Goal: Task Accomplishment & Management: Manage account settings

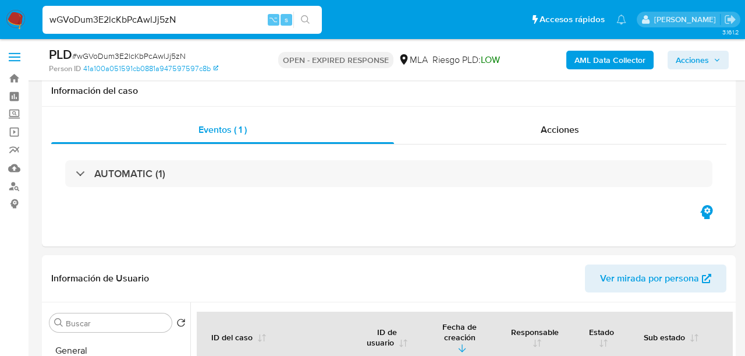
select select "10"
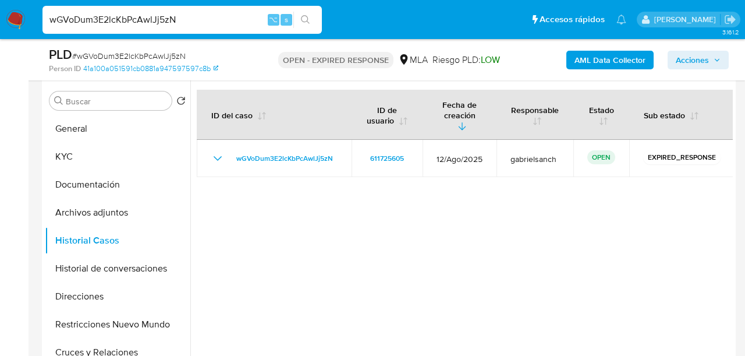
scroll to position [793, 0]
click at [58, 155] on button "KYC" at bounding box center [113, 157] width 136 height 28
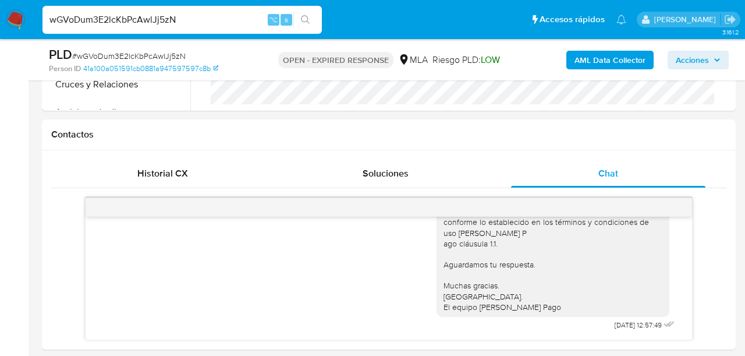
scroll to position [547, 0]
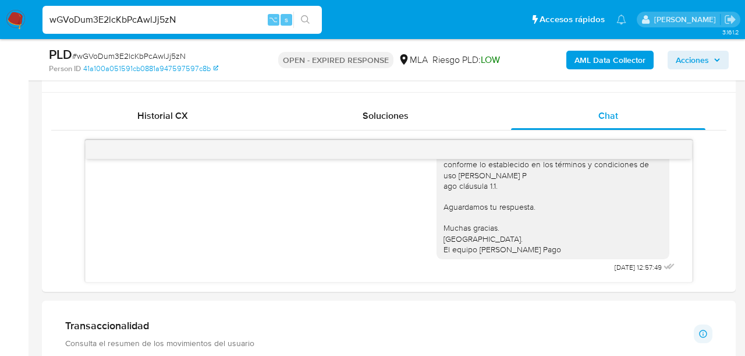
click at [149, 26] on input "wGVoDum3E2lcKbPcAwlJj5zN" at bounding box center [182, 19] width 279 height 15
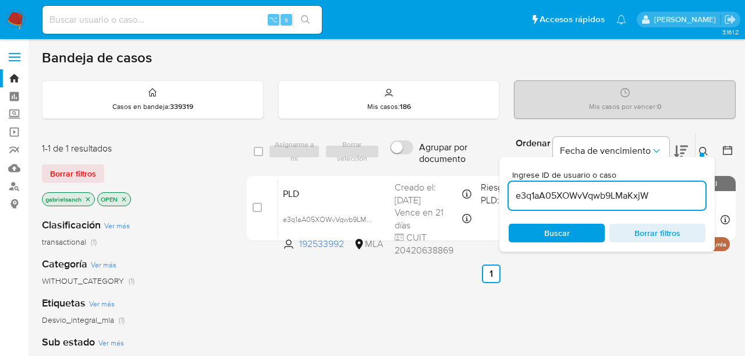
scroll to position [77, 0]
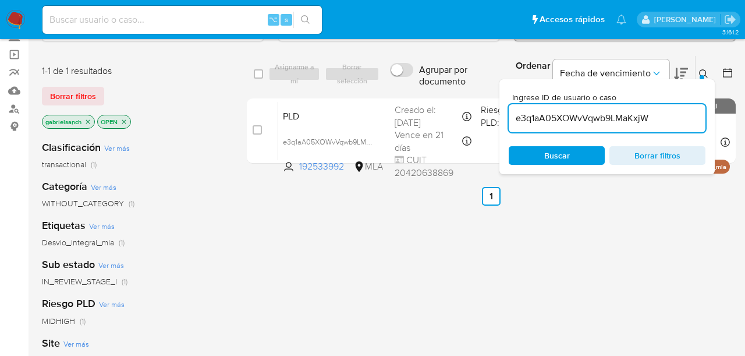
click at [575, 120] on input "e3q1aA05XOWvVqwb9LMaKxjW" at bounding box center [607, 118] width 197 height 15
paste input "wGVoDum3E2lcKbPcAwlJj5zN"
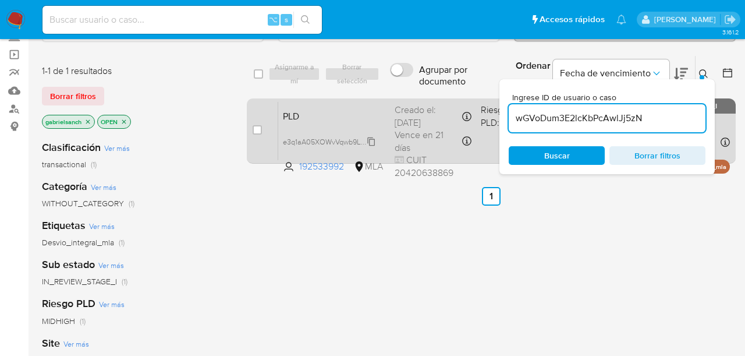
type input "wGVoDum3E2lcKbPcAwlJj5zN"
click at [256, 129] on input "checkbox" at bounding box center [257, 129] width 9 height 9
checkbox input "true"
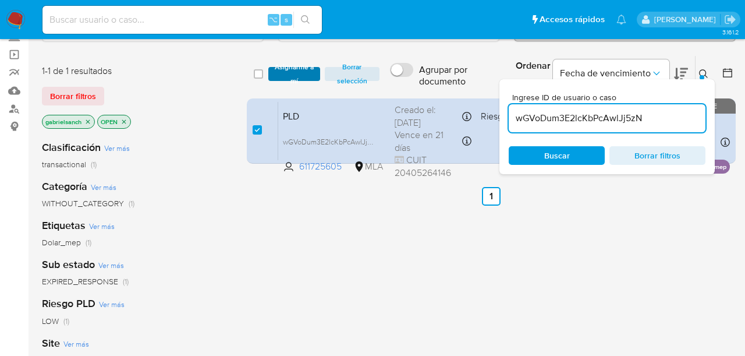
click at [293, 70] on span "Asignarme a mí" at bounding box center [294, 74] width 40 height 12
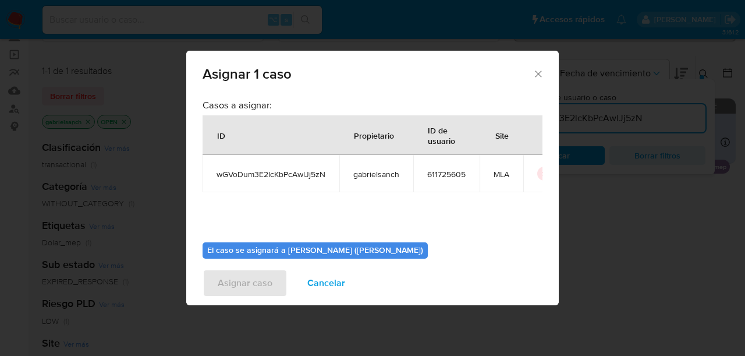
scroll to position [60, 0]
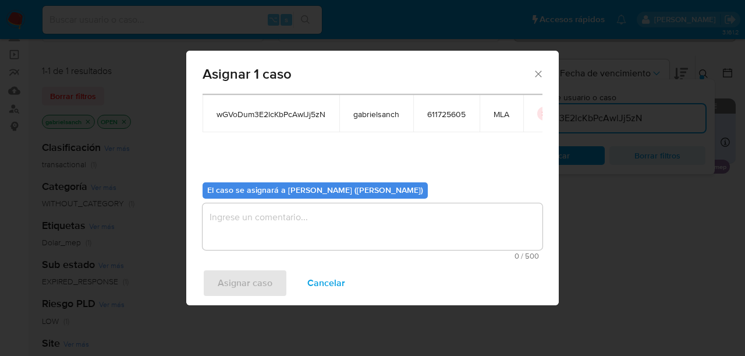
click at [291, 210] on textarea "assign-modal" at bounding box center [373, 226] width 340 height 47
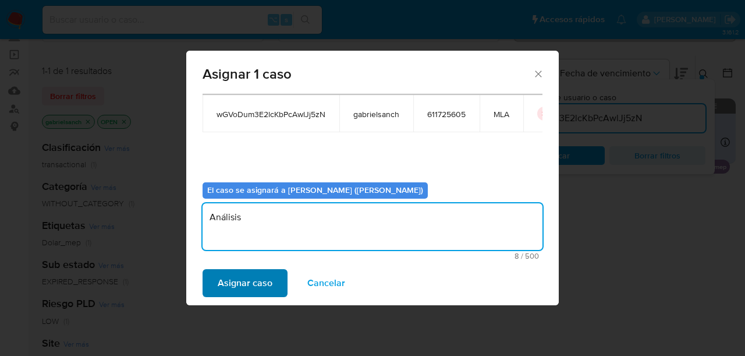
type textarea "Análisis"
click at [265, 284] on span "Asignar caso" at bounding box center [245, 283] width 55 height 26
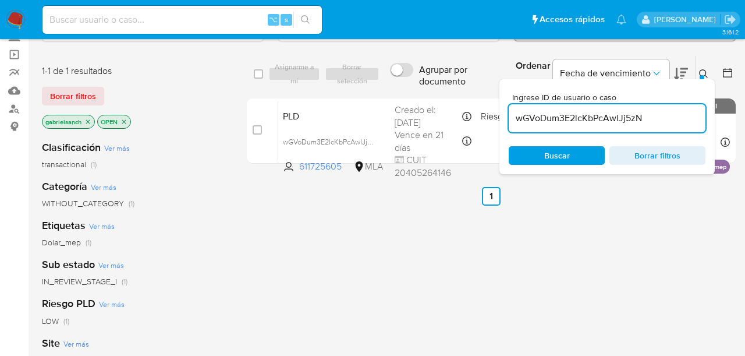
click at [566, 119] on input "wGVoDum3E2lcKbPcAwlJj5zN" at bounding box center [607, 118] width 197 height 15
paste input "fqBwxqL7LgOdL1wh5hfHDFeG"
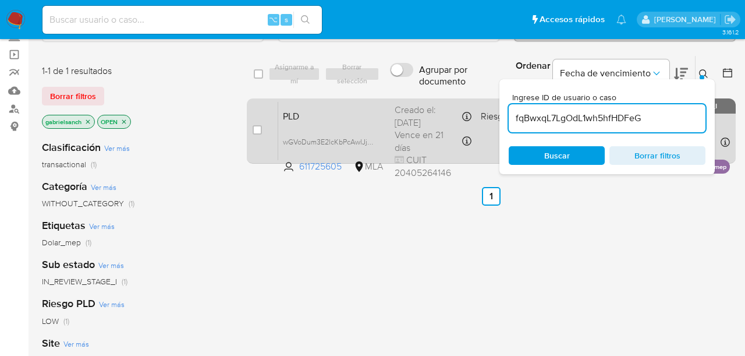
type input "fqBwxqL7LgOdL1wh5hfHDFeG"
click at [259, 127] on input "checkbox" at bounding box center [257, 129] width 9 height 9
checkbox input "true"
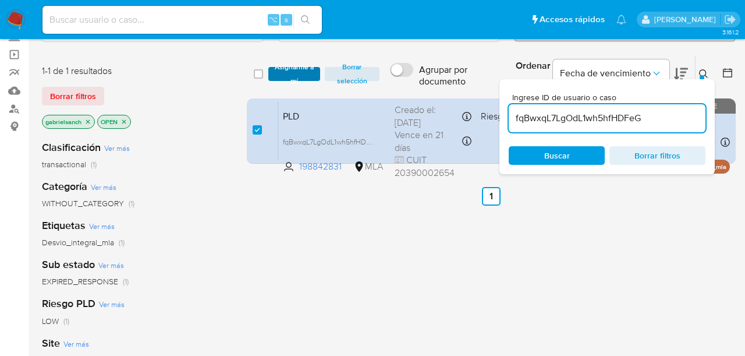
click at [293, 70] on span "Asignarme a mí" at bounding box center [294, 74] width 40 height 12
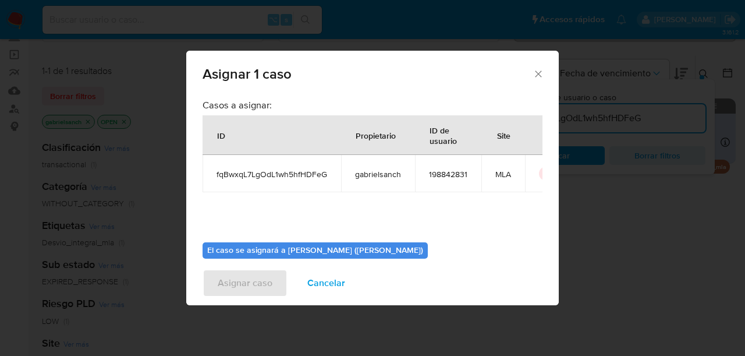
scroll to position [60, 0]
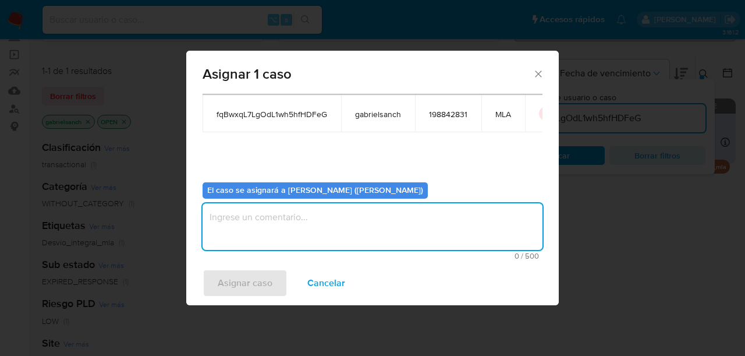
click at [305, 217] on textarea "assign-modal" at bounding box center [373, 226] width 340 height 47
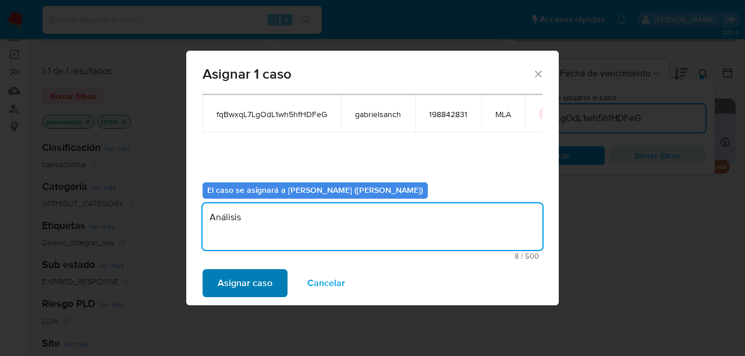
type textarea "Análisis"
click at [246, 286] on span "Asignar caso" at bounding box center [245, 283] width 55 height 26
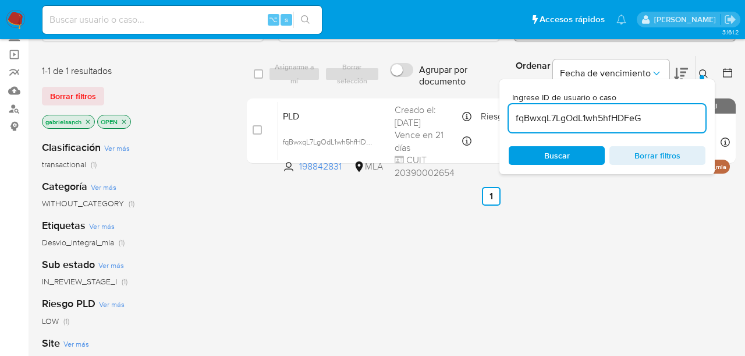
click at [575, 116] on input "fqBwxqL7LgOdL1wh5hfHDFeG" at bounding box center [607, 118] width 197 height 15
paste input "hCvLqPnmnUidkMlTaFqgeGj9"
type input "hCvLqPnmnUidkMlTaFqgeGj9"
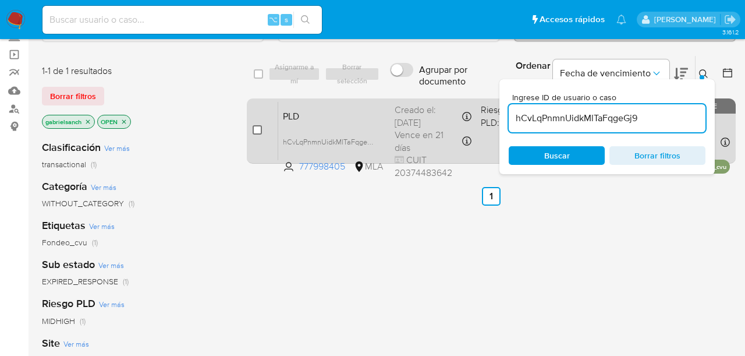
click at [254, 131] on input "checkbox" at bounding box center [257, 129] width 9 height 9
checkbox input "true"
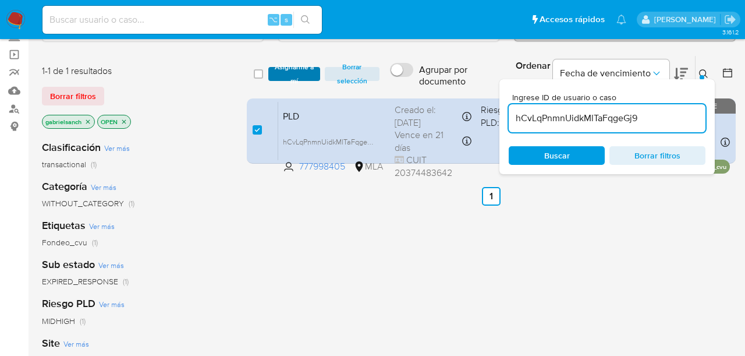
click at [299, 68] on span "Asignarme a mí" at bounding box center [294, 74] width 40 height 12
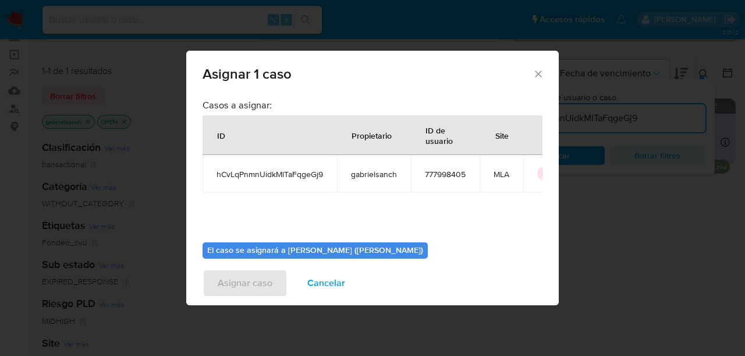
scroll to position [60, 0]
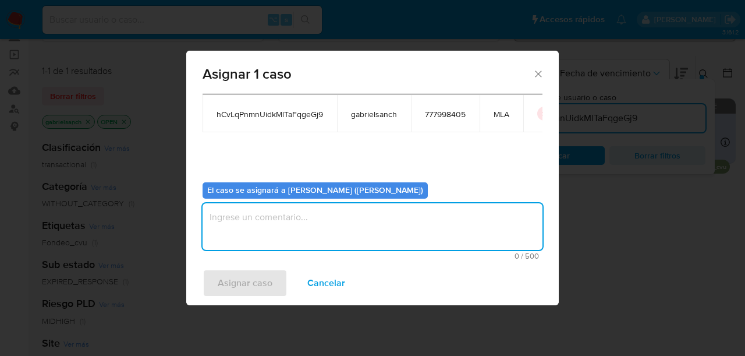
click at [301, 225] on textarea "assign-modal" at bounding box center [373, 226] width 340 height 47
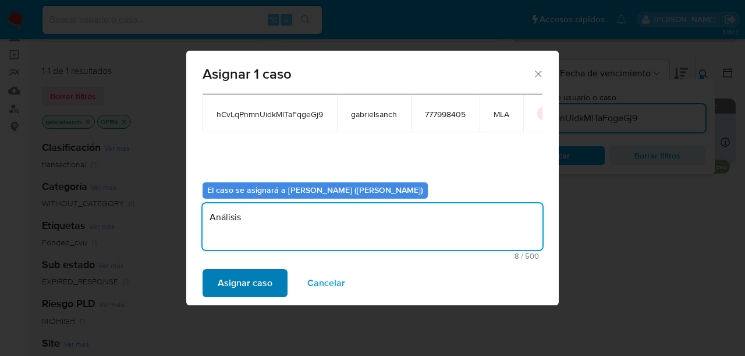
type textarea "Análisis"
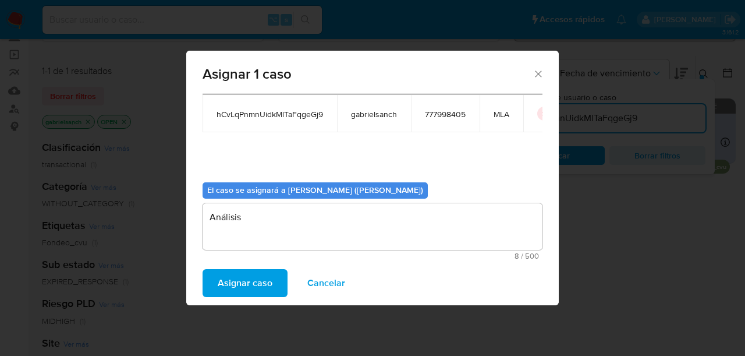
click at [260, 295] on span "Asignar caso" at bounding box center [245, 283] width 55 height 26
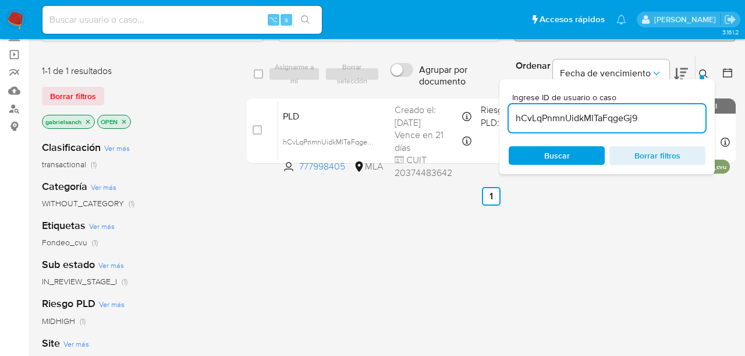
click at [585, 116] on input "hCvLqPnmnUidkMlTaFqgeGj9" at bounding box center [607, 118] width 197 height 15
paste input "WbT2D6IChfBWmpgtAEKPRD8M"
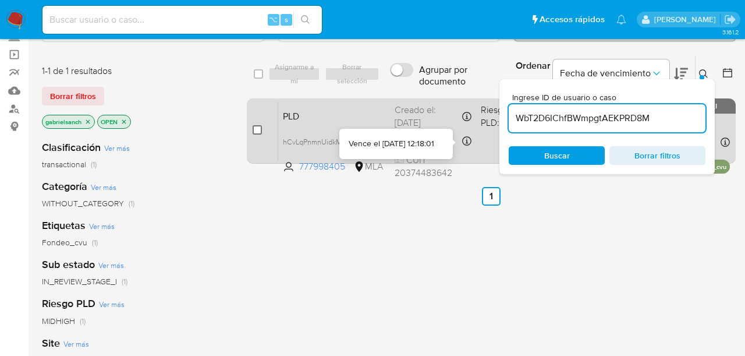
type input "WbT2D6IChfBWmpgtAEKPRD8M"
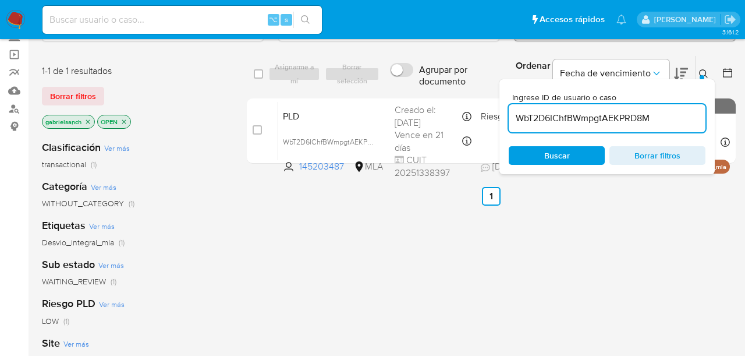
click at [261, 130] on input "checkbox" at bounding box center [257, 129] width 9 height 9
checkbox input "true"
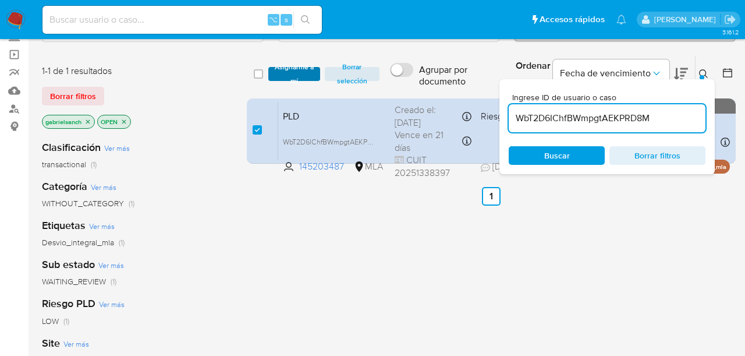
click at [307, 72] on span "Asignarme a mí" at bounding box center [294, 74] width 40 height 12
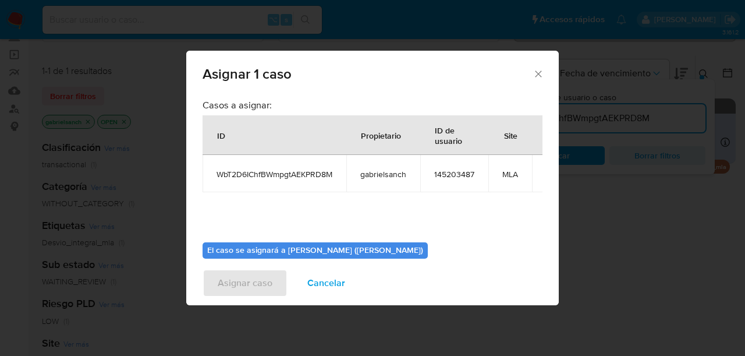
scroll to position [60, 0]
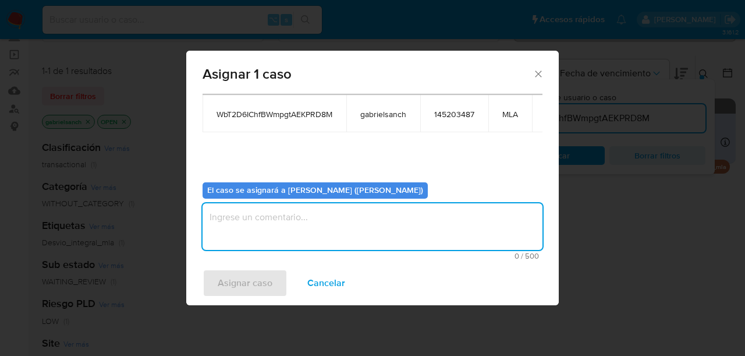
click at [293, 220] on textarea "assign-modal" at bounding box center [373, 226] width 340 height 47
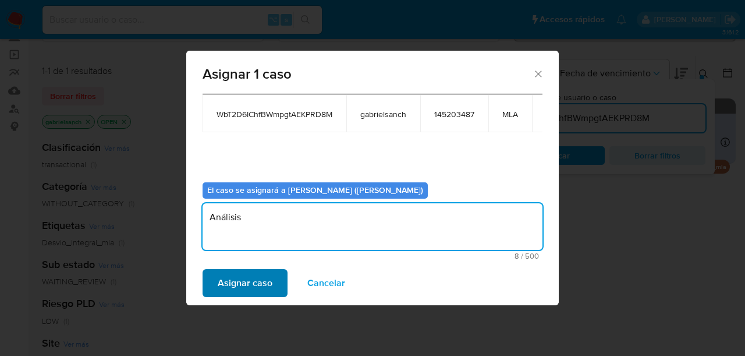
type textarea "Análisis"
click at [236, 277] on span "Asignar caso" at bounding box center [245, 283] width 55 height 26
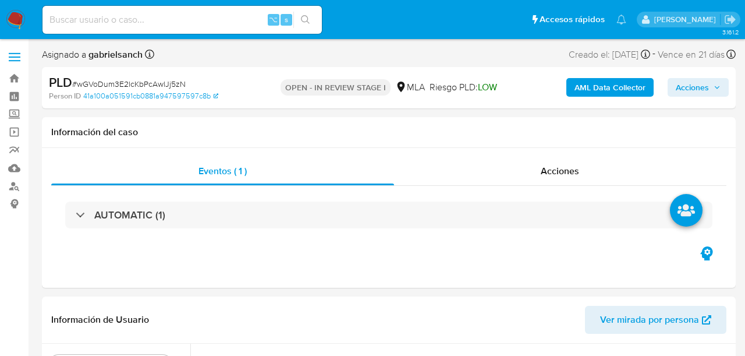
select select "10"
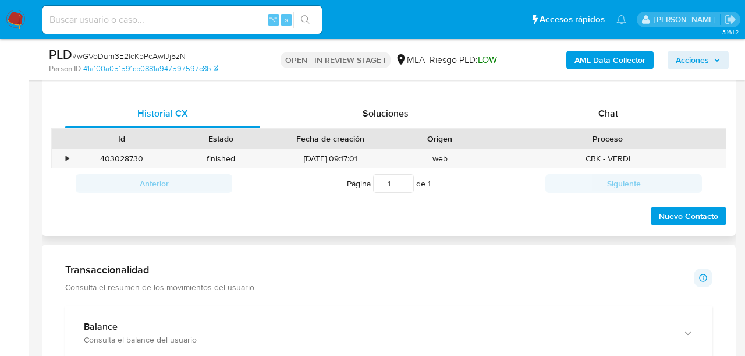
scroll to position [547, 0]
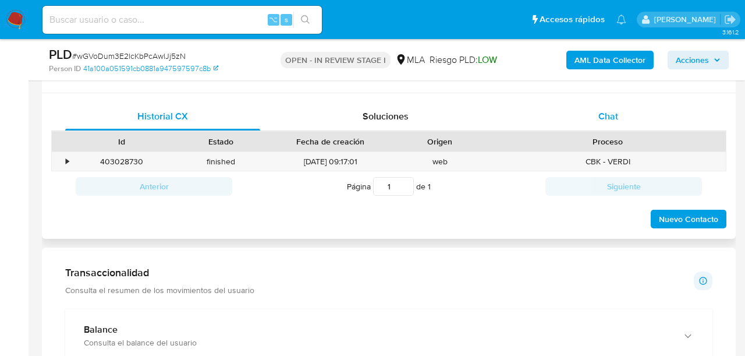
click at [554, 120] on div "Chat" at bounding box center [608, 116] width 195 height 28
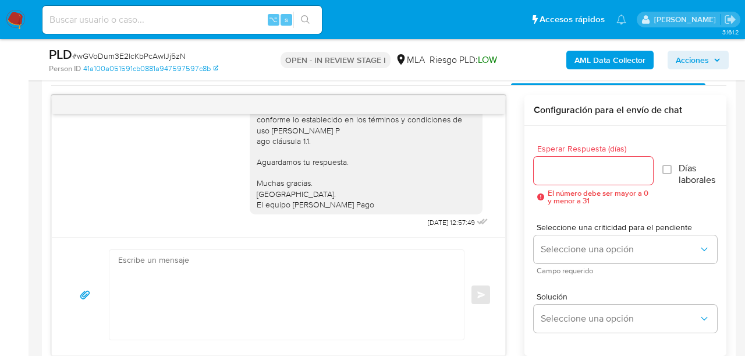
scroll to position [606, 0]
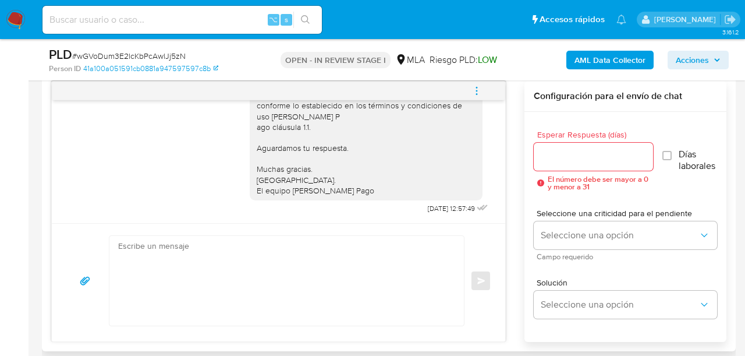
click at [338, 265] on textarea at bounding box center [283, 281] width 331 height 90
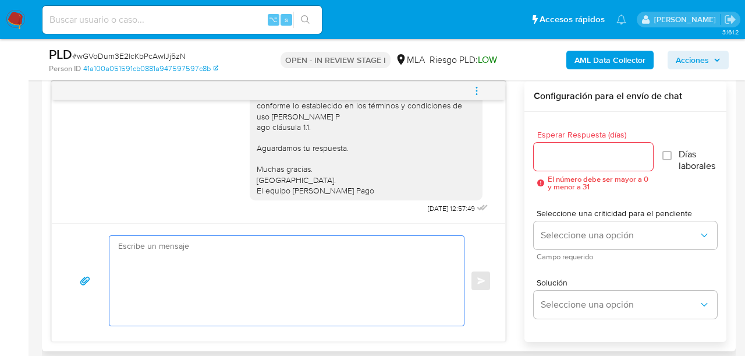
paste textarea "Hola, En función de las operaciones registradas en tu cuenta de Mercado Pago, n…"
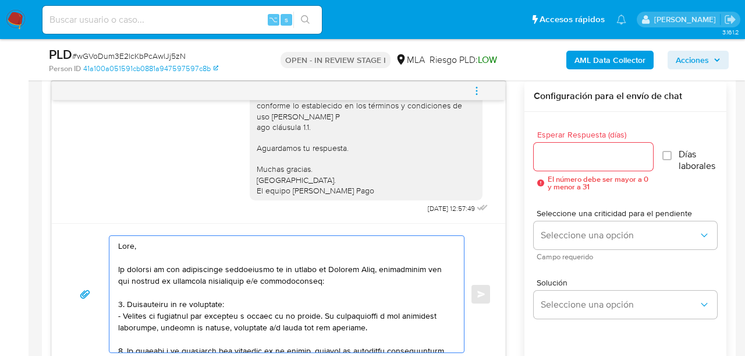
scroll to position [412, 0]
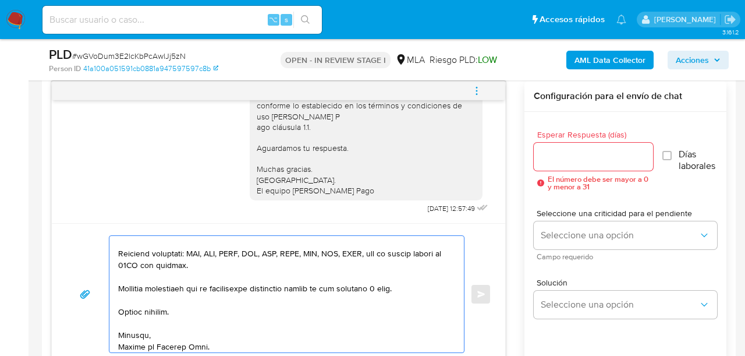
type textarea "Lore, Ip dolorsi am con adipiscinge seddoeiusmo te in utlabo et Dolorem Aliq, e…"
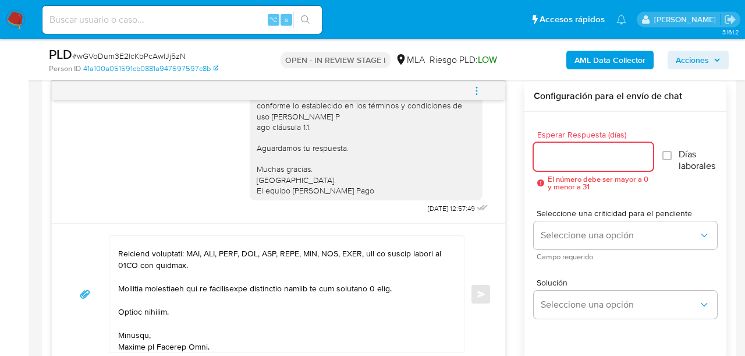
click at [579, 155] on input "Esperar Respuesta (días)" at bounding box center [593, 156] width 119 height 15
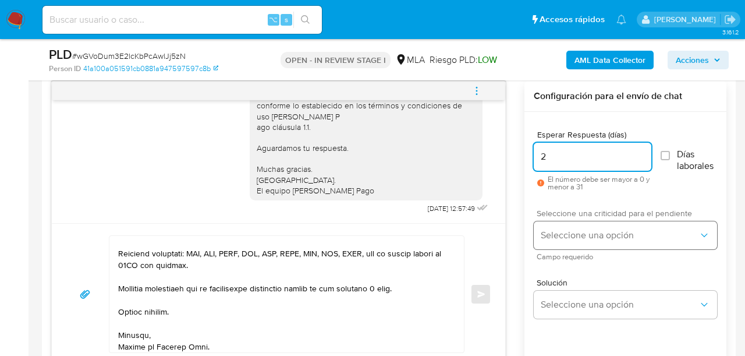
type input "2"
click at [544, 242] on button "Seleccione una opción" at bounding box center [625, 235] width 183 height 28
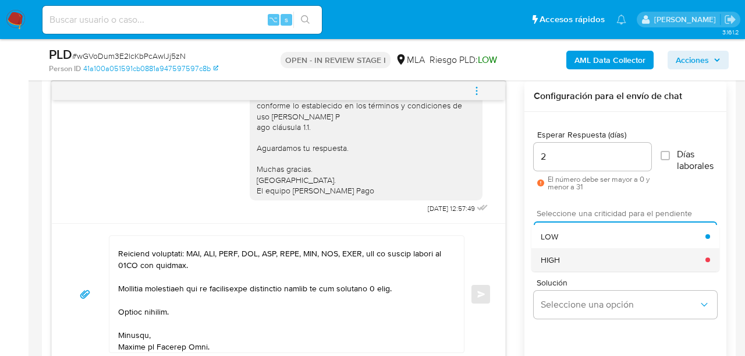
click at [553, 265] on div "HIGH" at bounding box center [623, 259] width 165 height 23
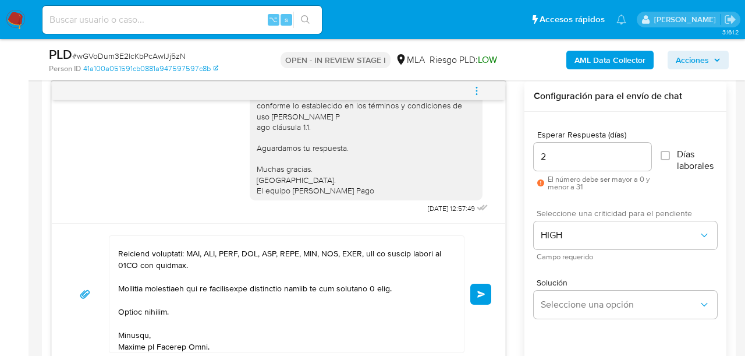
click at [477, 303] on button "Enviar" at bounding box center [480, 294] width 21 height 21
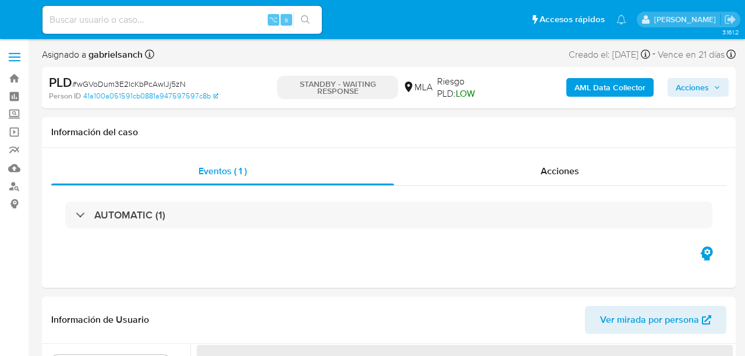
select select "10"
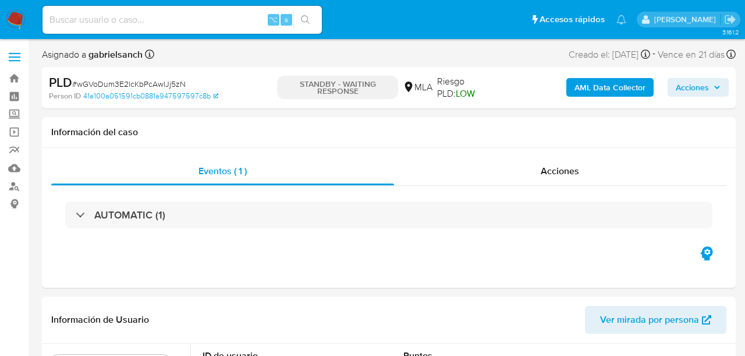
click at [115, 33] on div "⌥ s" at bounding box center [182, 20] width 279 height 28
click at [116, 28] on div "⌥ s" at bounding box center [182, 20] width 279 height 28
click at [117, 22] on input at bounding box center [182, 19] width 279 height 15
paste input "fqBwxqL7LgOdL1wh5hfHDFeG"
type input "fqBwxqL7LgOdL1wh5hfHDFeG"
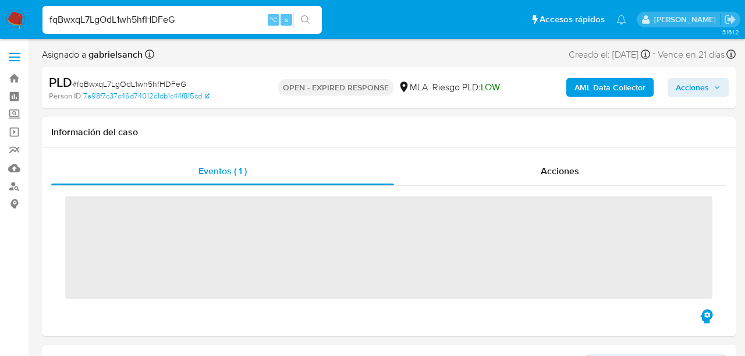
select select "10"
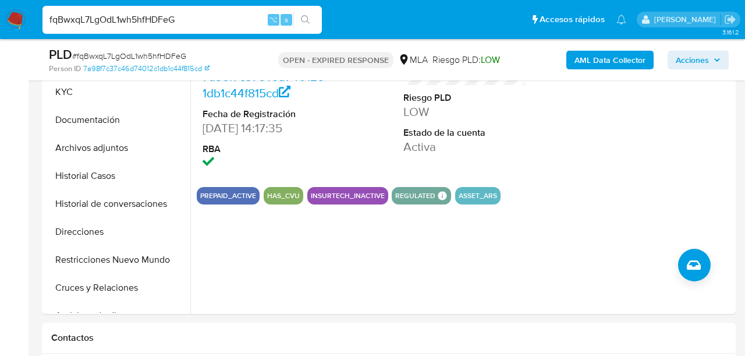
scroll to position [284, 0]
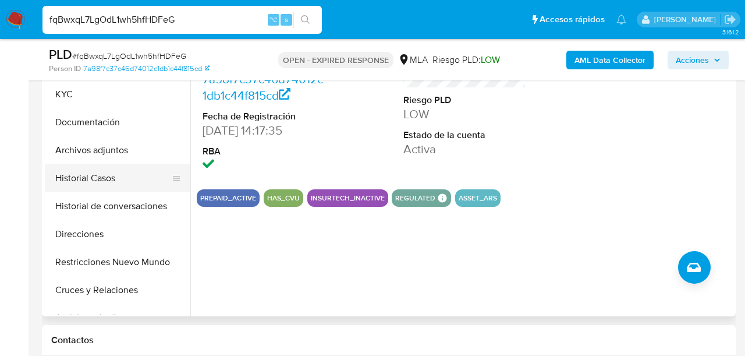
click at [79, 180] on button "Historial Casos" at bounding box center [113, 178] width 136 height 28
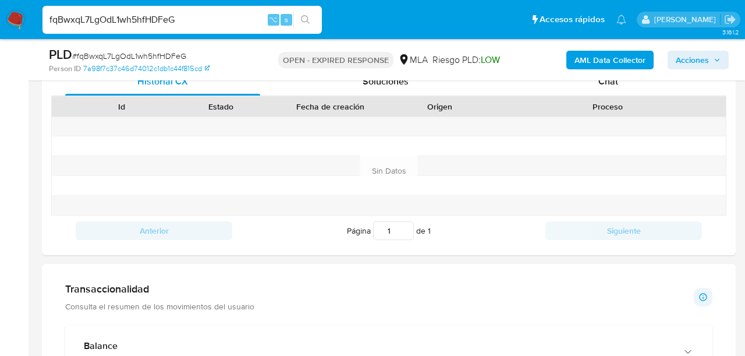
scroll to position [579, 0]
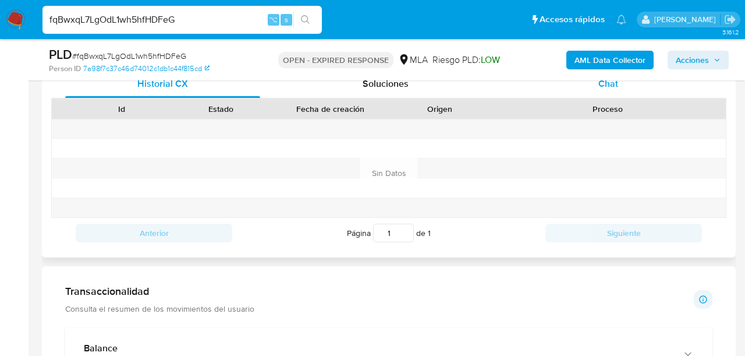
click at [597, 88] on div "Chat" at bounding box center [608, 84] width 195 height 28
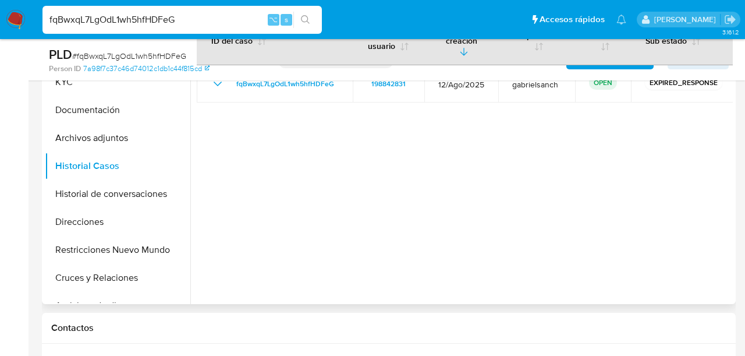
scroll to position [288, 0]
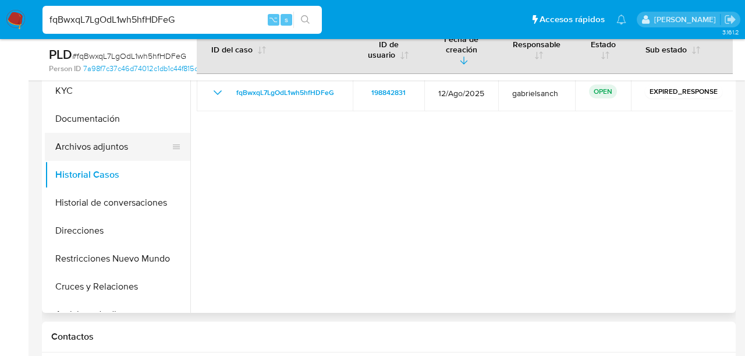
click at [51, 141] on button "Archivos adjuntos" at bounding box center [113, 147] width 136 height 28
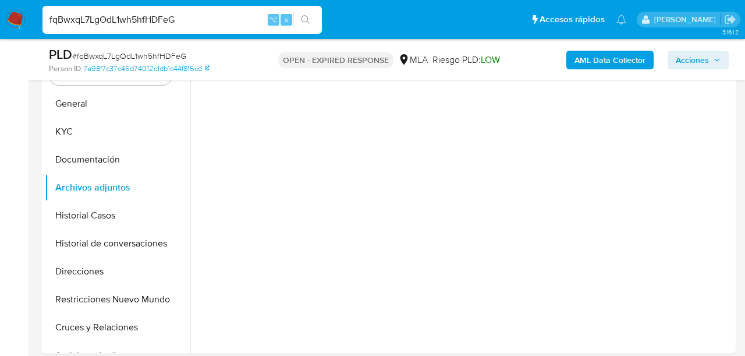
scroll to position [246, 0]
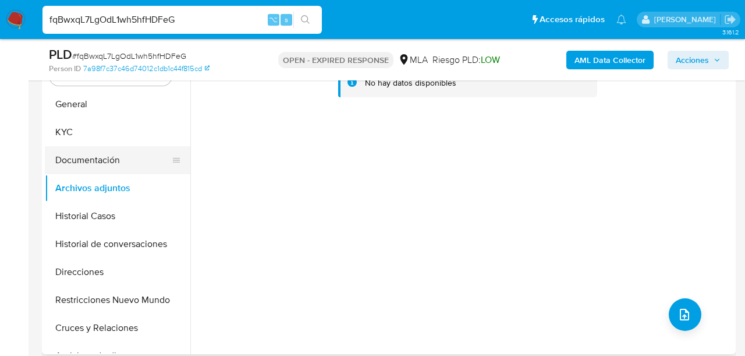
click at [100, 149] on button "Documentación" at bounding box center [113, 160] width 136 height 28
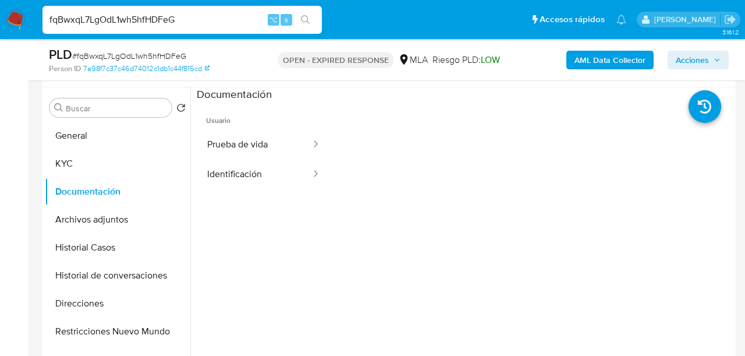
scroll to position [210, 0]
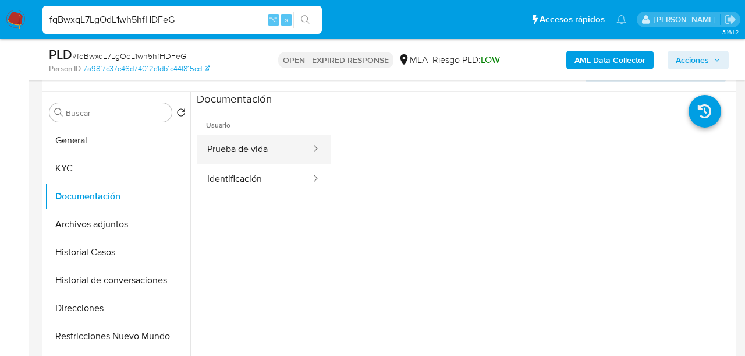
click at [246, 153] on button "Prueba de vida" at bounding box center [254, 149] width 115 height 30
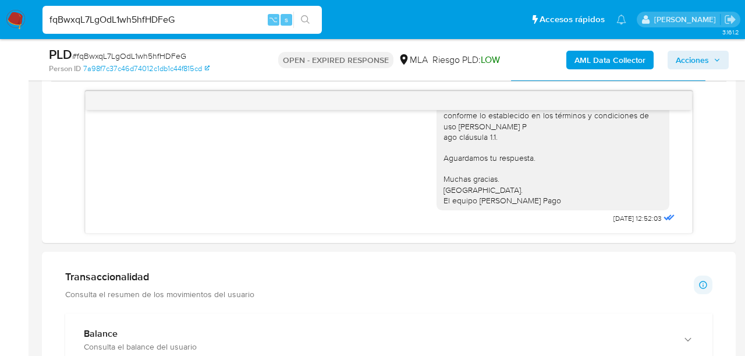
scroll to position [597, 0]
click at [128, 17] on input "fqBwxqL7LgOdL1wh5hfHDFeG" at bounding box center [182, 19] width 279 height 15
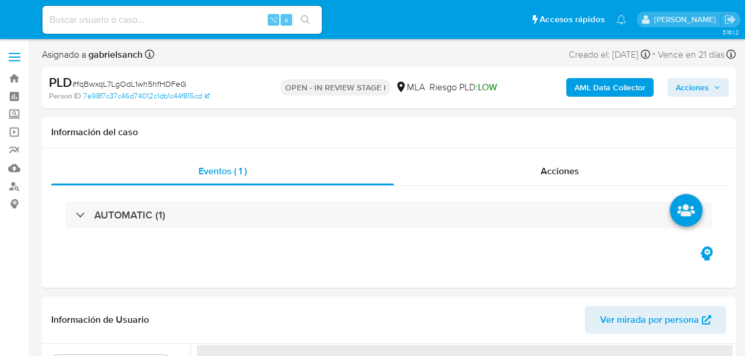
select select "10"
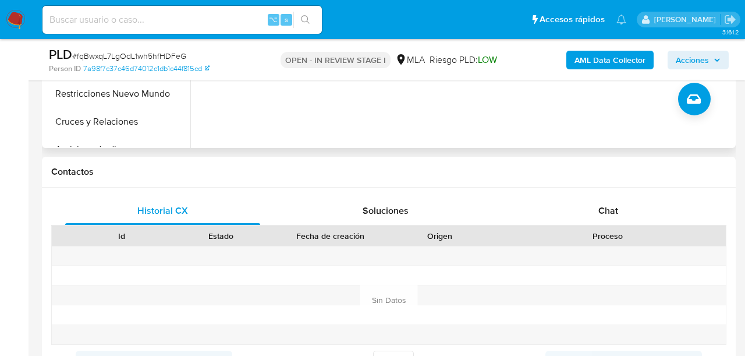
scroll to position [454, 0]
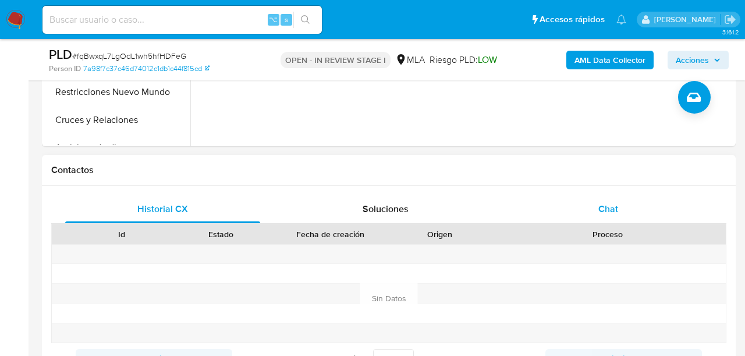
click at [564, 215] on div "Chat" at bounding box center [608, 209] width 195 height 28
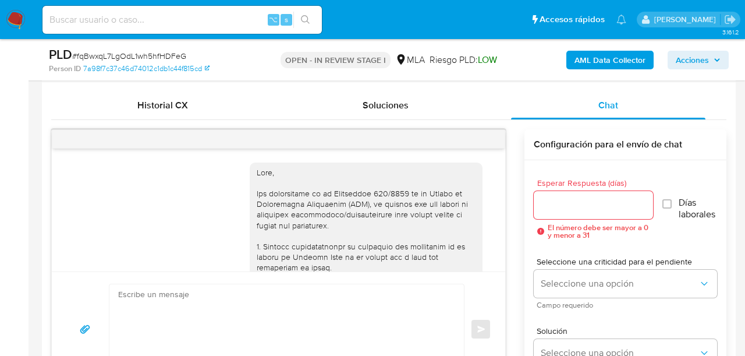
scroll to position [793, 0]
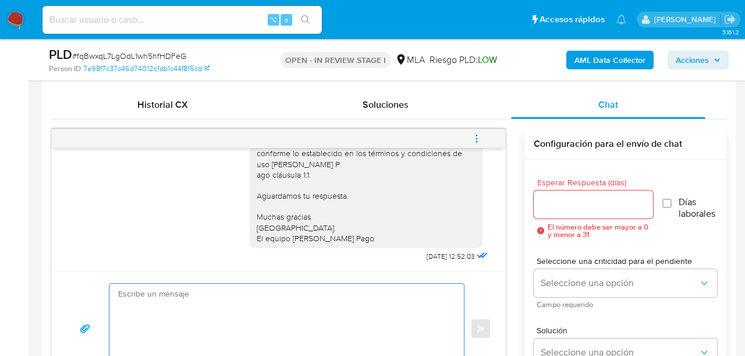
click at [349, 310] on textarea at bounding box center [283, 329] width 331 height 90
paste textarea "Hola, En función de las operaciones registradas en tu cuenta de Mercado Pago, n…"
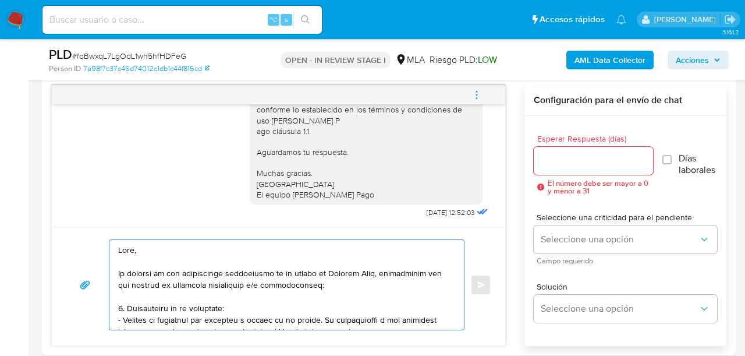
scroll to position [400, 0]
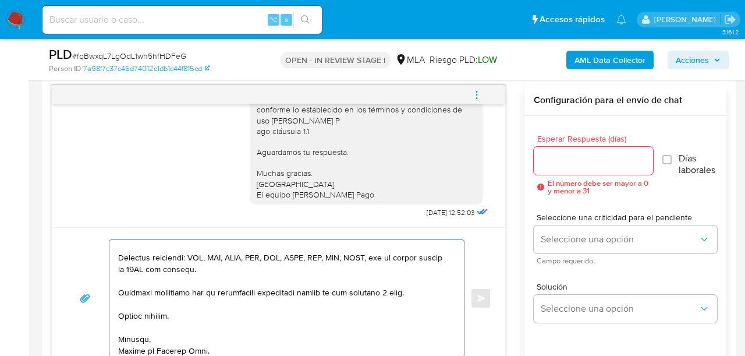
type textarea "Hola, En función de las operaciones registradas en tu cuenta de Mercado Pago, n…"
click at [615, 159] on input "Esperar Respuesta (días)" at bounding box center [593, 160] width 119 height 15
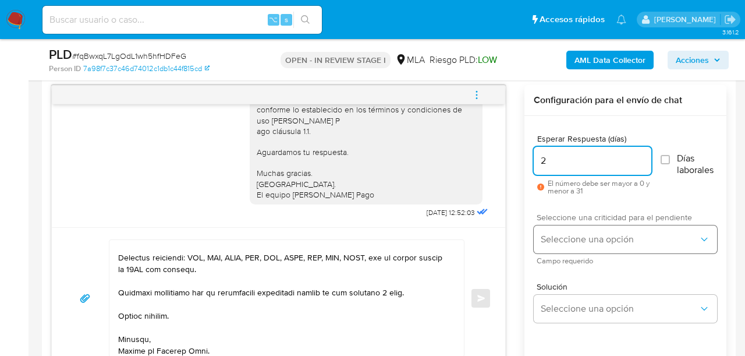
type input "2"
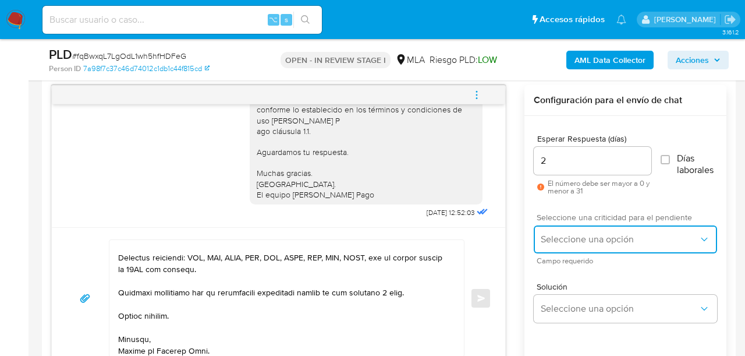
click at [554, 243] on span "Seleccione una opción" at bounding box center [620, 239] width 158 height 12
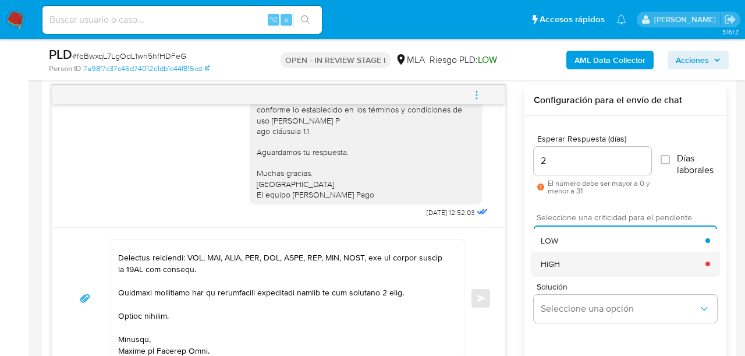
click at [561, 265] on div "HIGH" at bounding box center [623, 263] width 165 height 23
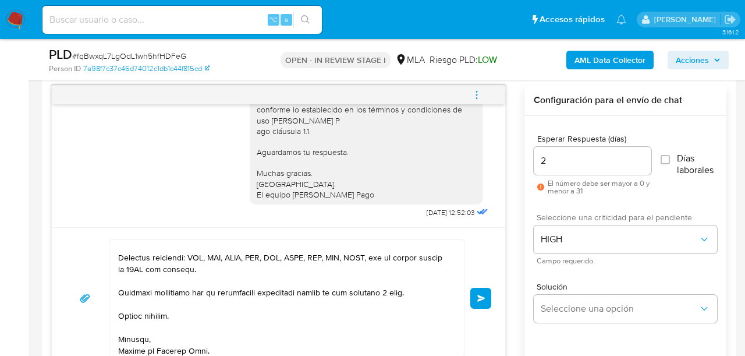
click at [479, 300] on span "Enviar" at bounding box center [481, 298] width 8 height 7
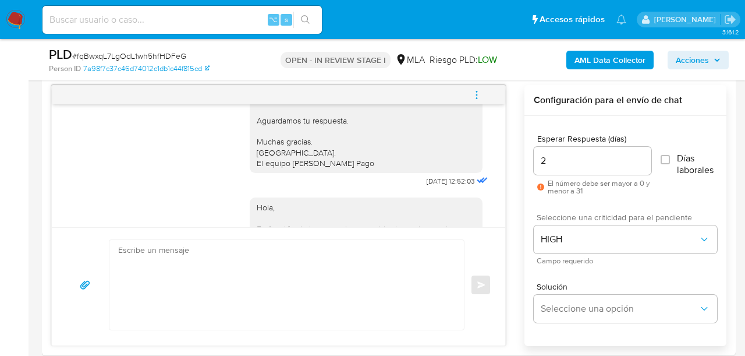
scroll to position [1388, 0]
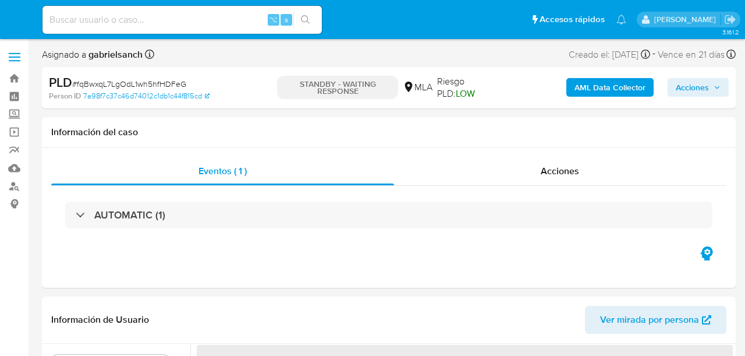
select select "10"
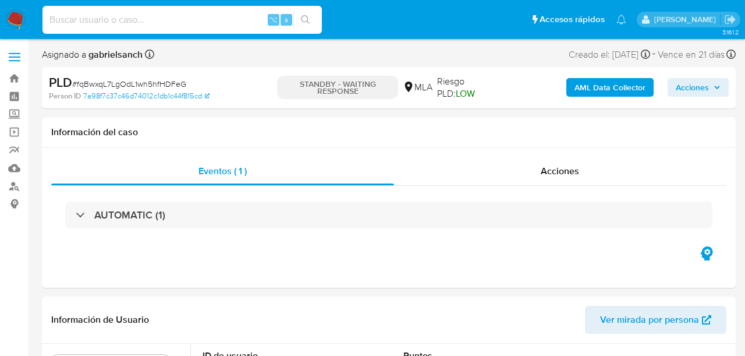
click at [149, 12] on input at bounding box center [182, 19] width 279 height 15
paste input "hCvLqPnmnUidkMlTaFqgeGj9"
type input "hCvLqPnmnUidkMlTaFqgeGj9"
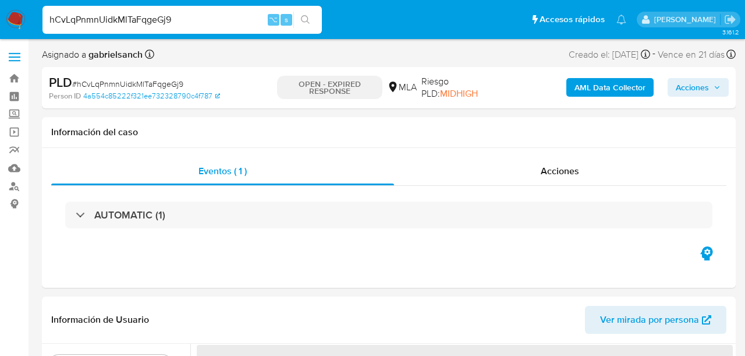
select select "10"
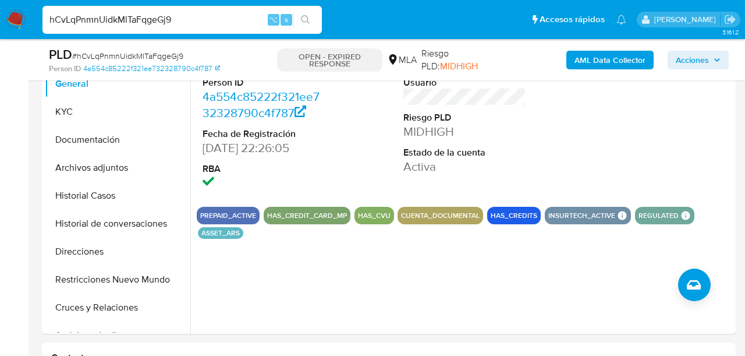
scroll to position [265, 0]
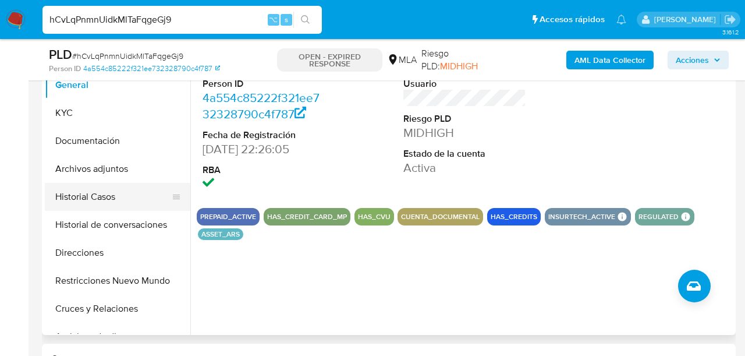
click at [108, 206] on button "Historial Casos" at bounding box center [113, 197] width 136 height 28
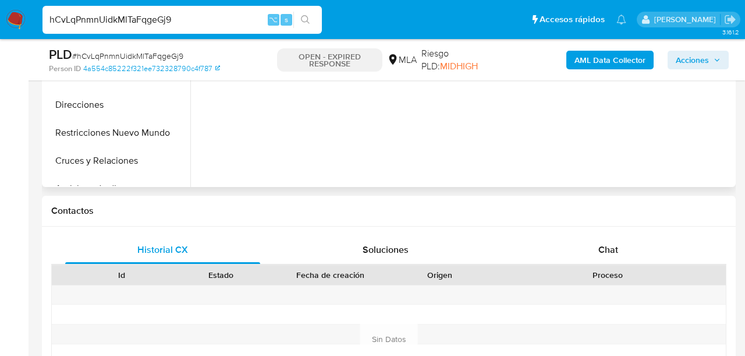
scroll to position [449, 0]
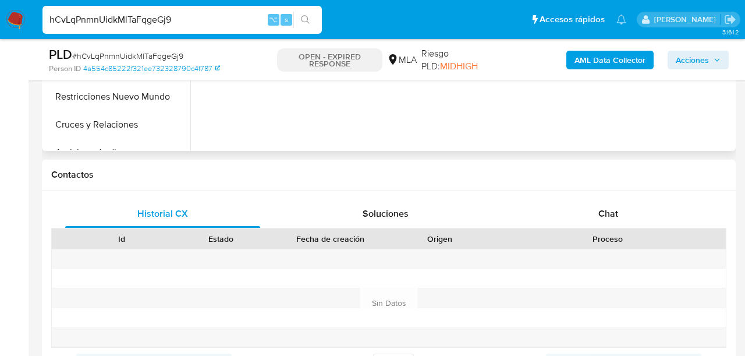
click at [543, 207] on div "Chat" at bounding box center [608, 214] width 195 height 28
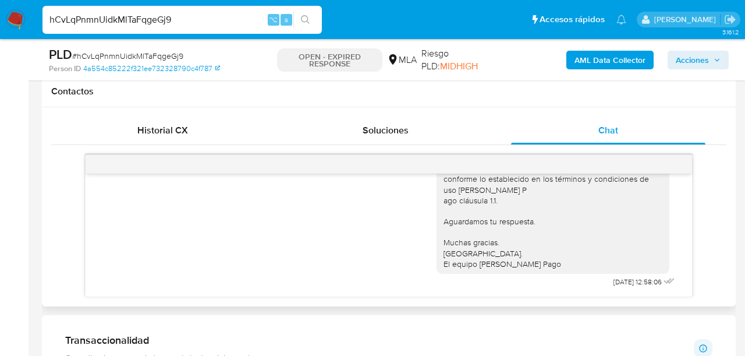
scroll to position [533, 0]
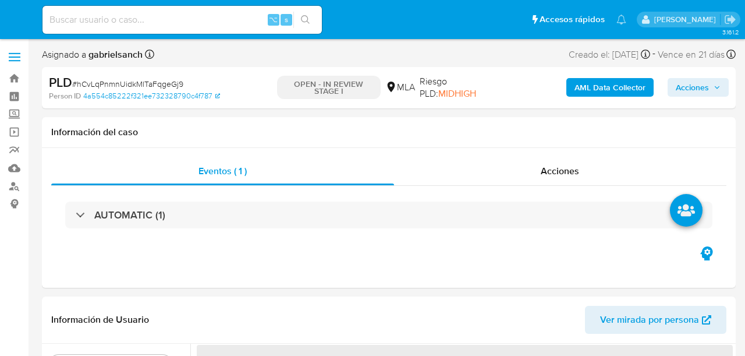
select select "10"
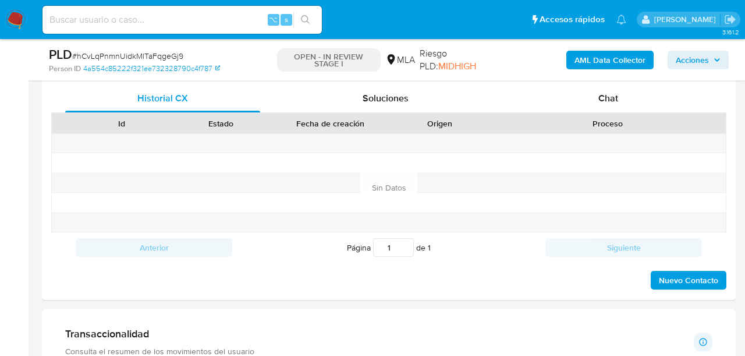
scroll to position [562, 0]
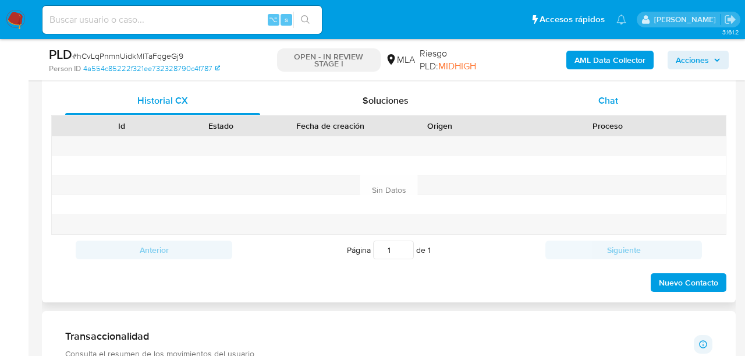
click at [606, 100] on span "Chat" at bounding box center [609, 100] width 20 height 13
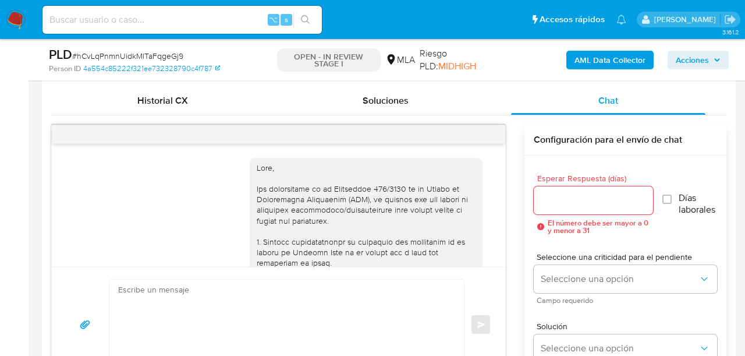
scroll to position [793, 0]
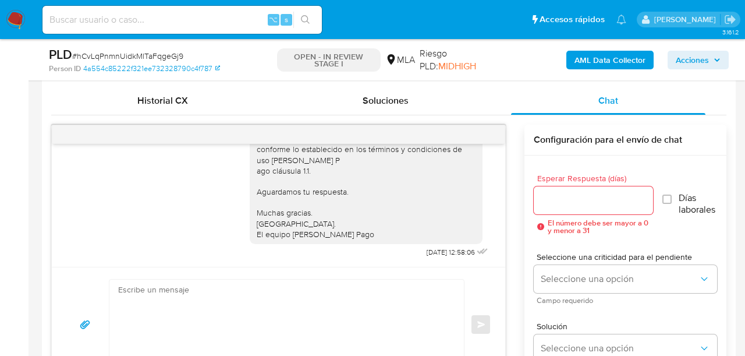
click at [206, 303] on textarea at bounding box center [283, 324] width 331 height 90
paste textarea "Hola, En función de las operaciones registradas en tu cuenta de Mercado Pago, n…"
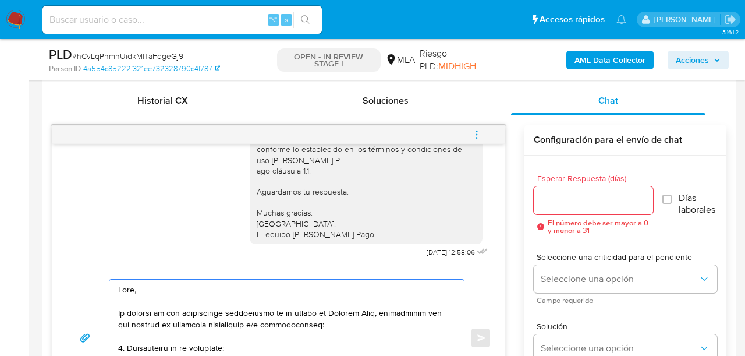
scroll to position [602, 0]
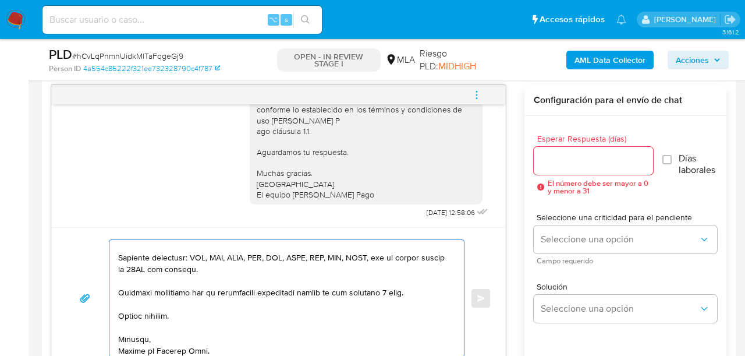
type textarea "Hola, En función de las operaciones registradas en tu cuenta de Mercado Pago, n…"
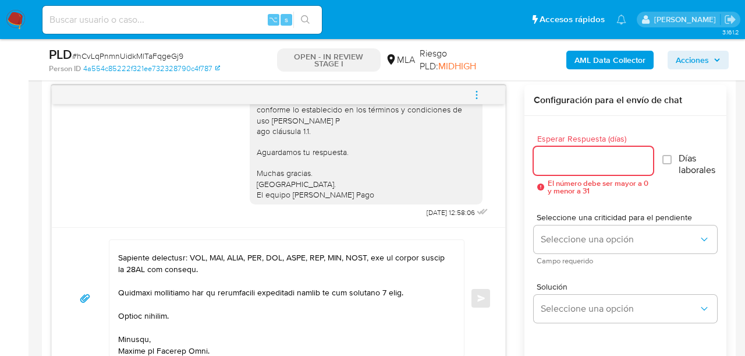
click at [564, 162] on input "Esperar Respuesta (días)" at bounding box center [593, 160] width 119 height 15
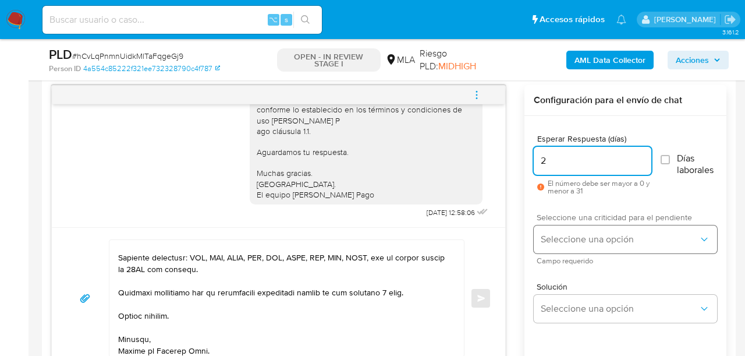
type input "2"
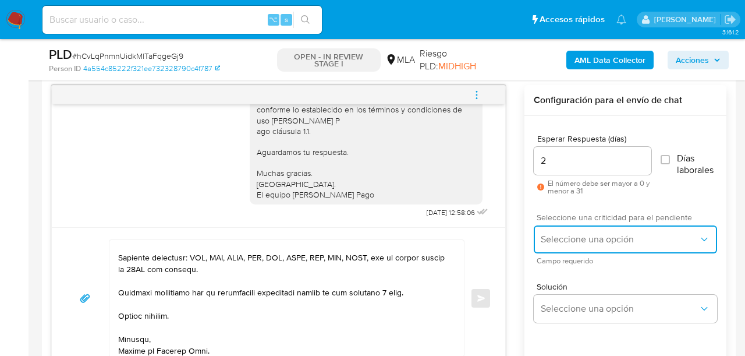
click at [553, 250] on button "Seleccione una opción" at bounding box center [625, 239] width 183 height 28
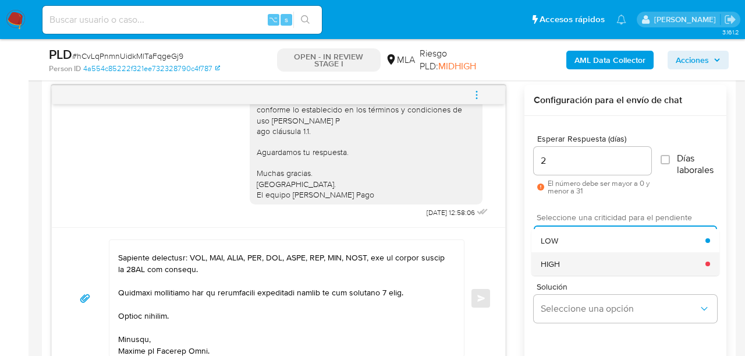
click at [558, 267] on span "HIGH" at bounding box center [550, 264] width 19 height 10
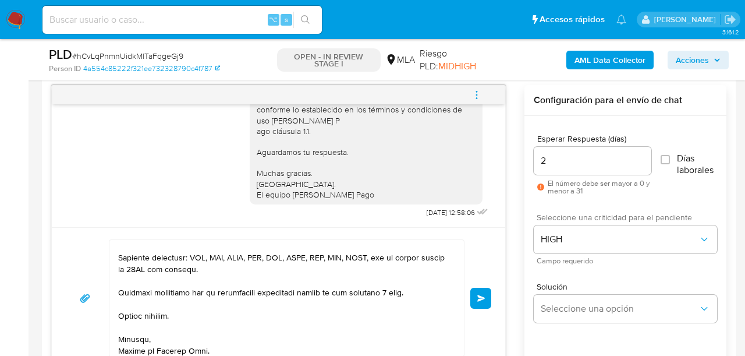
click at [486, 296] on button "Enviar" at bounding box center [480, 298] width 21 height 21
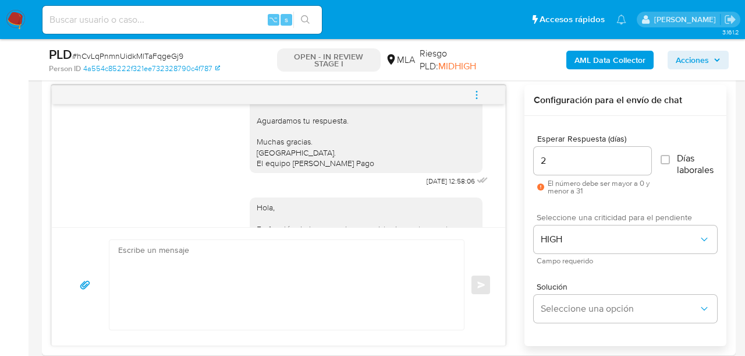
scroll to position [1399, 0]
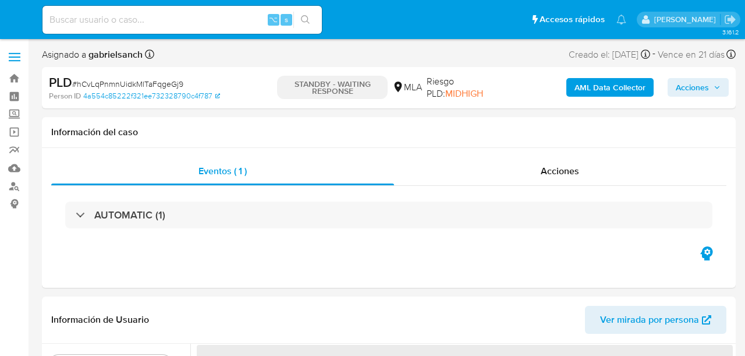
select select "10"
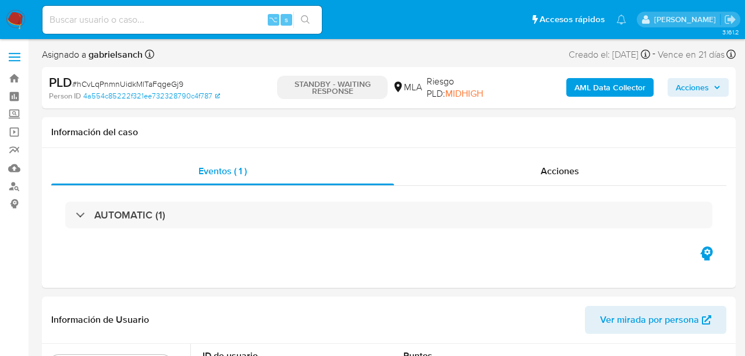
click at [160, 22] on input at bounding box center [182, 19] width 279 height 15
paste input "WbT2D6IChfBWmpgtAEKPRD8M"
type input "WbT2D6IChfBWmpgtAEKPRD8M"
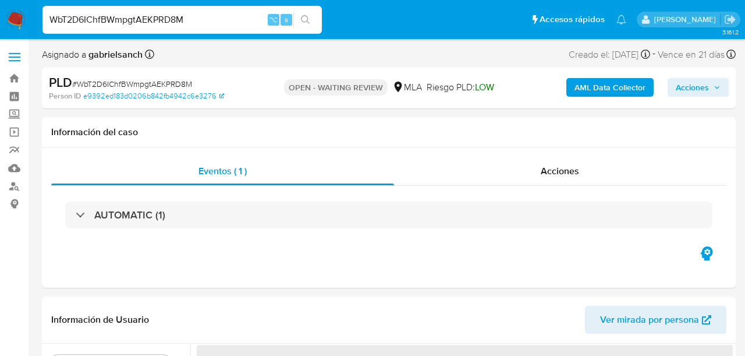
select select "10"
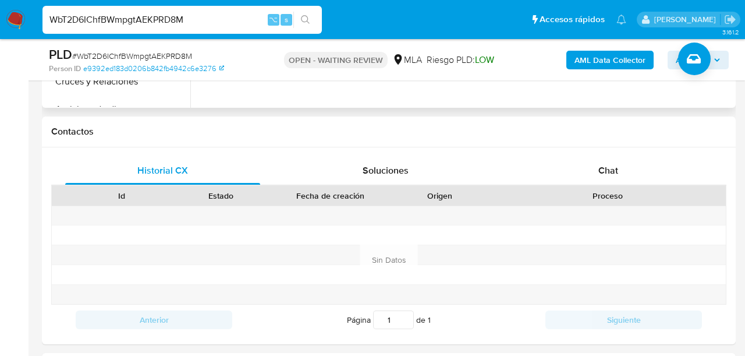
scroll to position [511, 0]
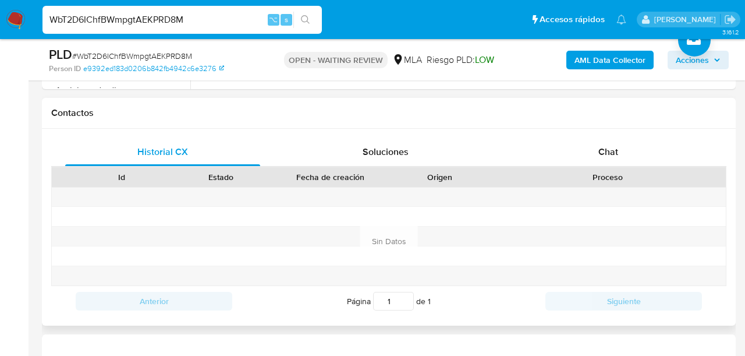
click at [529, 169] on div "Proceso" at bounding box center [608, 177] width 236 height 20
click at [529, 156] on div "Chat" at bounding box center [608, 152] width 195 height 28
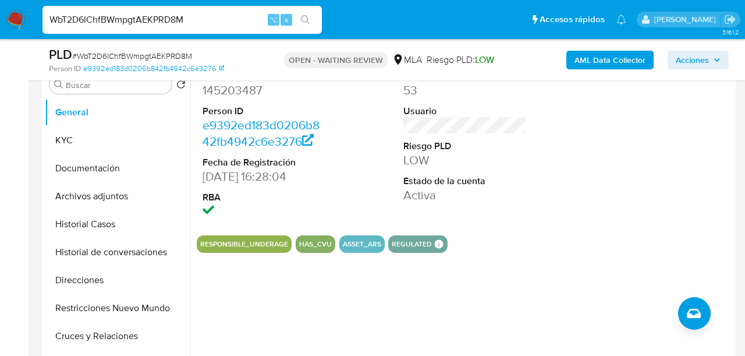
scroll to position [233, 0]
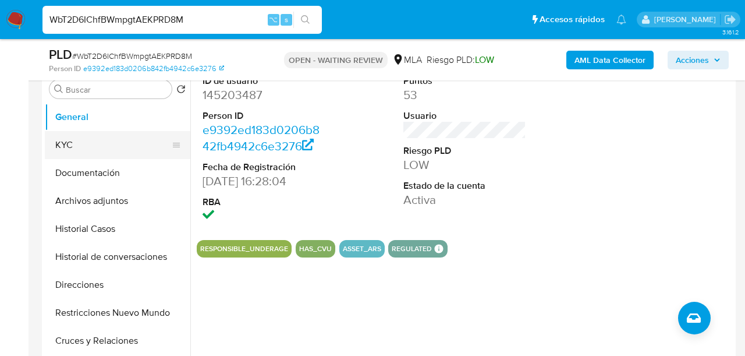
click at [69, 137] on button "KYC" at bounding box center [113, 145] width 136 height 28
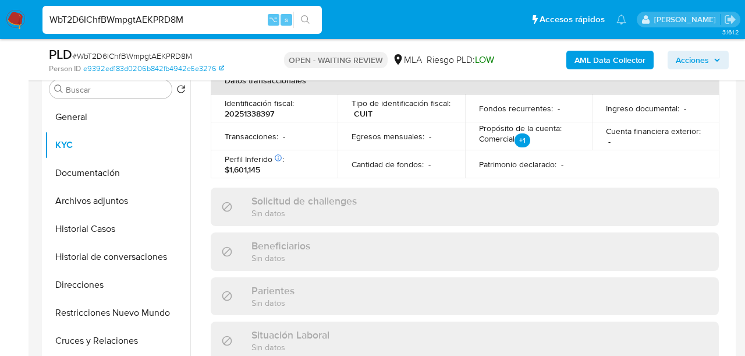
scroll to position [658, 0]
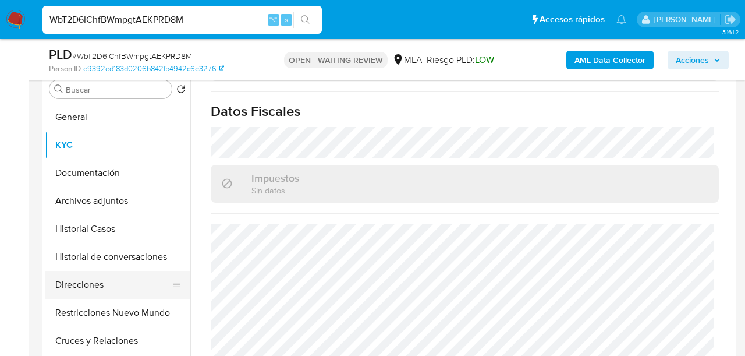
click at [105, 280] on button "Direcciones" at bounding box center [113, 285] width 136 height 28
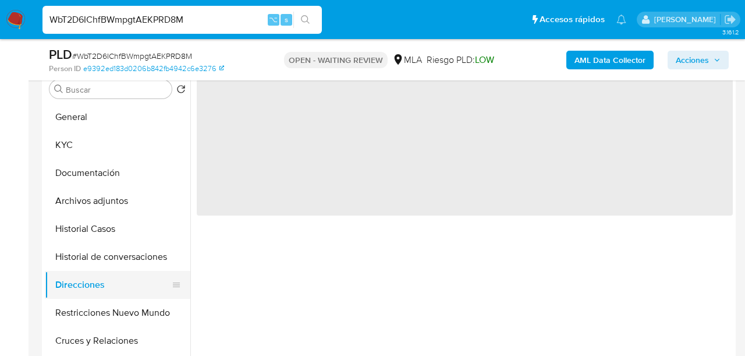
scroll to position [0, 0]
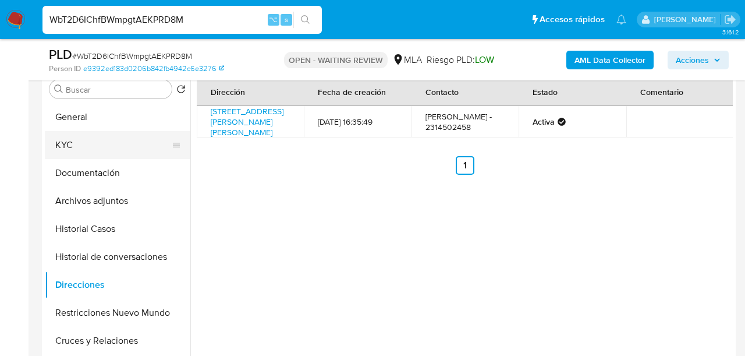
click at [94, 146] on button "KYC" at bounding box center [113, 145] width 136 height 28
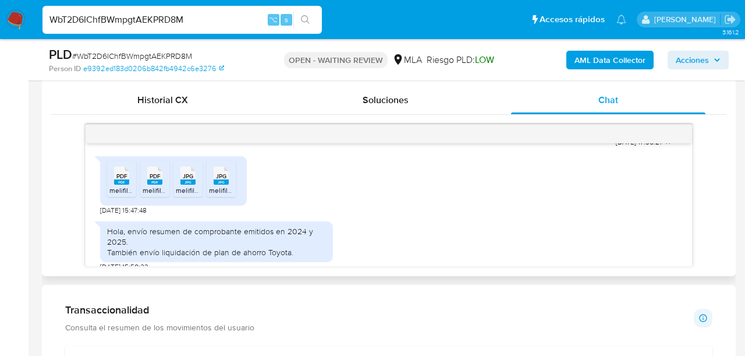
scroll to position [637, 0]
click at [119, 179] on span "PDF" at bounding box center [121, 175] width 11 height 8
click at [148, 183] on icon at bounding box center [154, 174] width 15 height 18
click at [193, 179] on span "JPG" at bounding box center [188, 175] width 10 height 8
click at [228, 183] on icon at bounding box center [221, 174] width 15 height 18
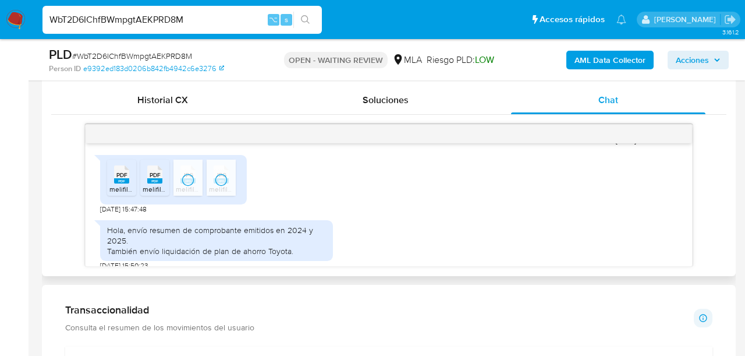
scroll to position [668, 0]
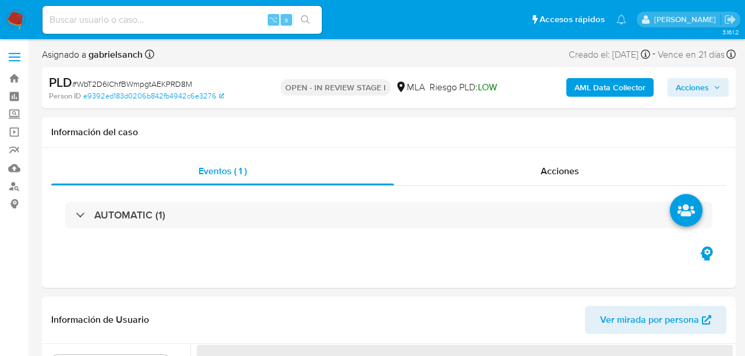
select select "10"
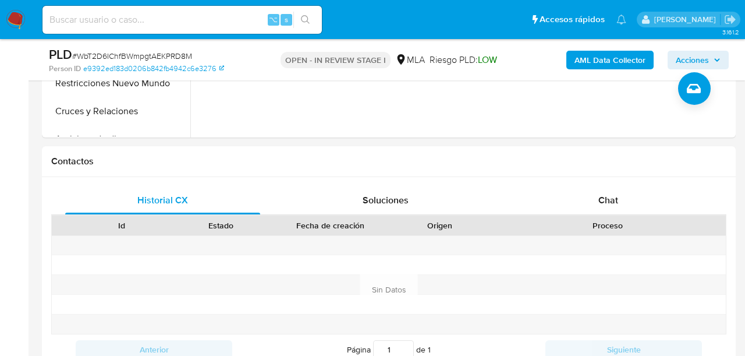
scroll to position [466, 0]
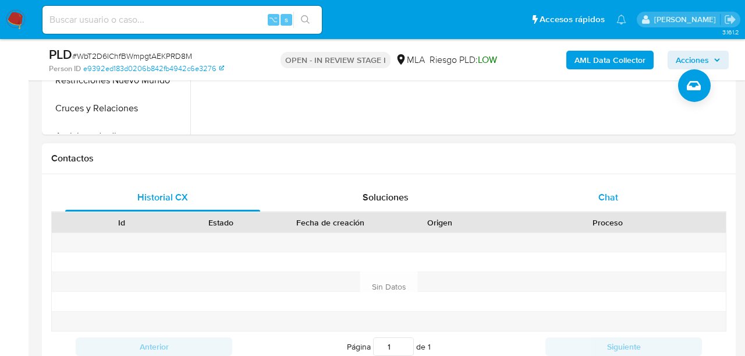
click at [622, 197] on div "Chat" at bounding box center [608, 197] width 195 height 28
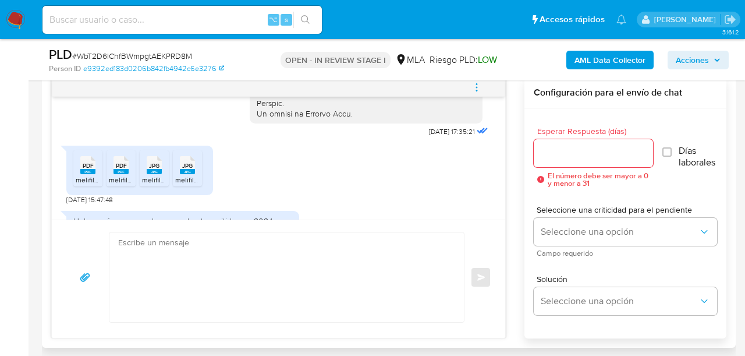
scroll to position [608, 0]
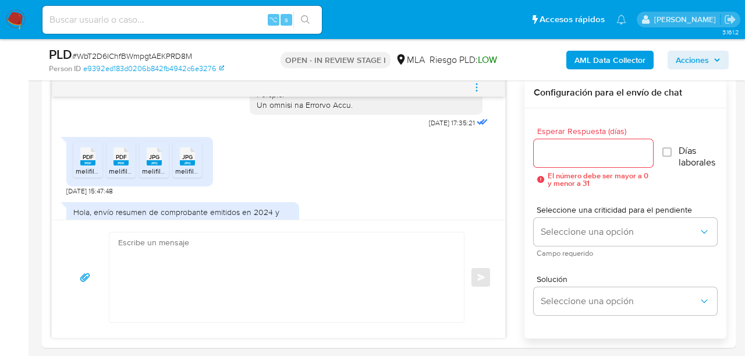
click at [158, 13] on input at bounding box center [182, 19] width 279 height 15
paste input "DqZEUIWKhKiSHeaDZCIj2kAN"
type input "DqZEUIWKhKiSHeaDZCIj2kAN"
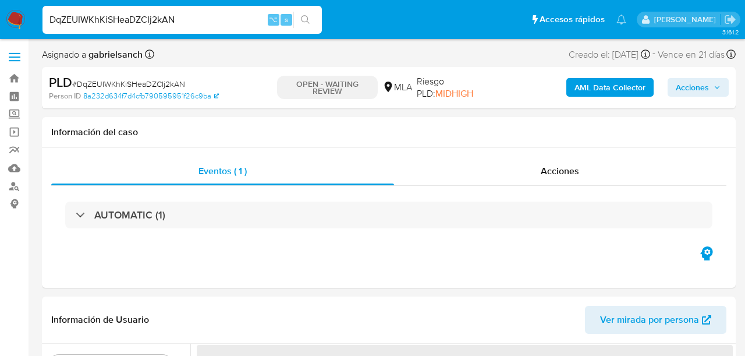
select select "10"
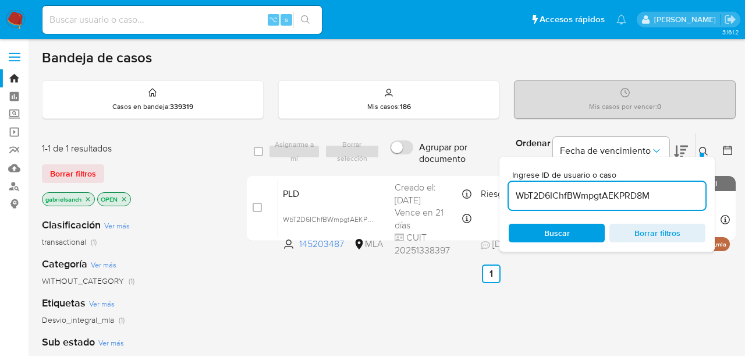
scroll to position [77, 0]
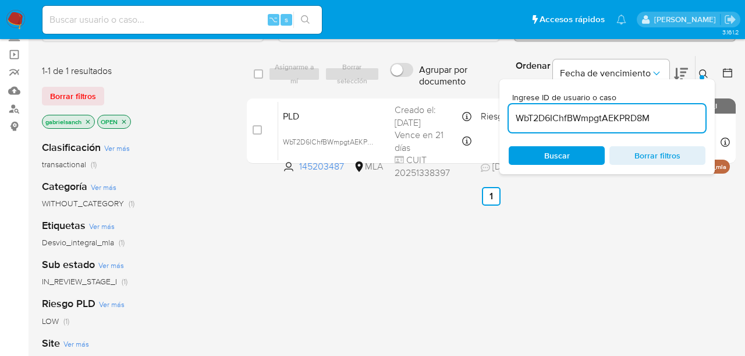
click at [592, 121] on input "WbT2D6IChfBWmpgtAEKPRD8M" at bounding box center [607, 118] width 197 height 15
paste input "DqZEUIWKhKiSHeaDZCIj2kAN"
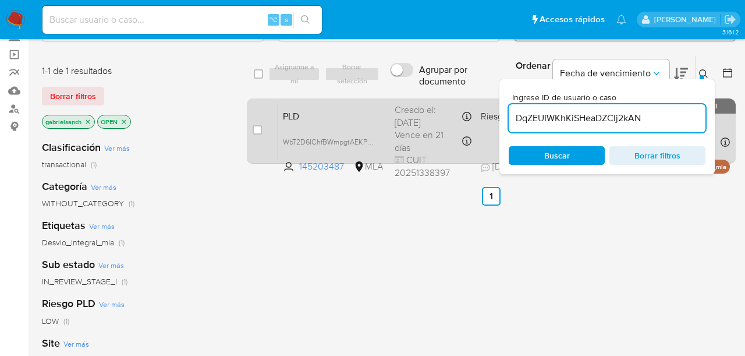
type input "DqZEUIWKhKiSHeaDZCIj2kAN"
click at [259, 130] on input "checkbox" at bounding box center [257, 129] width 9 height 9
checkbox input "true"
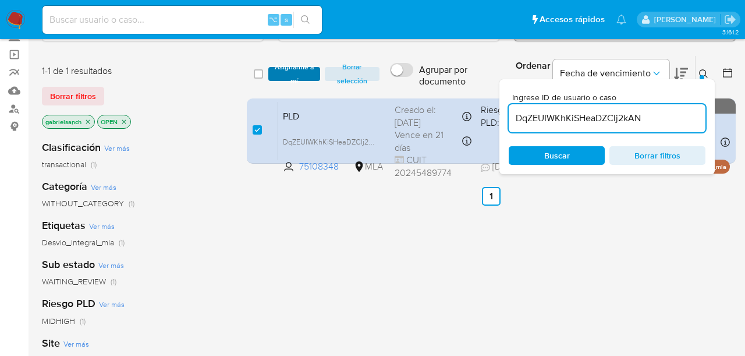
click at [283, 71] on span "Asignarme a mí" at bounding box center [294, 74] width 40 height 12
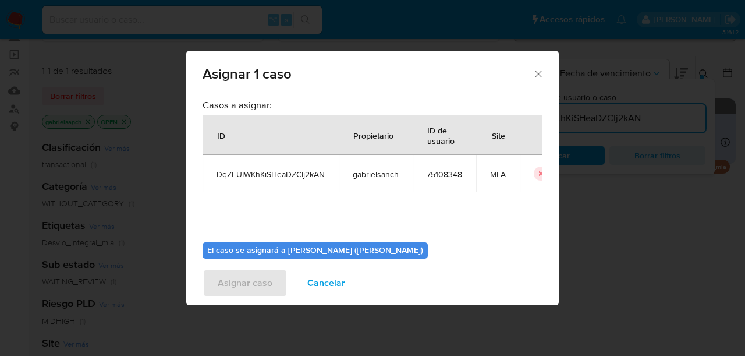
scroll to position [60, 0]
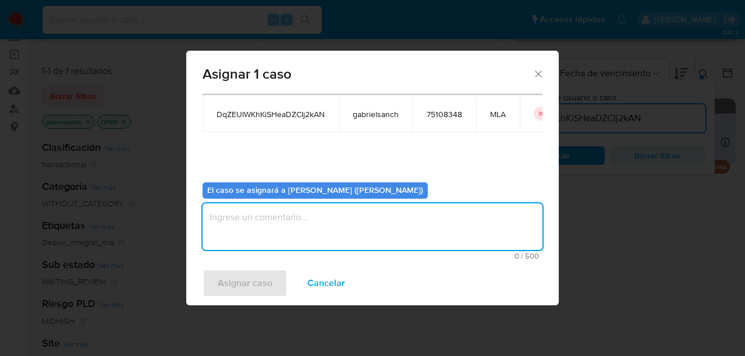
click at [296, 213] on textarea "assign-modal" at bounding box center [373, 226] width 340 height 47
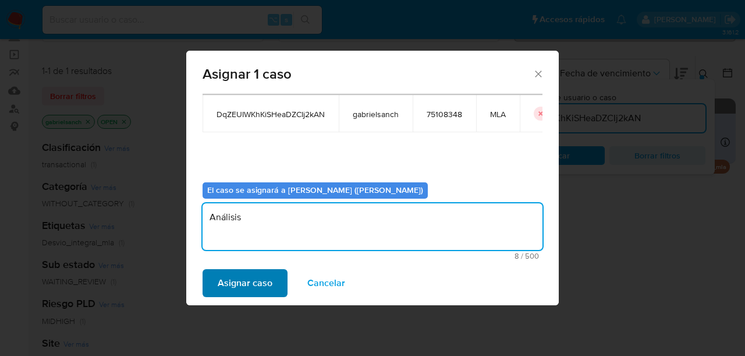
type textarea "Análisis"
click at [249, 272] on span "Asignar caso" at bounding box center [245, 283] width 55 height 26
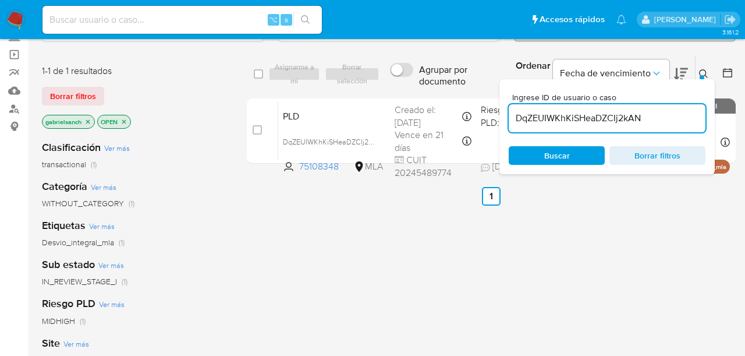
click at [543, 122] on input "DqZEUIWKhKiSHeaDZCIj2kAN" at bounding box center [607, 118] width 197 height 15
paste input "oXEIGF89gXZsMs1Lw71MnLXt"
type input "oXEIGF89gXZsMs1Lw71MnLXt"
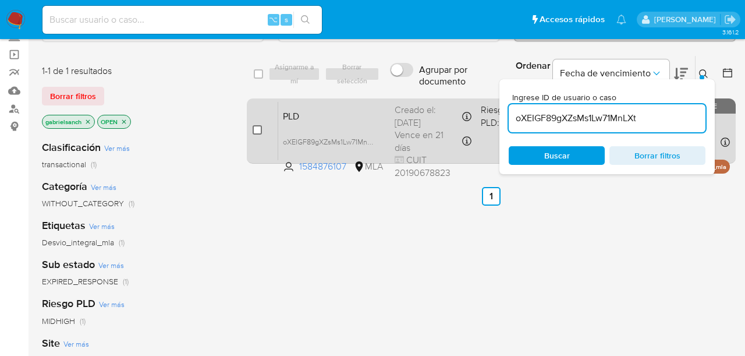
click at [261, 129] on input "checkbox" at bounding box center [257, 129] width 9 height 9
checkbox input "true"
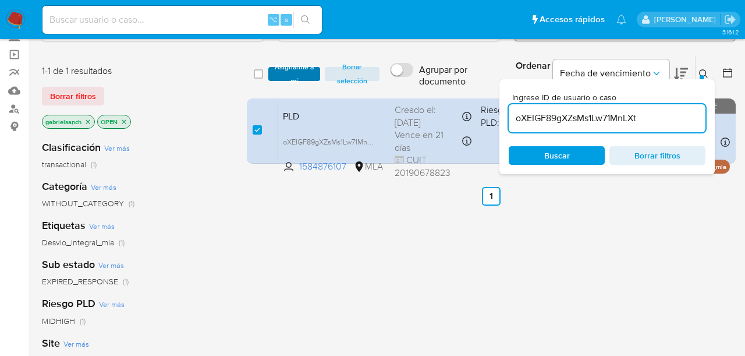
click at [293, 77] on span "Asignarme a mí" at bounding box center [294, 74] width 40 height 12
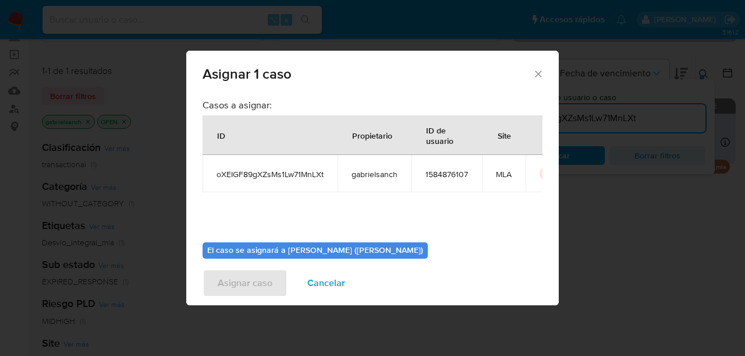
scroll to position [60, 0]
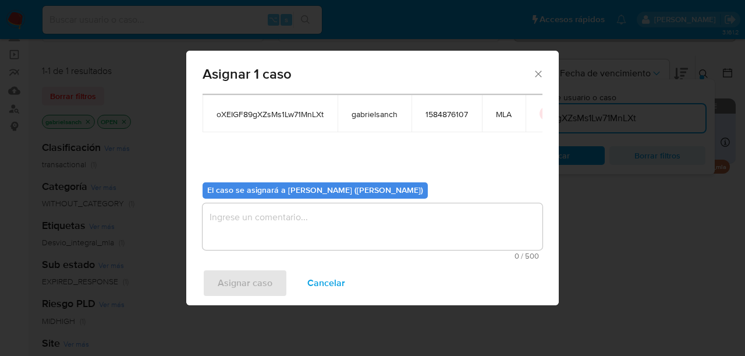
click at [310, 225] on textarea "assign-modal" at bounding box center [373, 226] width 340 height 47
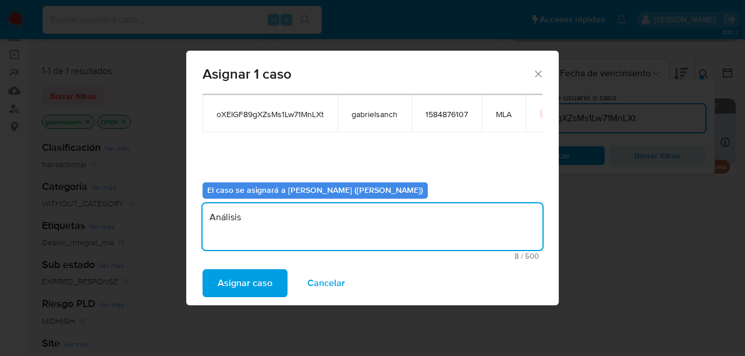
type textarea "Análisis"
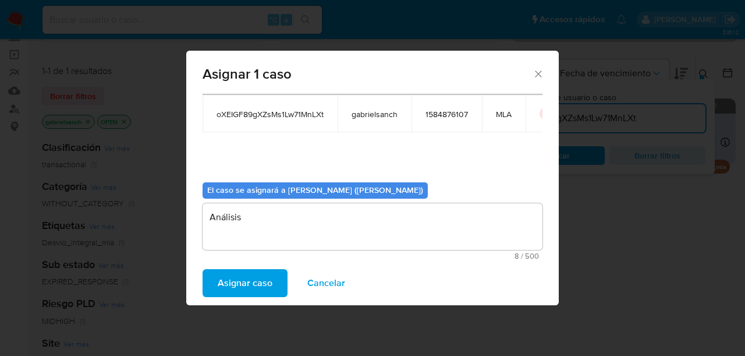
click at [241, 263] on div "Asignar caso Cancelar" at bounding box center [372, 283] width 373 height 44
click at [242, 274] on span "Asignar caso" at bounding box center [245, 283] width 55 height 26
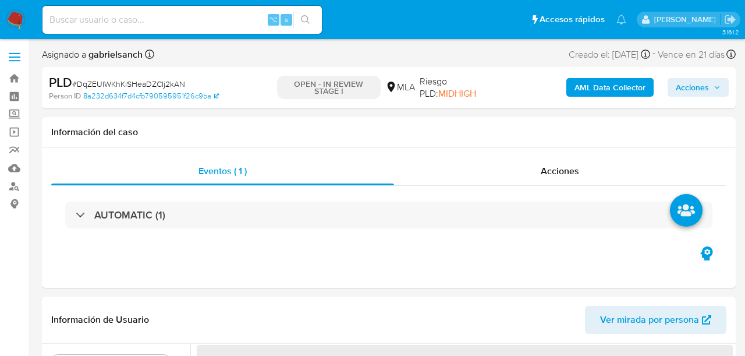
select select "10"
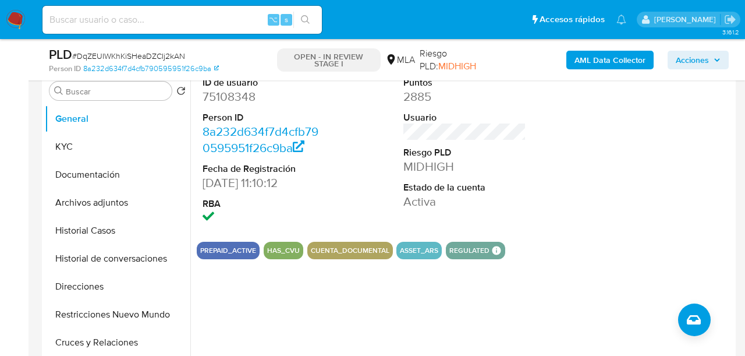
scroll to position [233, 0]
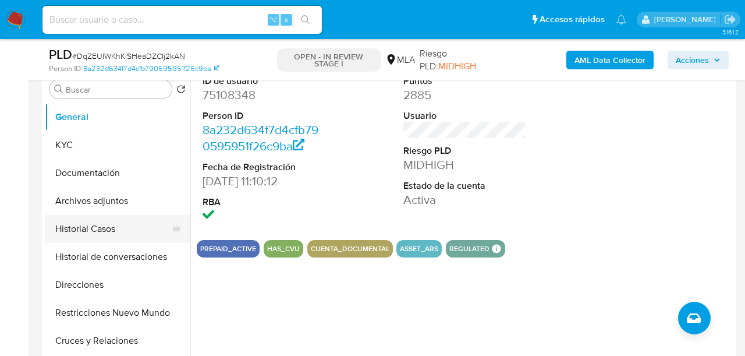
click at [101, 235] on button "Historial Casos" at bounding box center [113, 229] width 136 height 28
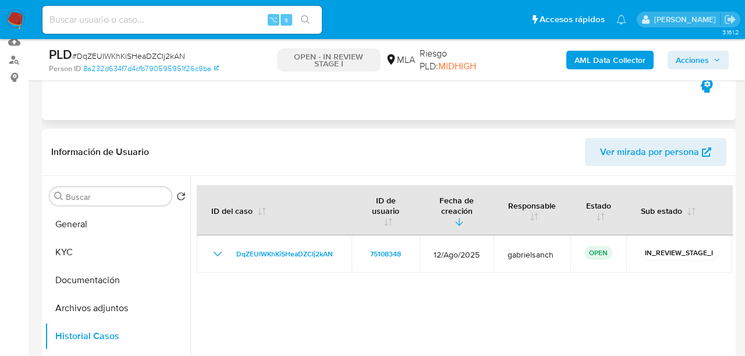
scroll to position [144, 0]
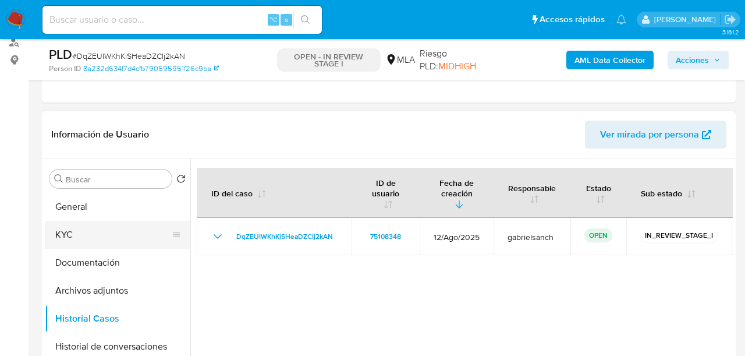
click at [61, 236] on button "KYC" at bounding box center [113, 235] width 136 height 28
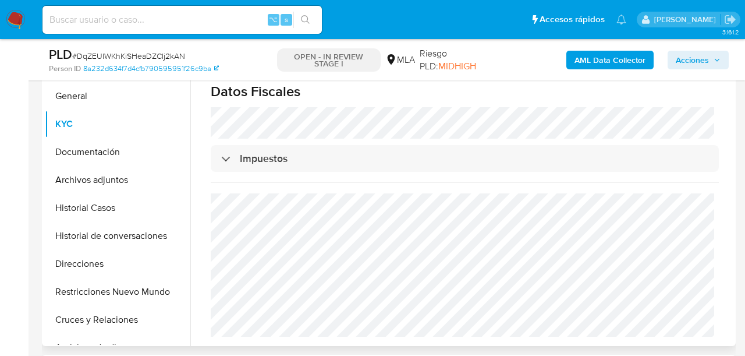
scroll to position [635, 0]
click at [74, 261] on button "Direcciones" at bounding box center [113, 264] width 136 height 28
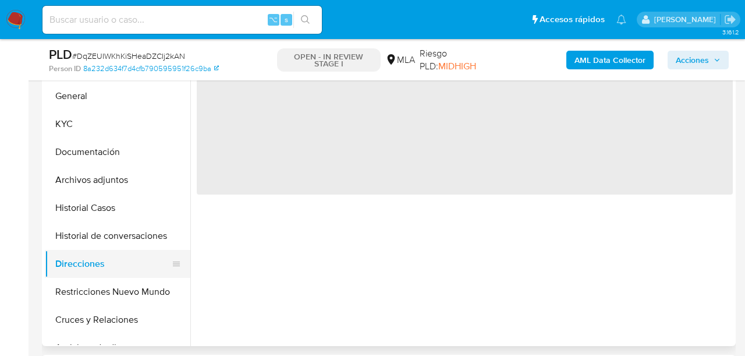
scroll to position [0, 0]
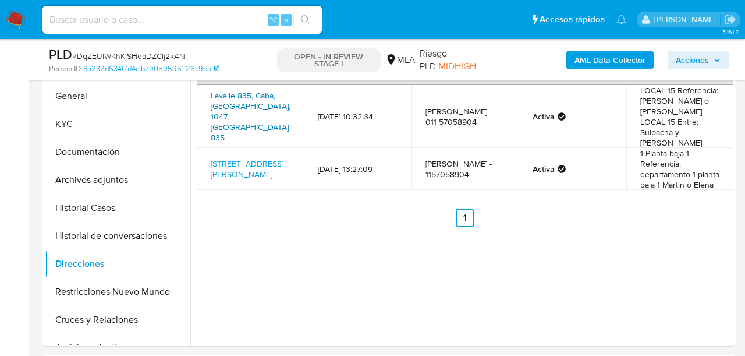
click at [260, 104] on link "Lavalle 835, Caba, Capital Federal, 1047, Argentina 835" at bounding box center [251, 117] width 80 height 54
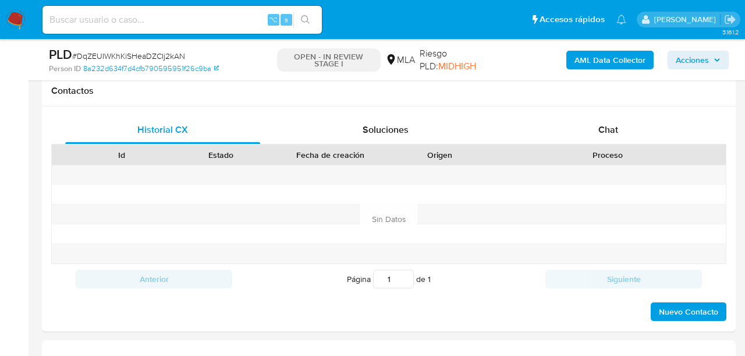
scroll to position [533, 0]
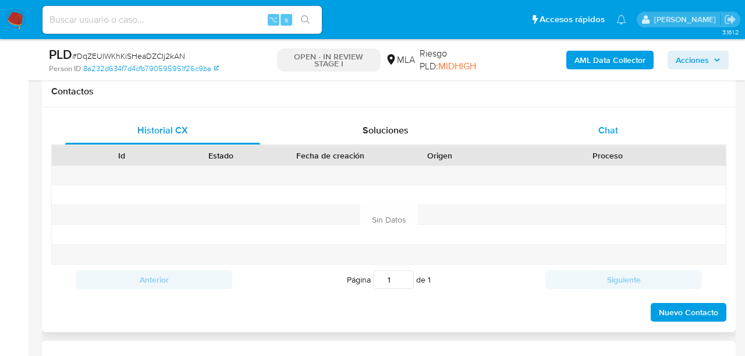
click at [597, 121] on div "Chat" at bounding box center [608, 130] width 195 height 28
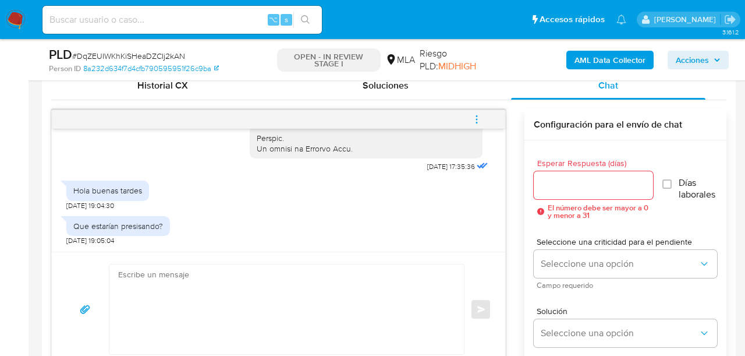
scroll to position [574, 0]
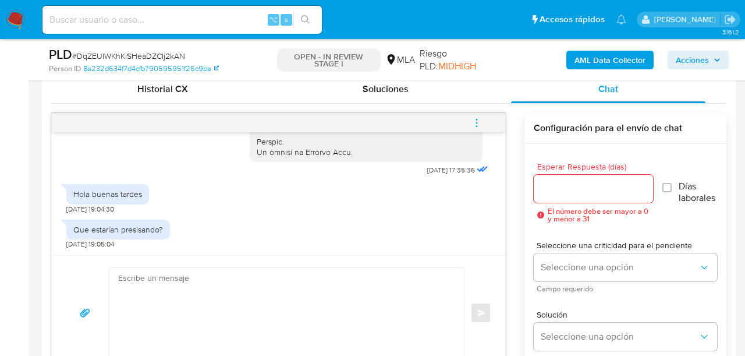
click at [352, 298] on textarea at bounding box center [283, 313] width 331 height 90
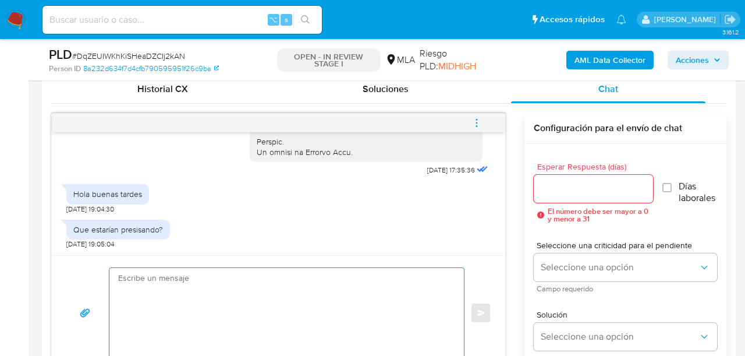
paste textarea "Lore, Ip dolorsi am con adipiscinge seddoeiusmo te in utlabo et Dolorem Aliq, e…"
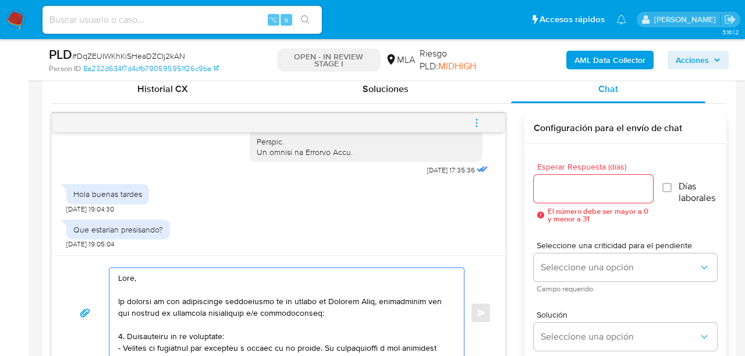
scroll to position [602, 0]
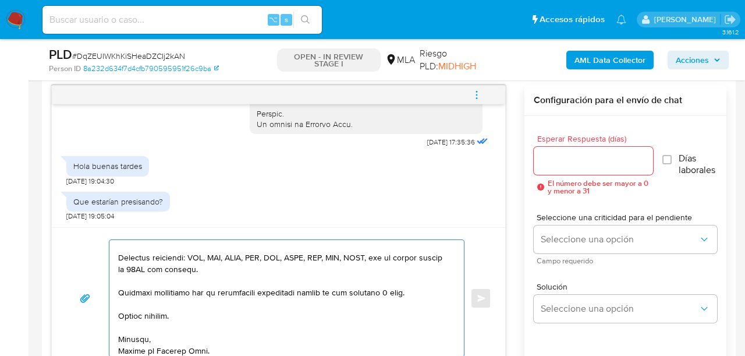
type textarea "Lore, Ip dolorsi am con adipiscinge seddoeiusmo te in utlabo et Dolorem Aliq, e…"
click at [569, 158] on input "Esperar Respuesta (días)" at bounding box center [593, 160] width 119 height 15
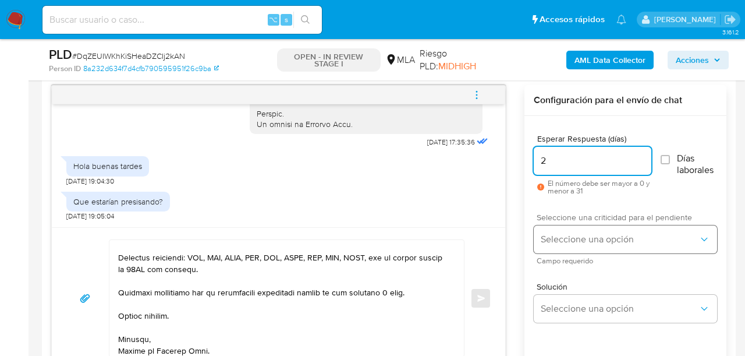
type input "2"
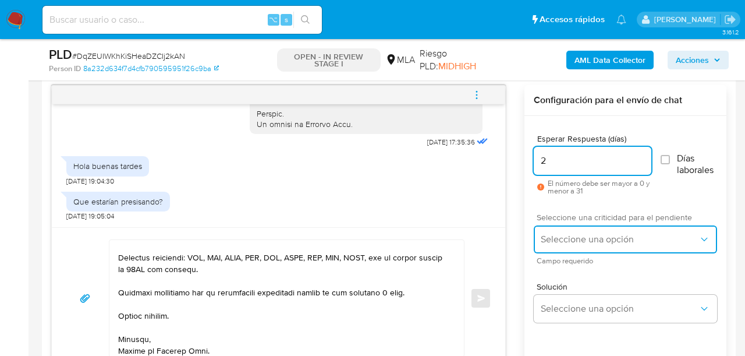
click at [540, 236] on button "Seleccione una opción" at bounding box center [625, 239] width 183 height 28
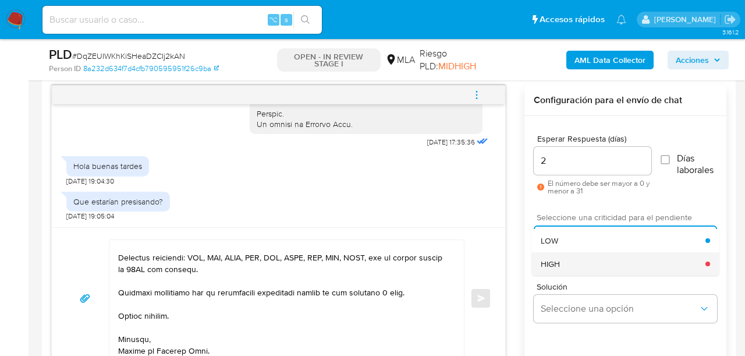
click at [553, 257] on div "HIGH" at bounding box center [623, 263] width 165 height 23
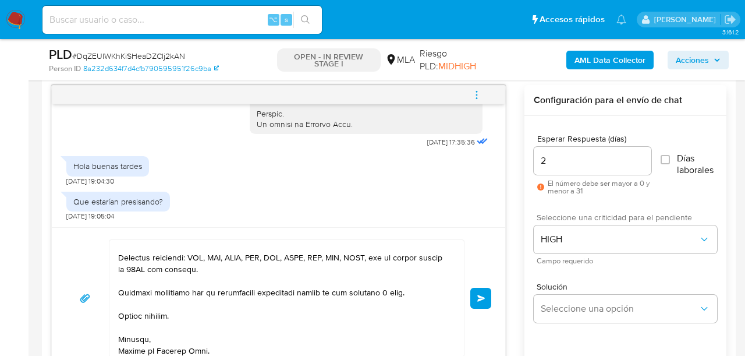
click at [487, 294] on button "Enviar" at bounding box center [480, 298] width 21 height 21
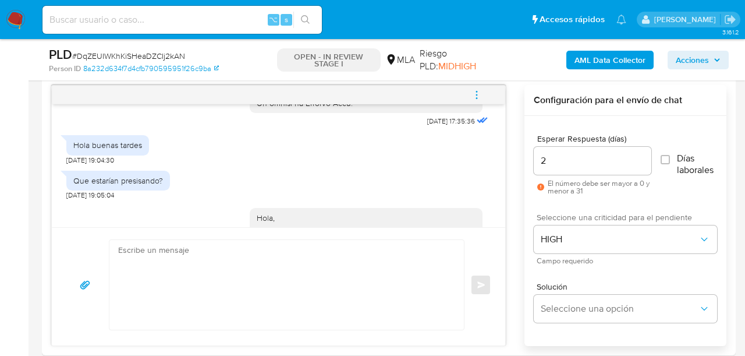
scroll to position [1223, 0]
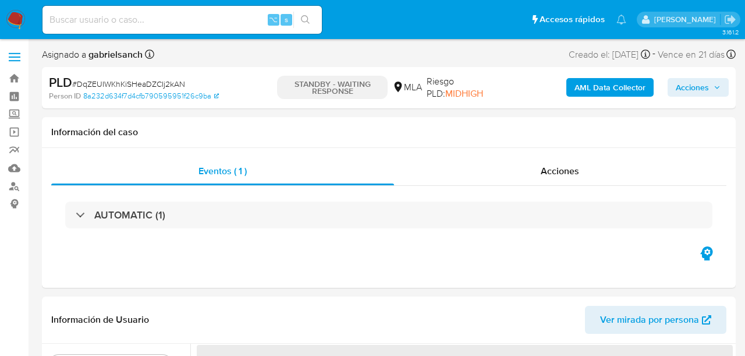
select select "10"
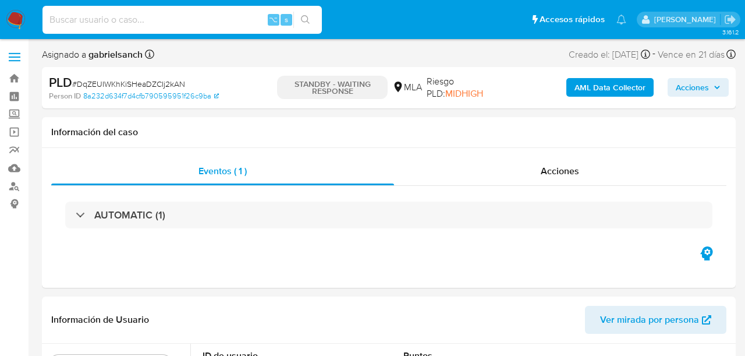
click at [155, 18] on input at bounding box center [182, 19] width 279 height 15
paste input "oXEIGF89gXZsMs1Lw71MnLXt"
type input "oXEIGF89gXZsMs1Lw71MnLXt"
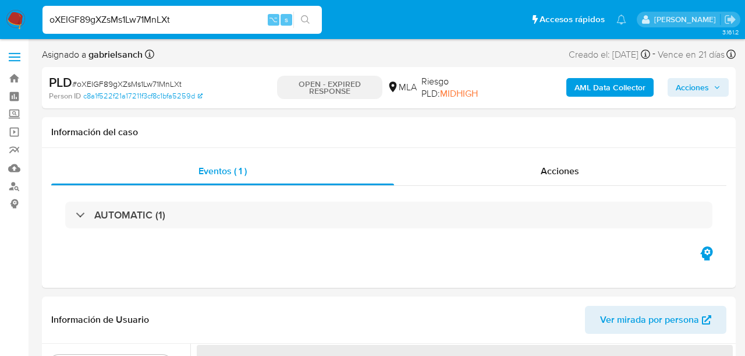
select select "10"
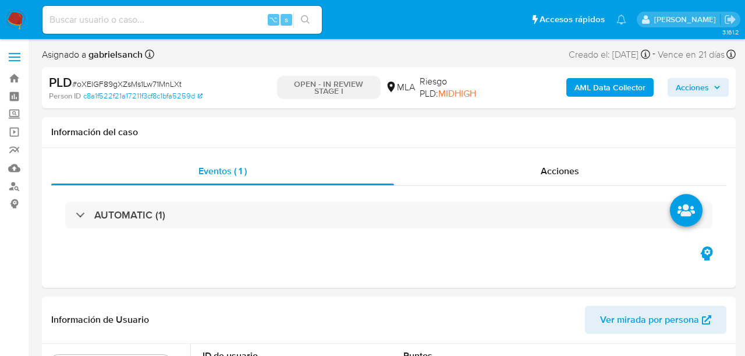
select select "10"
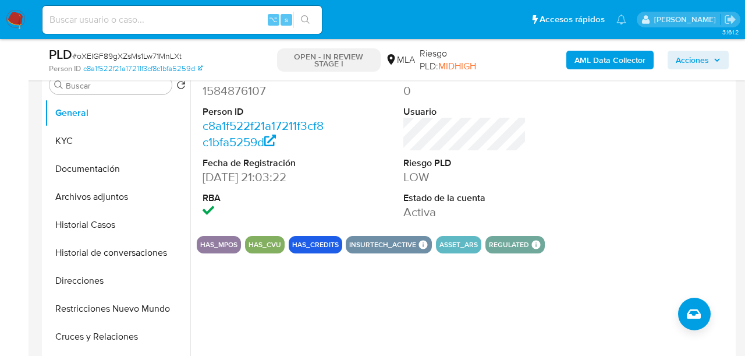
scroll to position [237, 0]
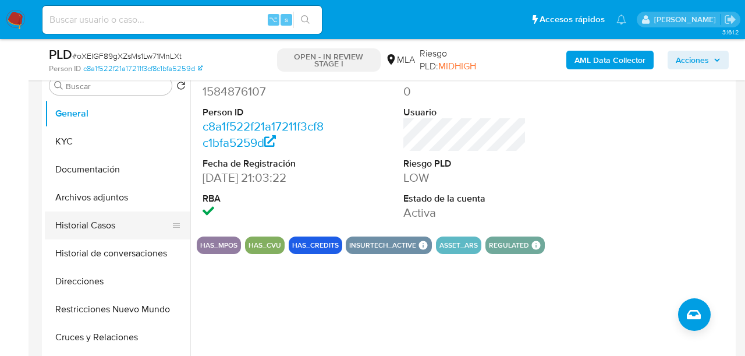
click at [114, 225] on button "Historial Casos" at bounding box center [113, 225] width 136 height 28
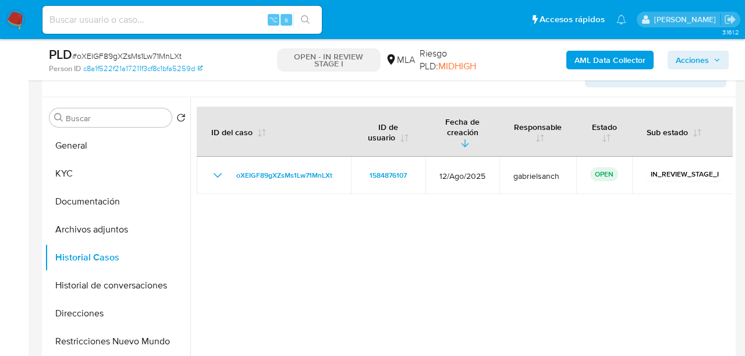
scroll to position [209, 0]
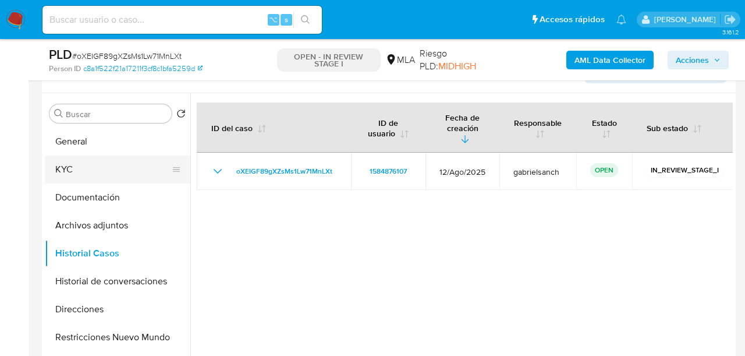
click at [78, 167] on button "KYC" at bounding box center [113, 169] width 136 height 28
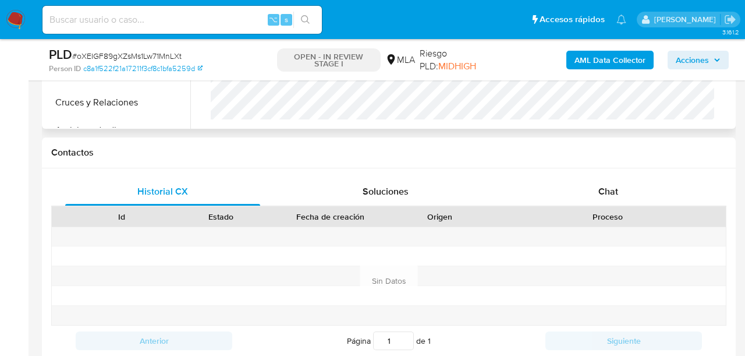
scroll to position [479, 0]
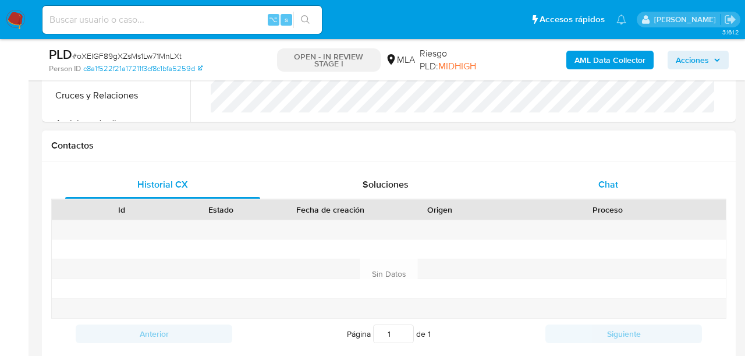
click at [611, 176] on div "Chat" at bounding box center [608, 185] width 195 height 28
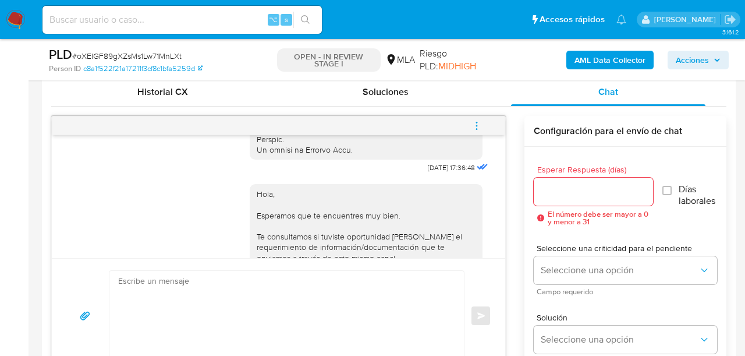
scroll to position [793, 0]
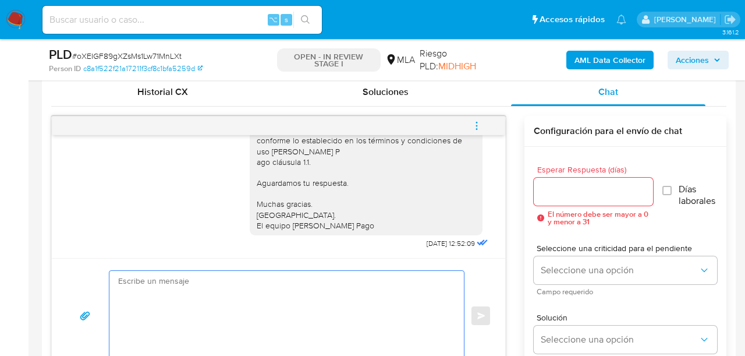
click at [377, 272] on textarea at bounding box center [283, 316] width 331 height 90
paste textarea "Lore, Ip dolorsi am con adipiscinge seddoeiusmo te in utlabo et Dolorem Aliq, e…"
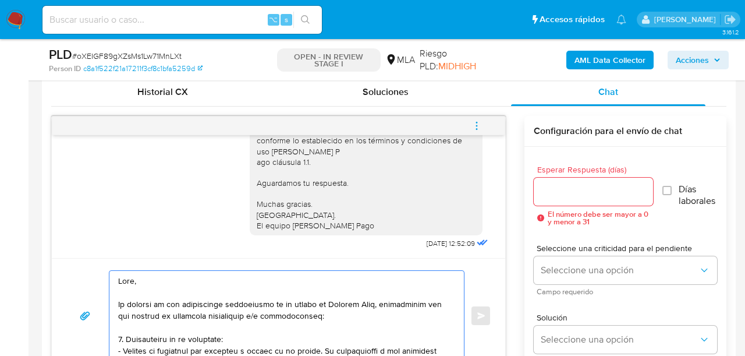
scroll to position [602, 0]
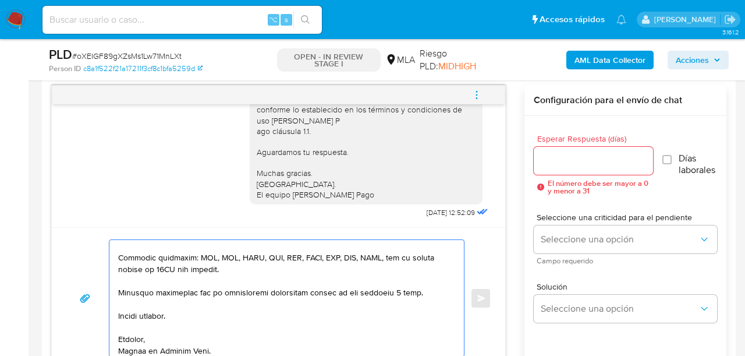
type textarea "Lore, Ip dolorsi am con adipiscinge seddoeiusmo te in utlabo et Dolorem Aliq, e…"
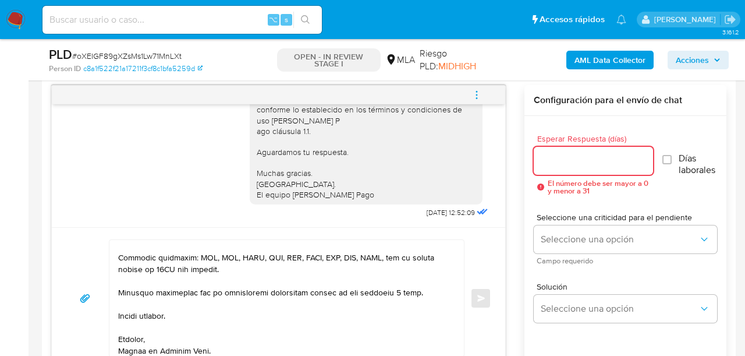
click at [593, 158] on input "Esperar Respuesta (días)" at bounding box center [593, 160] width 119 height 15
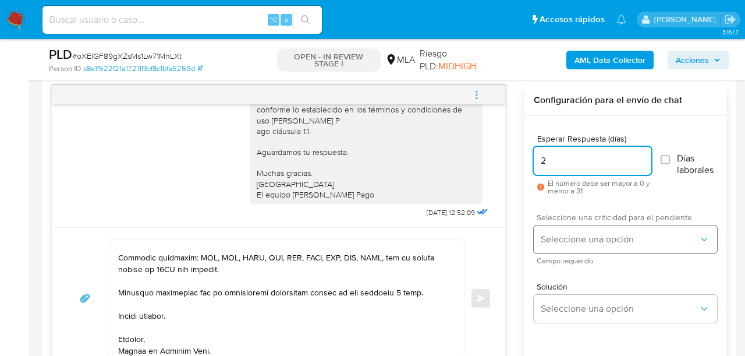
type input "2"
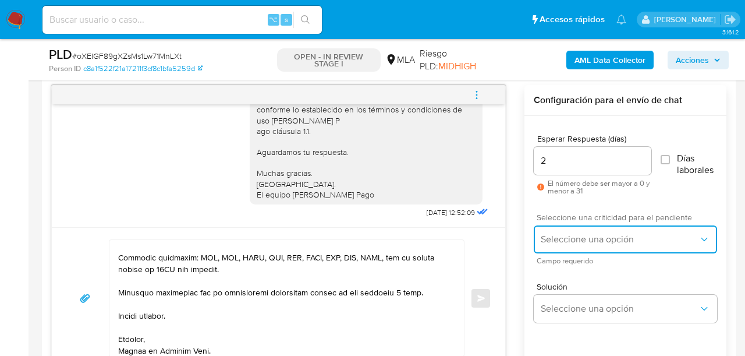
click at [548, 239] on span "Seleccione una opción" at bounding box center [620, 239] width 158 height 12
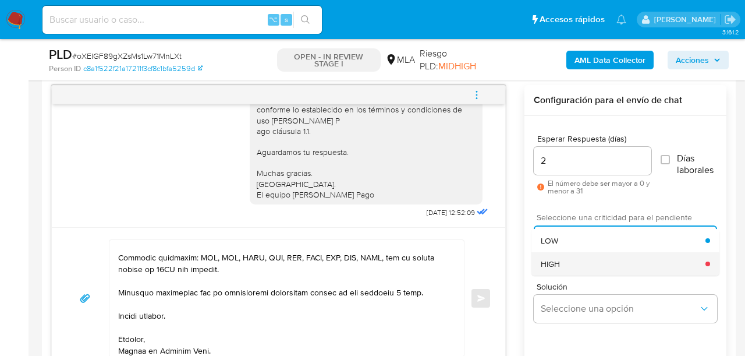
click at [555, 265] on span "HIGH" at bounding box center [550, 264] width 19 height 10
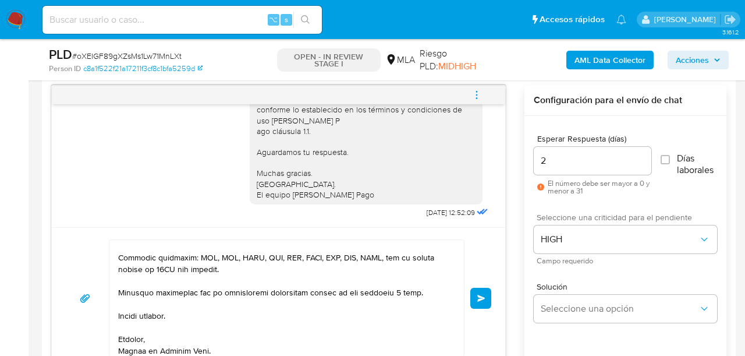
click at [491, 300] on div "Enviar" at bounding box center [279, 297] width 454 height 141
click at [471, 303] on button "Enviar" at bounding box center [480, 298] width 21 height 21
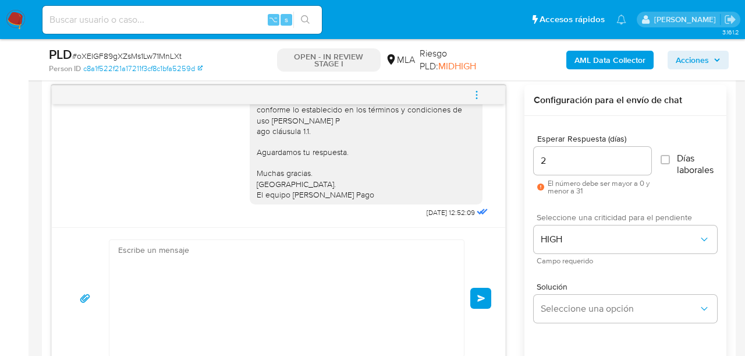
scroll to position [1430, 0]
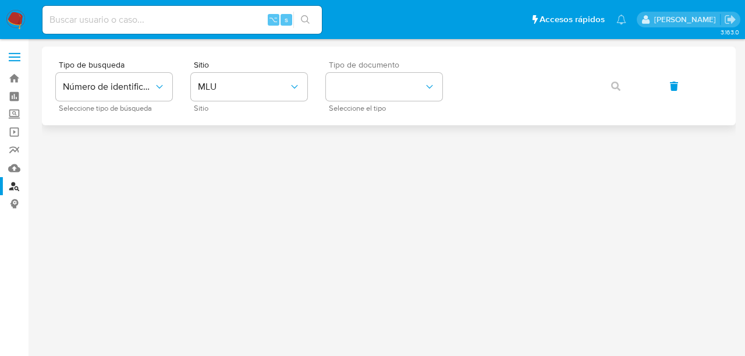
click at [404, 70] on div "Tipo de documento Seleccione el tipo" at bounding box center [384, 86] width 116 height 51
click at [307, 83] on div "Tipo de busqueda Número de identificación Seleccione tipo de búsqueda Sitio MLU…" at bounding box center [389, 86] width 666 height 51
click at [290, 91] on icon "site_id" at bounding box center [295, 87] width 12 height 12
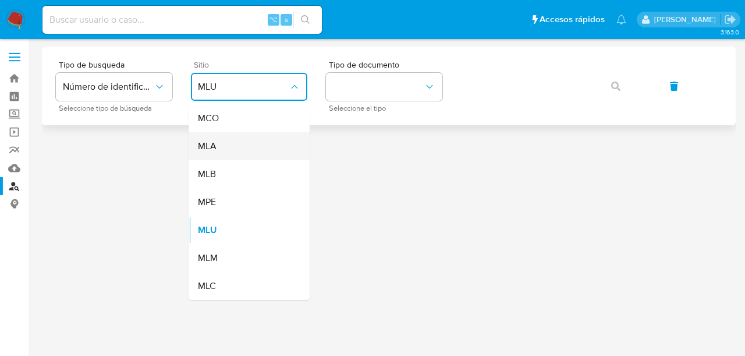
click at [280, 150] on div "MLA" at bounding box center [245, 146] width 95 height 28
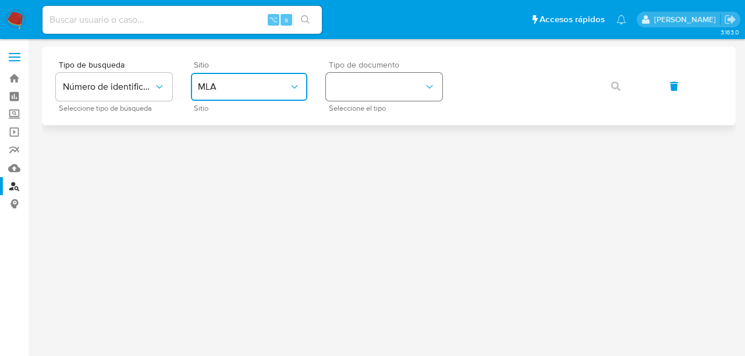
click at [373, 91] on button "identificationType" at bounding box center [384, 87] width 116 height 28
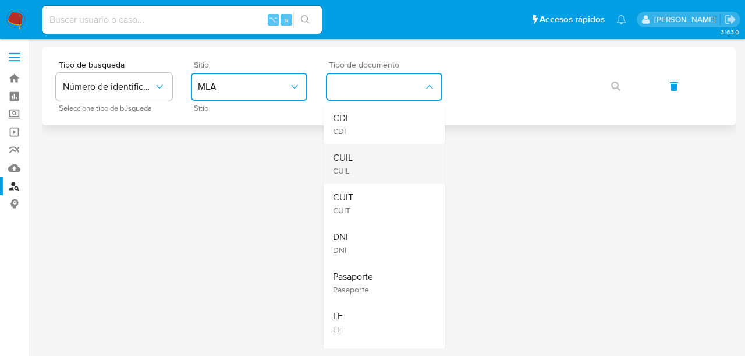
click at [367, 156] on div "CUIL CUIL" at bounding box center [380, 164] width 95 height 40
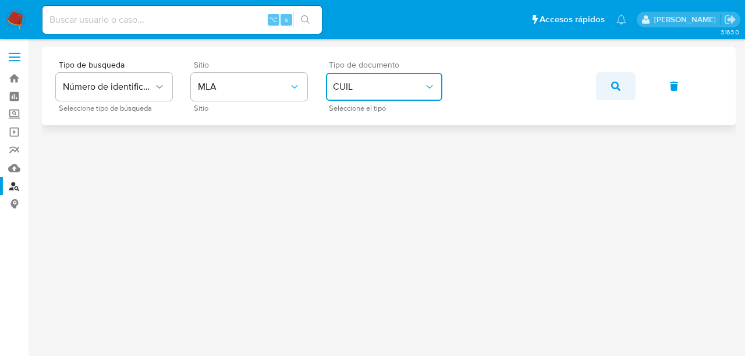
click at [623, 83] on button "button" at bounding box center [616, 86] width 40 height 28
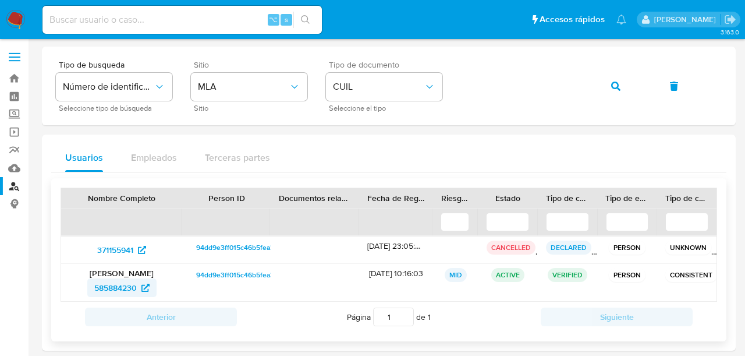
click at [111, 283] on span "585884230" at bounding box center [115, 287] width 43 height 19
click at [616, 84] on icon "button" at bounding box center [615, 86] width 9 height 9
click at [119, 291] on span "500713243" at bounding box center [115, 287] width 41 height 19
click at [613, 84] on icon "button" at bounding box center [615, 86] width 9 height 9
click at [117, 291] on span "1856816777" at bounding box center [115, 287] width 41 height 19
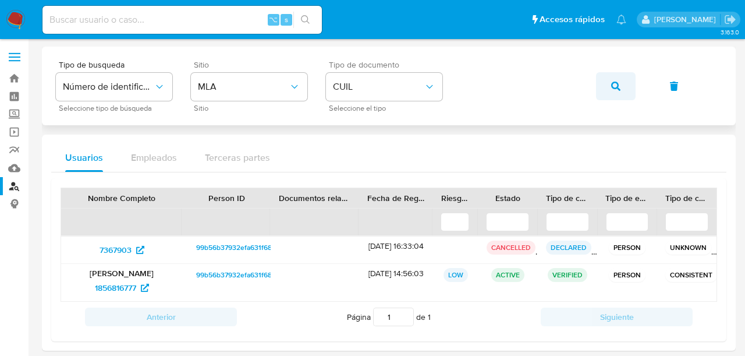
click at [607, 87] on button "button" at bounding box center [616, 86] width 40 height 28
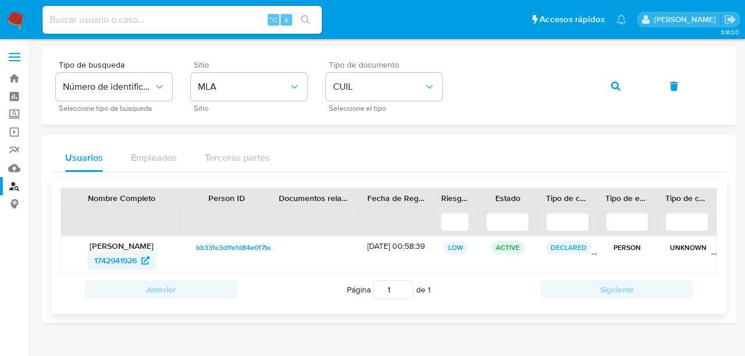
click at [111, 265] on span "1742941926" at bounding box center [115, 260] width 43 height 19
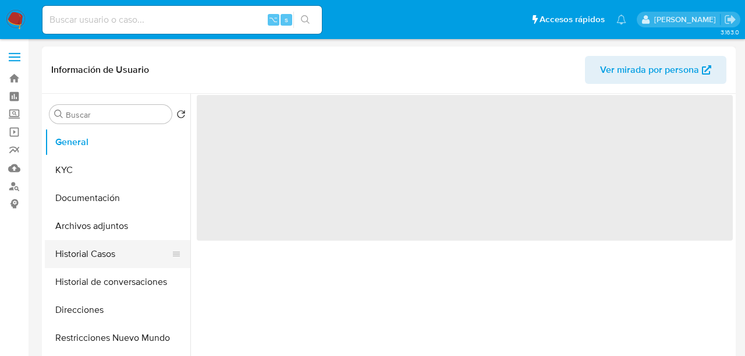
click at [97, 242] on button "Historial Casos" at bounding box center [113, 254] width 136 height 28
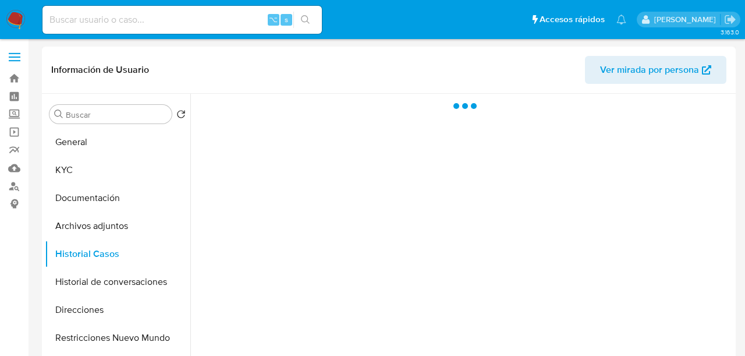
select select "10"
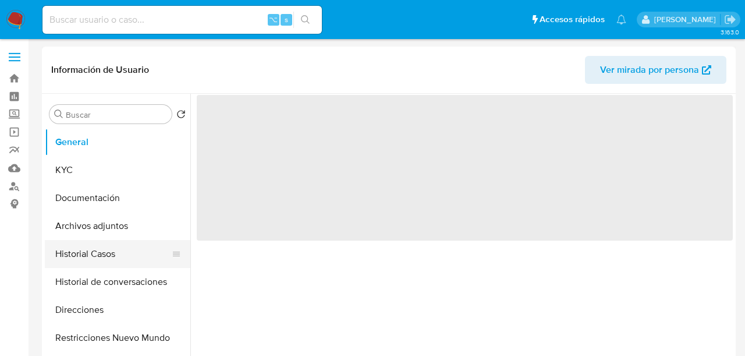
click at [81, 259] on button "Historial Casos" at bounding box center [113, 254] width 136 height 28
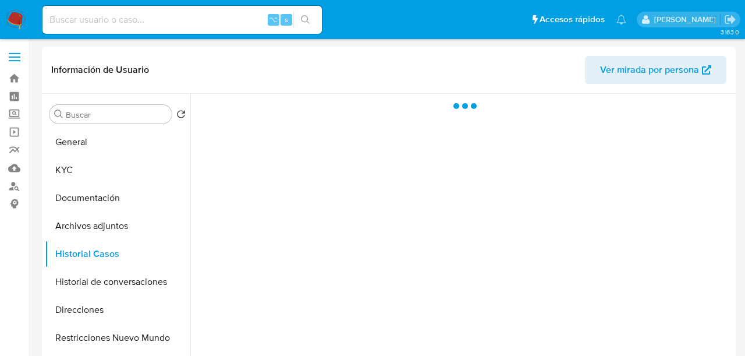
select select "10"
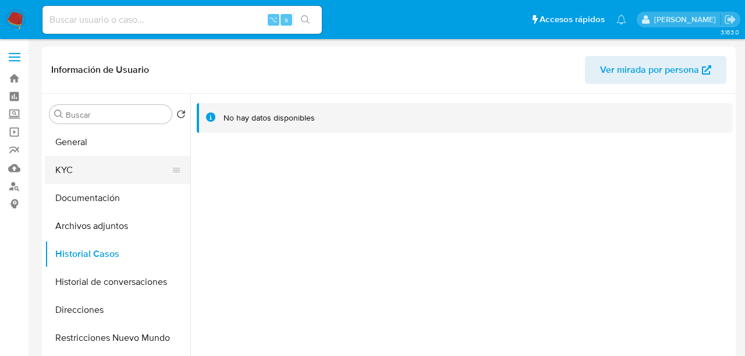
click at [74, 167] on button "KYC" at bounding box center [113, 170] width 136 height 28
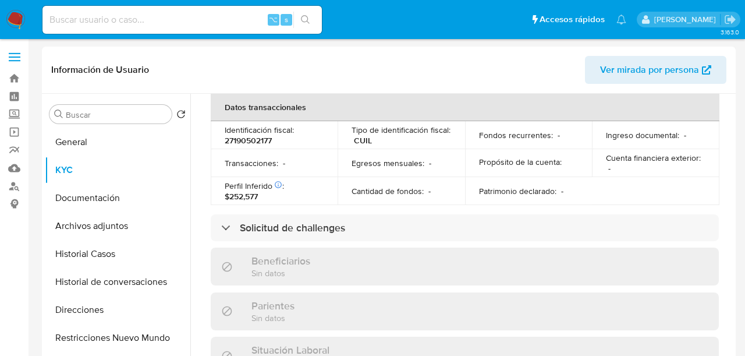
scroll to position [646, 0]
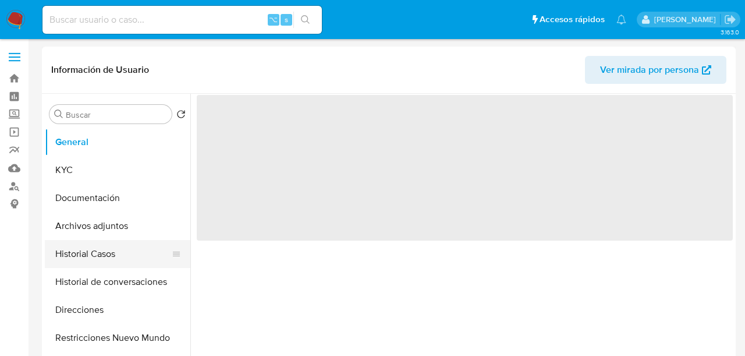
click at [95, 258] on button "Historial Casos" at bounding box center [113, 254] width 136 height 28
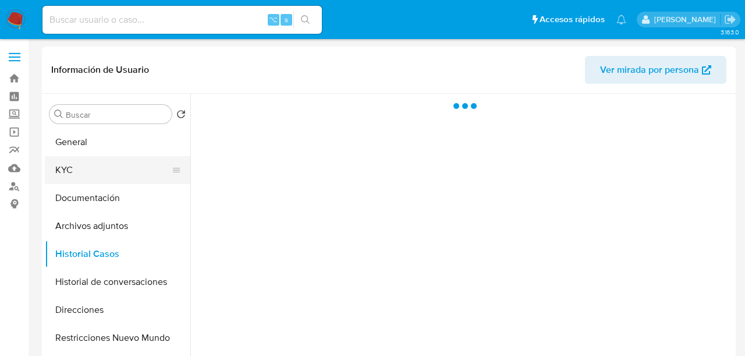
select select "10"
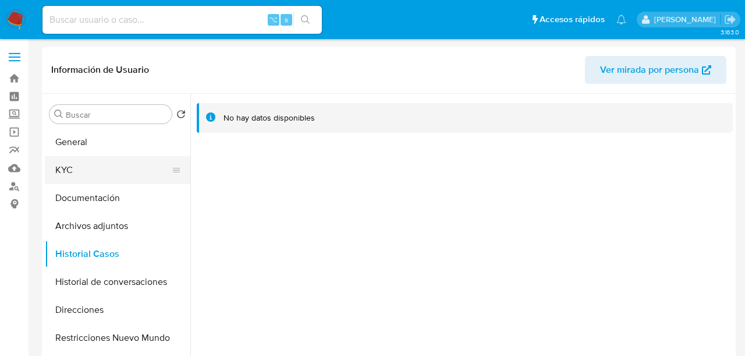
click at [104, 174] on button "KYC" at bounding box center [113, 170] width 136 height 28
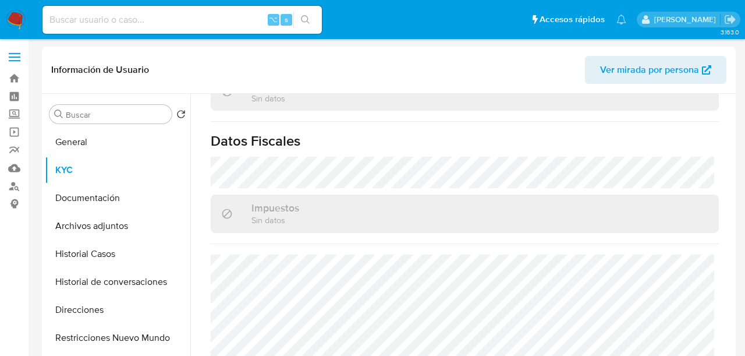
scroll to position [658, 0]
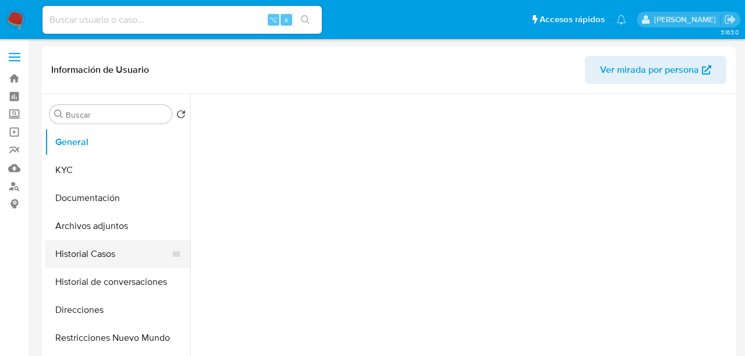
click at [91, 264] on button "Historial Casos" at bounding box center [113, 254] width 136 height 28
select select "10"
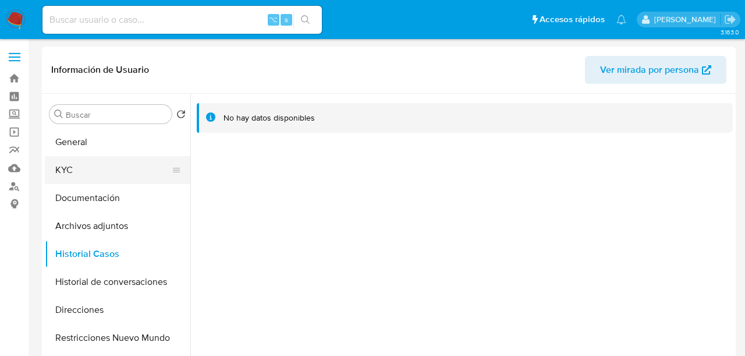
click at [103, 174] on button "KYC" at bounding box center [113, 170] width 136 height 28
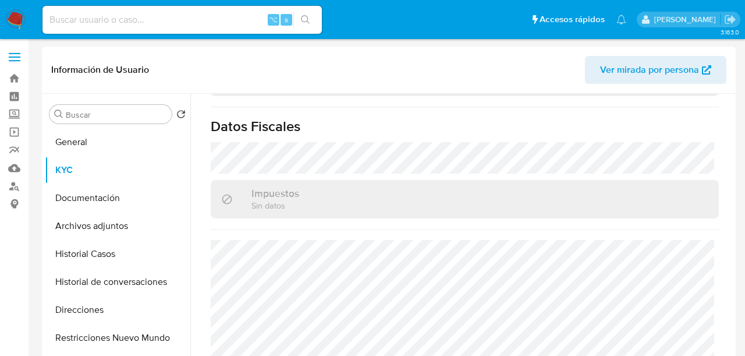
scroll to position [658, 0]
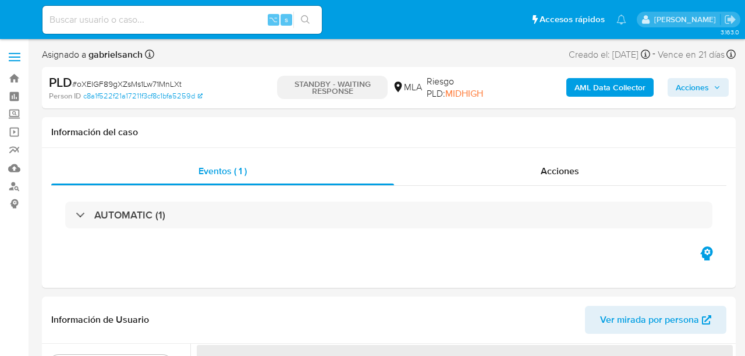
select select "10"
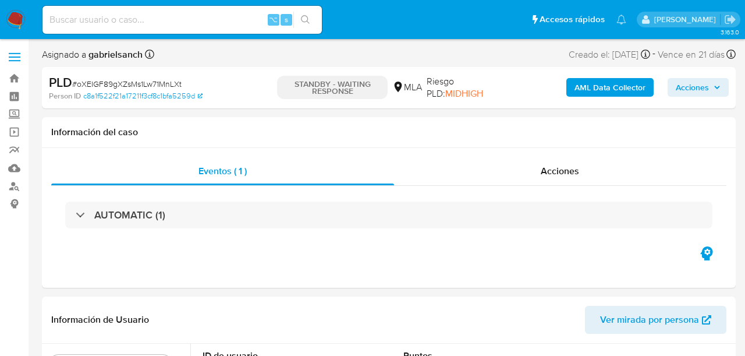
click at [164, 12] on input at bounding box center [182, 19] width 279 height 15
paste input "z5qmqwVm7eY6K4mEff4vXVIk"
type input "z5qmqwVm7eY6K4mEff4vXVIk"
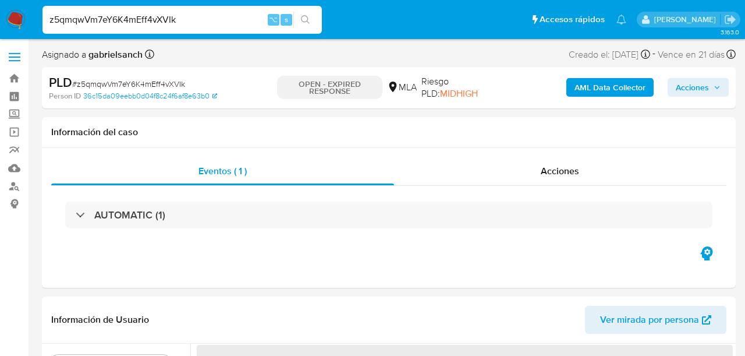
select select "10"
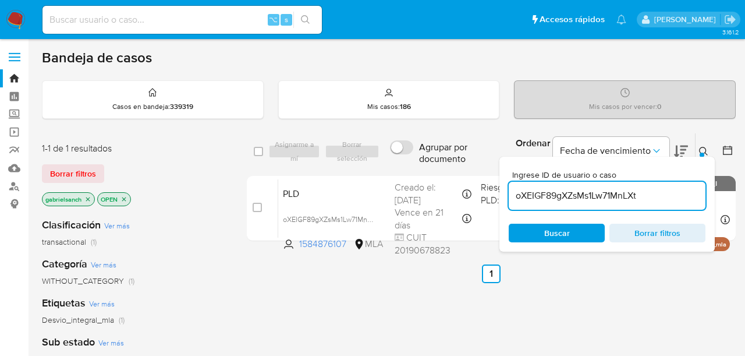
scroll to position [77, 0]
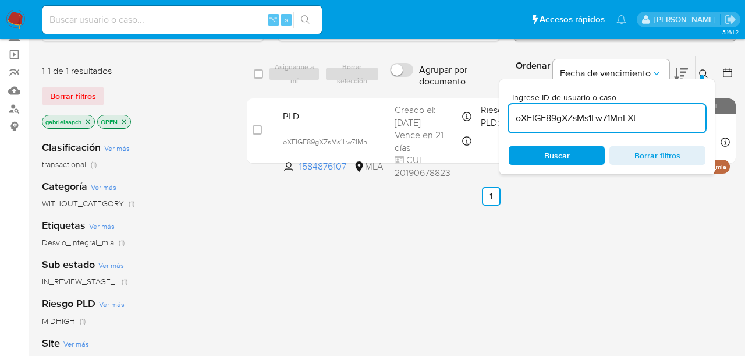
click at [579, 122] on input "oXEIGF89gXZsMs1Lw71MnLXt" at bounding box center [607, 118] width 197 height 15
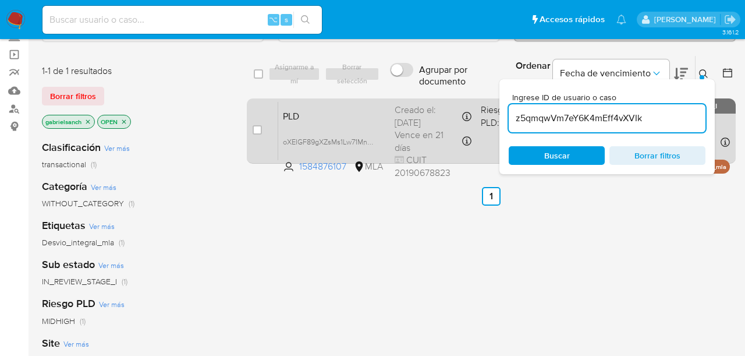
type input "z5qmqwVm7eY6K4mEff4vXVIk"
click at [259, 129] on input "checkbox" at bounding box center [257, 129] width 9 height 9
checkbox input "true"
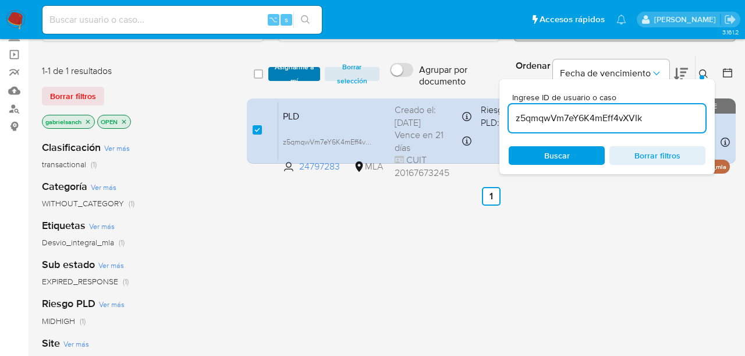
click at [286, 72] on span "Asignarme a mí" at bounding box center [294, 74] width 40 height 12
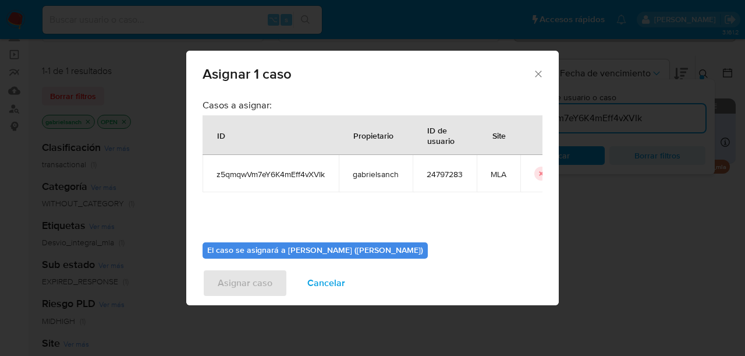
scroll to position [60, 0]
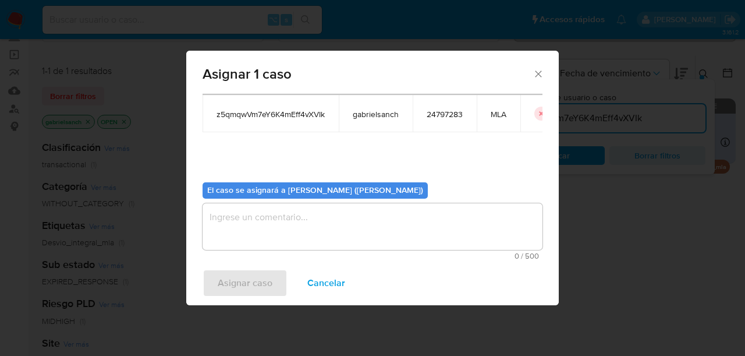
click at [296, 220] on textarea "assign-modal" at bounding box center [373, 226] width 340 height 47
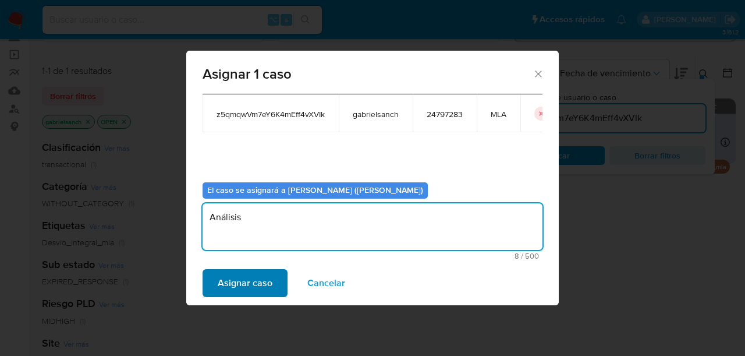
type textarea "Análisis"
click at [237, 277] on span "Asignar caso" at bounding box center [245, 283] width 55 height 26
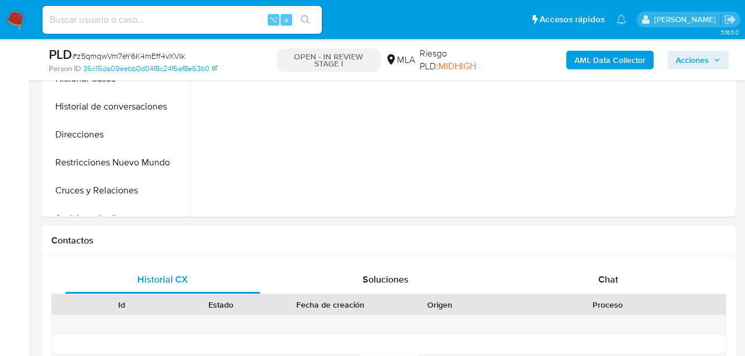
select select "10"
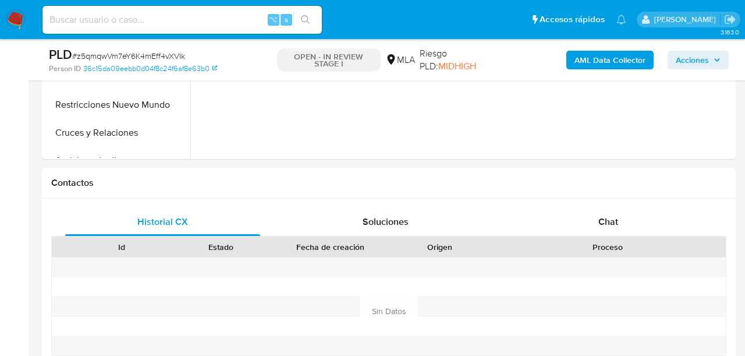
scroll to position [446, 0]
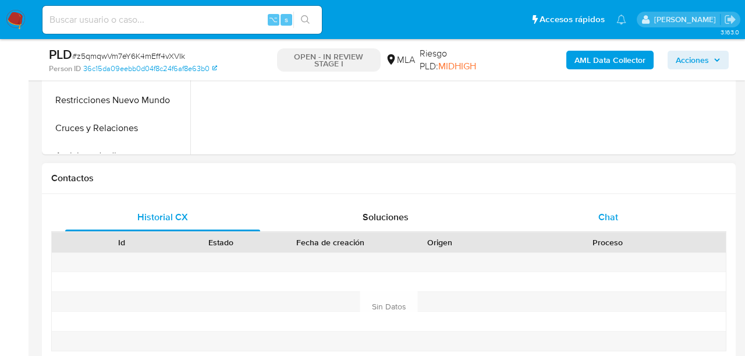
click at [605, 221] on span "Chat" at bounding box center [609, 216] width 20 height 13
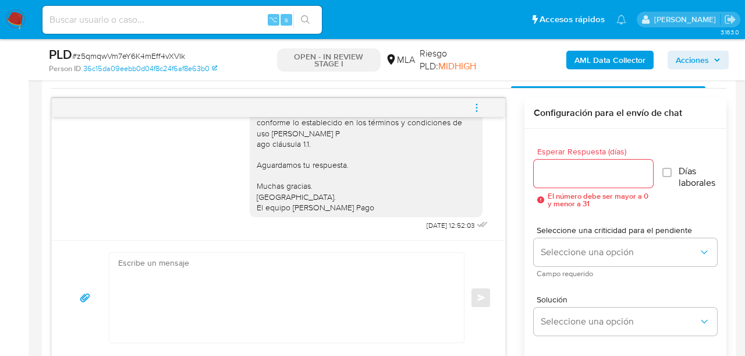
scroll to position [583, 0]
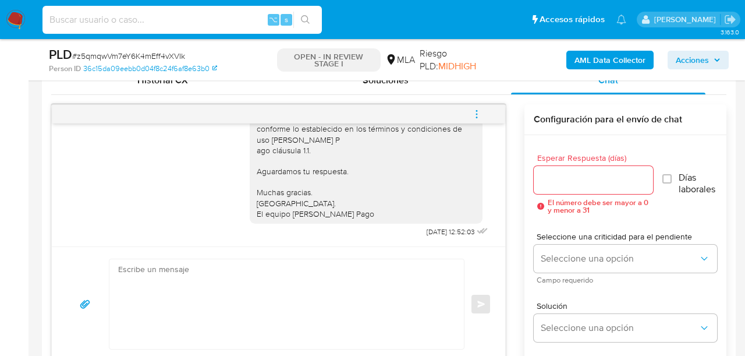
click at [146, 24] on input at bounding box center [182, 19] width 279 height 15
paste input "vAUJYlKxRAJLA8WneKSB46dn"
type input "vAUJYlKxRAJLA8WneKSB46dn"
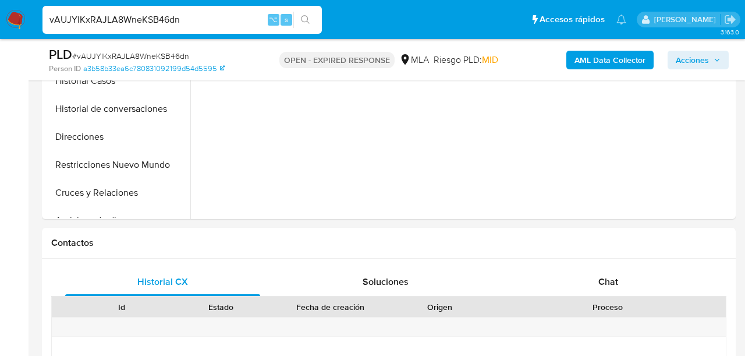
select select "10"
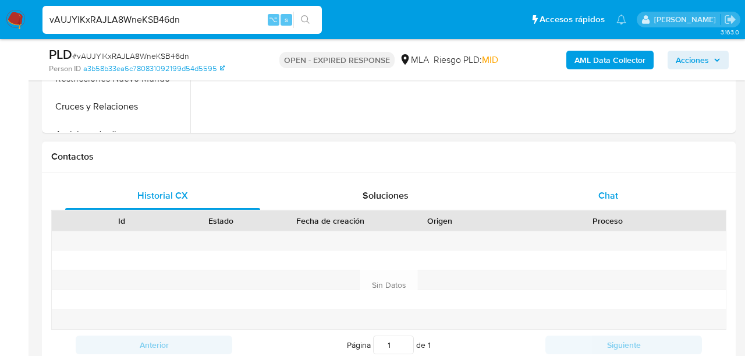
click at [640, 201] on div "Chat" at bounding box center [608, 196] width 195 height 28
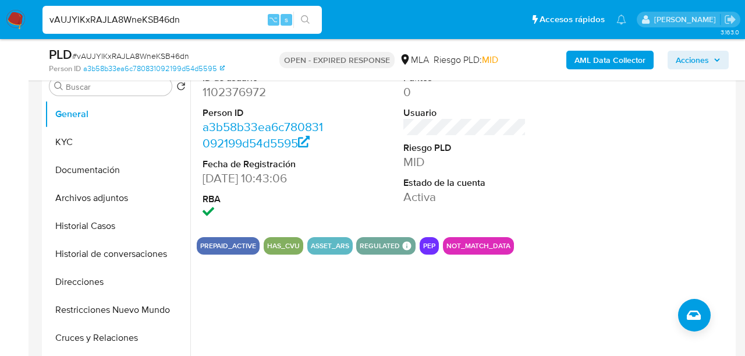
scroll to position [235, 0]
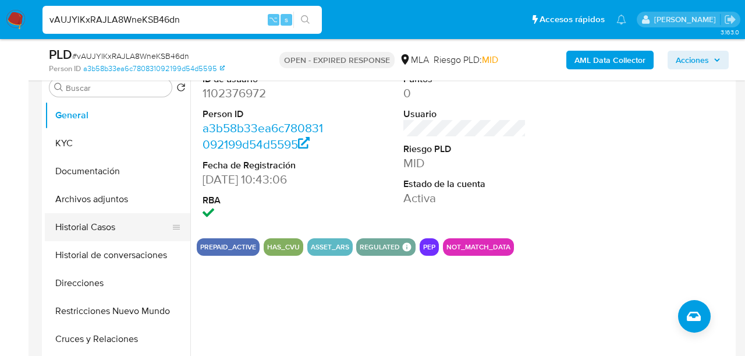
click at [104, 226] on button "Historial Casos" at bounding box center [113, 227] width 136 height 28
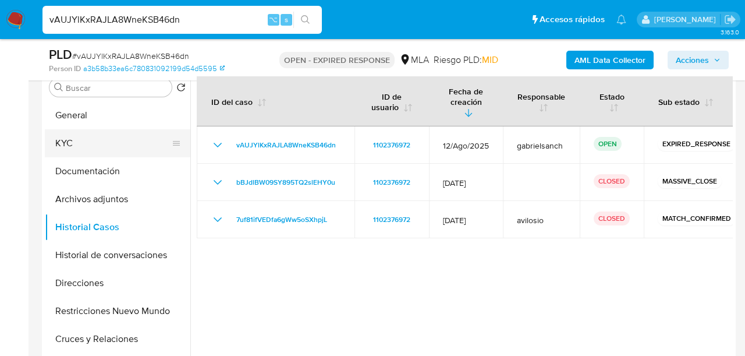
click at [88, 147] on button "KYC" at bounding box center [113, 143] width 136 height 28
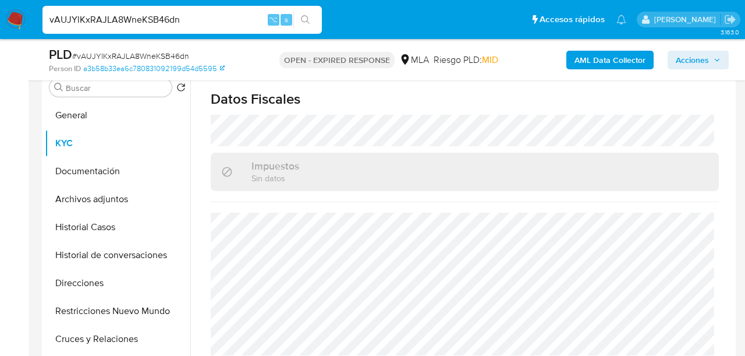
scroll to position [650, 0]
click at [155, 18] on input "vAUJYlKxRAJLA8WneKSB46dn" at bounding box center [182, 19] width 279 height 15
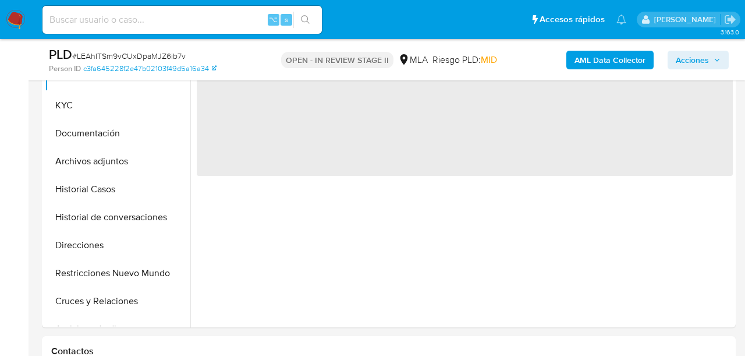
select select "10"
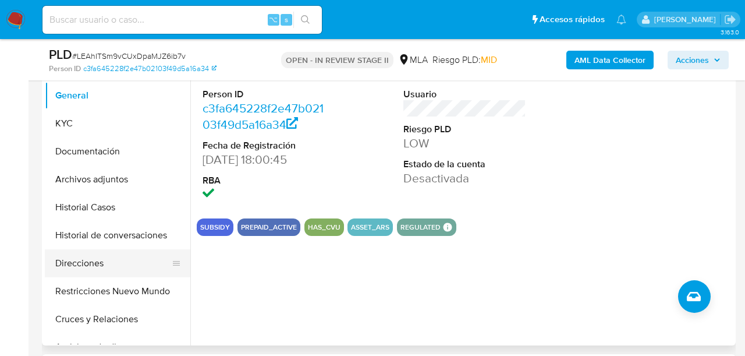
scroll to position [241, 0]
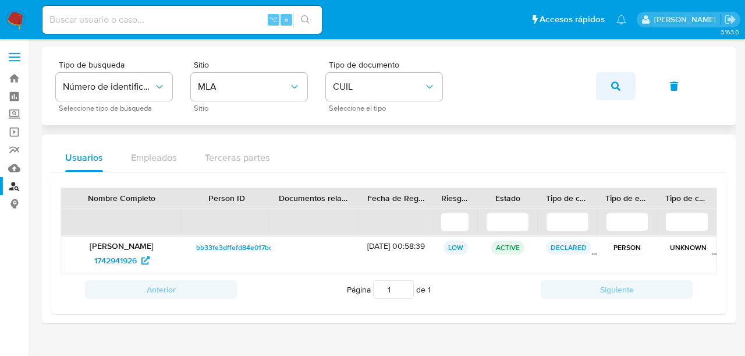
click at [607, 94] on button "button" at bounding box center [616, 86] width 40 height 28
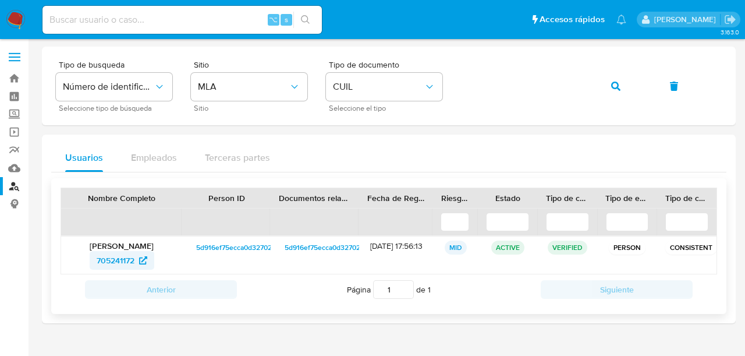
click at [122, 257] on span "705241172" at bounding box center [116, 260] width 38 height 19
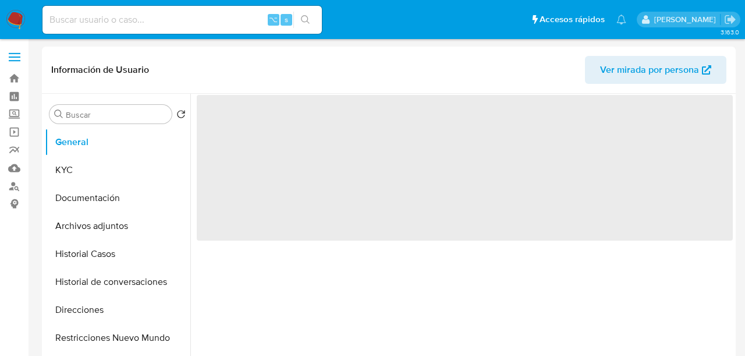
select select "10"
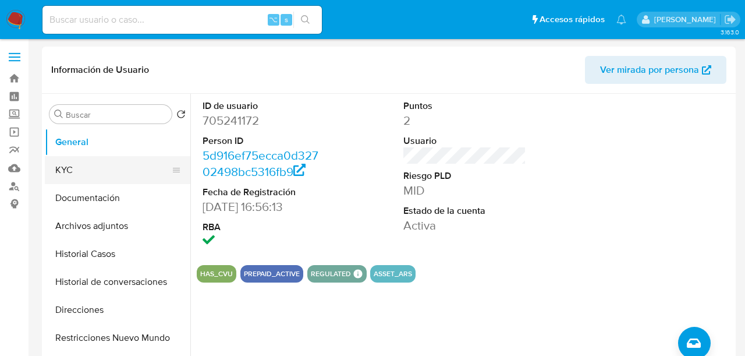
click at [93, 180] on button "KYC" at bounding box center [113, 170] width 136 height 28
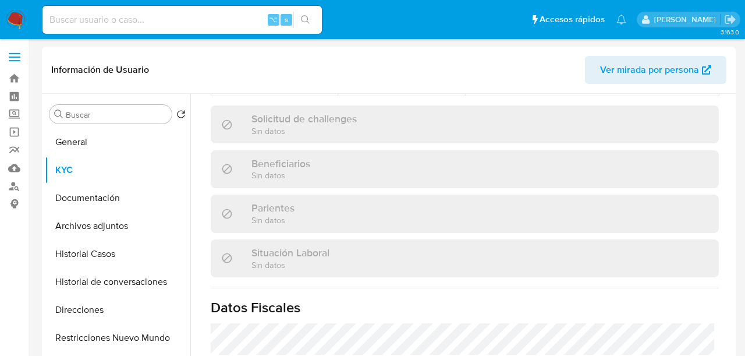
scroll to position [658, 0]
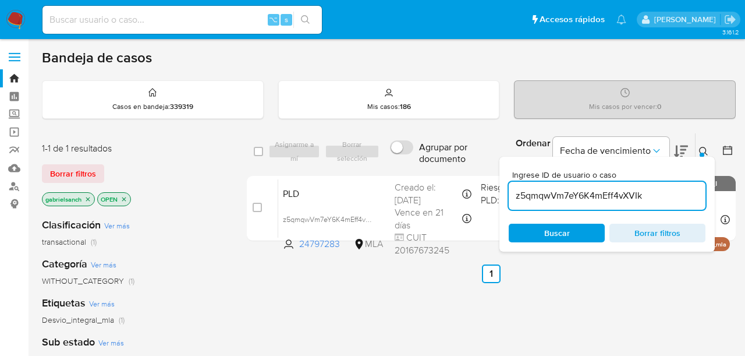
scroll to position [77, 0]
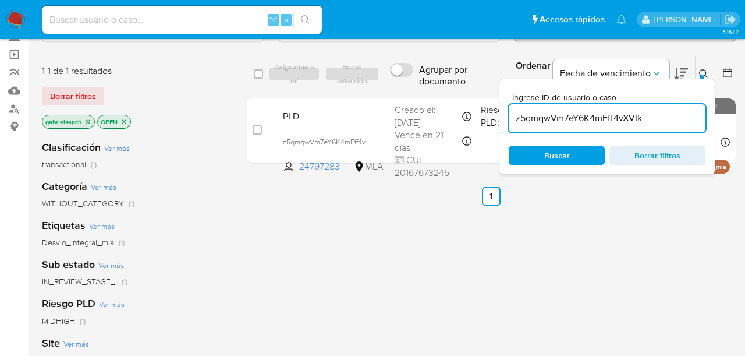
click at [567, 120] on input "z5qmqwVm7eY6K4mEff4vXVIk" at bounding box center [607, 118] width 197 height 15
paste input "vAUJYlKxRAJLA8WneKSB46dn"
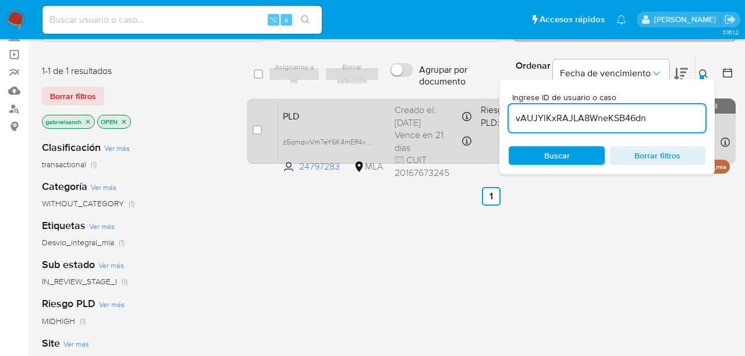
type input "vAUJYlKxRAJLA8WneKSB46dn"
click at [259, 130] on input "checkbox" at bounding box center [257, 129] width 9 height 9
checkbox input "true"
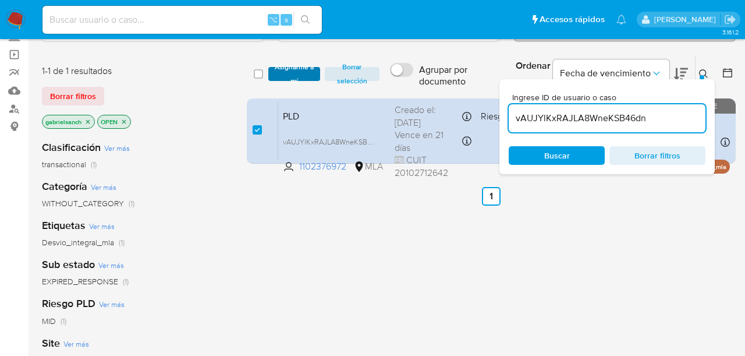
click at [279, 68] on span "Asignarme a mí" at bounding box center [294, 74] width 40 height 12
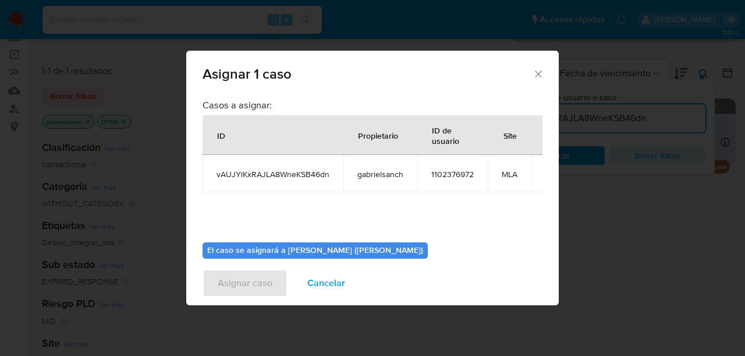
scroll to position [60, 0]
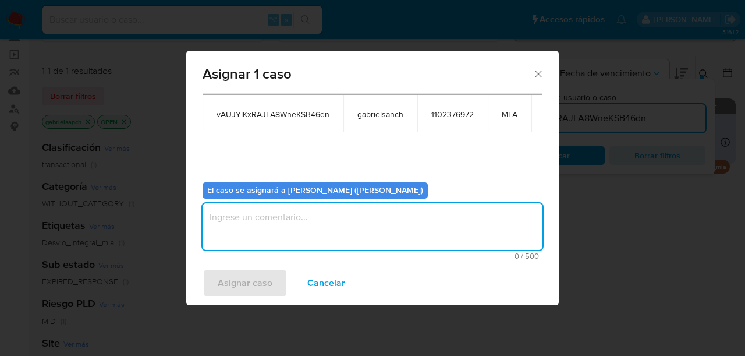
click at [291, 229] on textarea "assign-modal" at bounding box center [373, 226] width 340 height 47
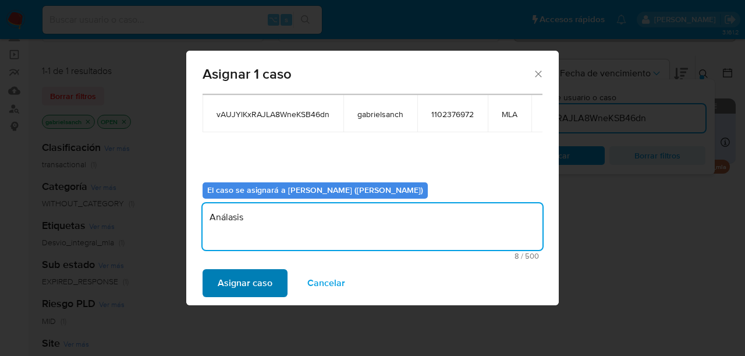
type textarea "Análasis"
click at [235, 282] on span "Asignar caso" at bounding box center [245, 283] width 55 height 26
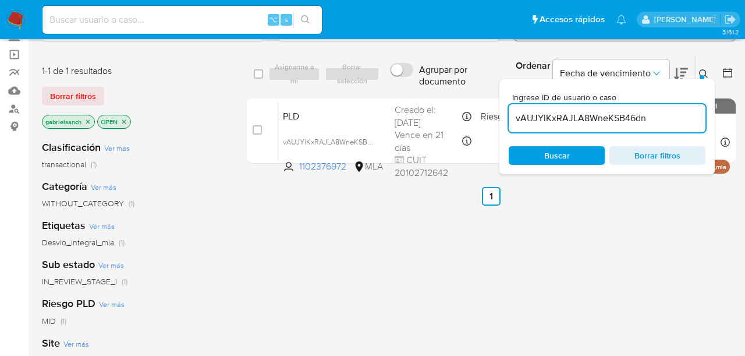
click at [565, 115] on input "vAUJYlKxRAJLA8WneKSB46dn" at bounding box center [607, 118] width 197 height 15
paste input "mCVxFdcrGuGS8LeH4ebo2V1e"
type input "mCVxFdcrGuGS8LeH4ebo2V1e"
click at [257, 132] on input "checkbox" at bounding box center [257, 129] width 9 height 9
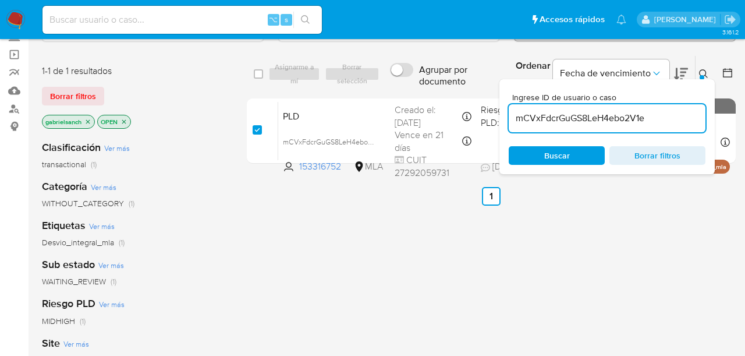
checkbox input "true"
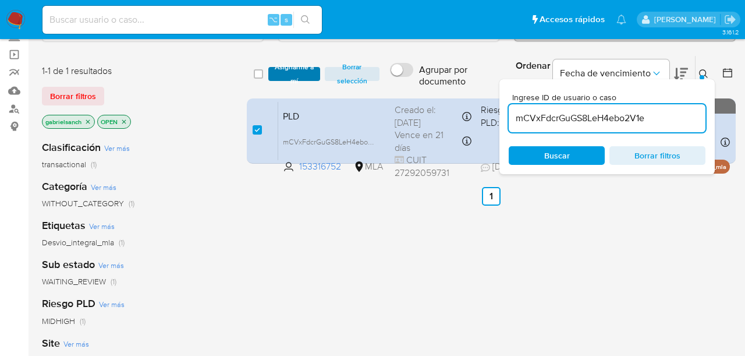
click at [295, 80] on span "Asignarme a mí" at bounding box center [294, 74] width 40 height 12
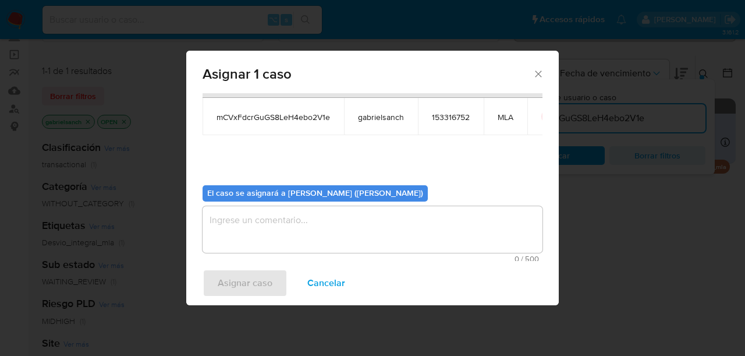
scroll to position [60, 0]
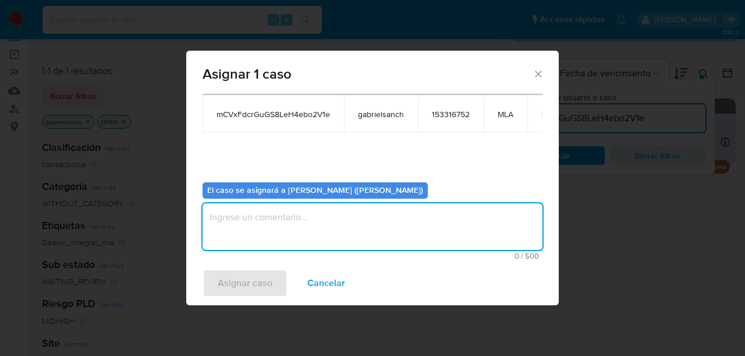
click at [295, 222] on textarea "assign-modal" at bounding box center [373, 226] width 340 height 47
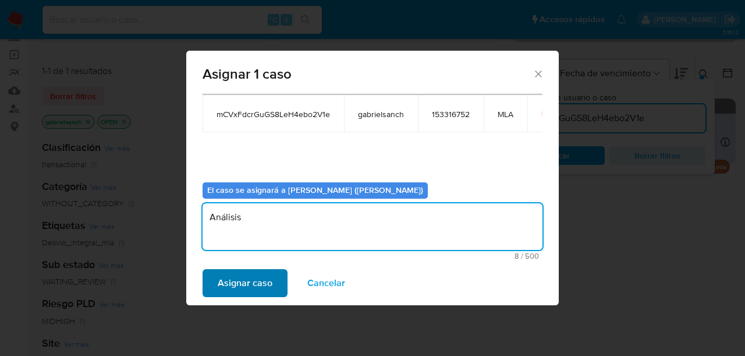
type textarea "Análisis"
click at [238, 278] on span "Asignar caso" at bounding box center [245, 283] width 55 height 26
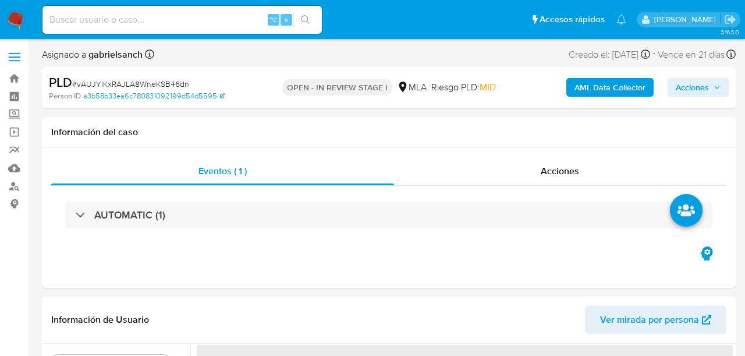
select select "10"
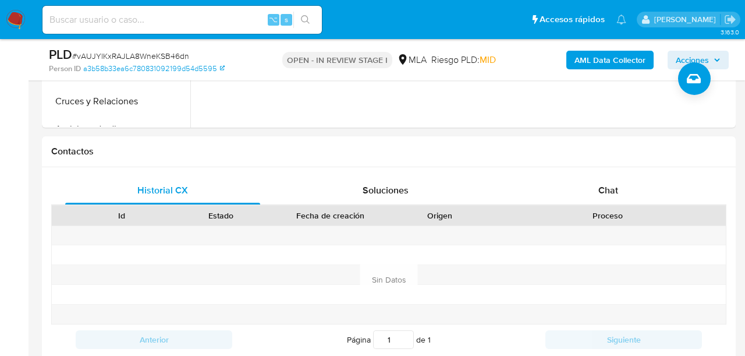
scroll to position [491, 0]
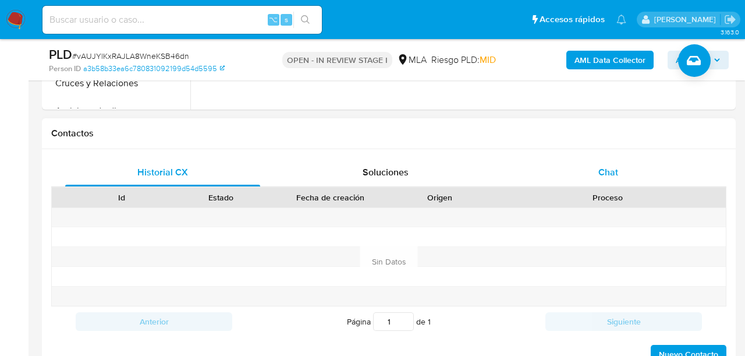
click at [560, 164] on div "Chat" at bounding box center [608, 172] width 195 height 28
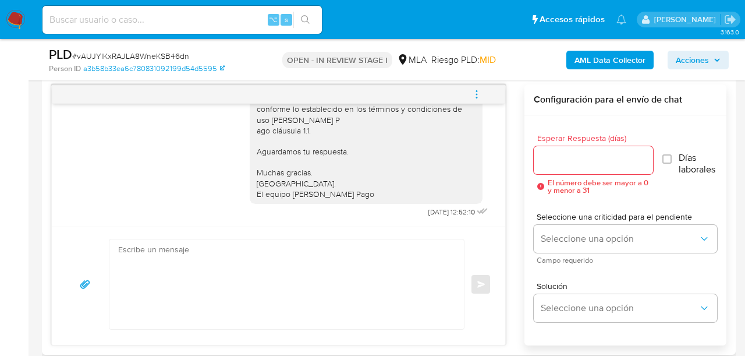
scroll to position [626, 0]
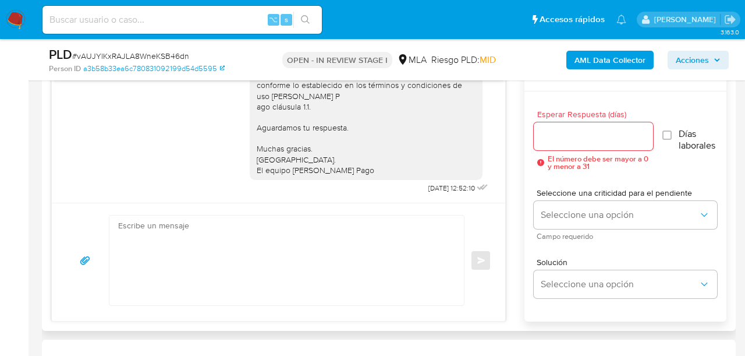
click at [271, 250] on textarea at bounding box center [283, 260] width 331 height 90
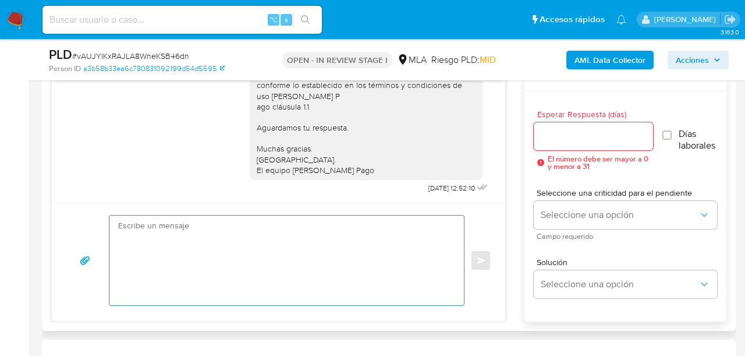
paste textarea "Lore, Ip dolorsi am con adipiscinge seddoeiusmo te in utlabo et Dolorem Aliq, e…"
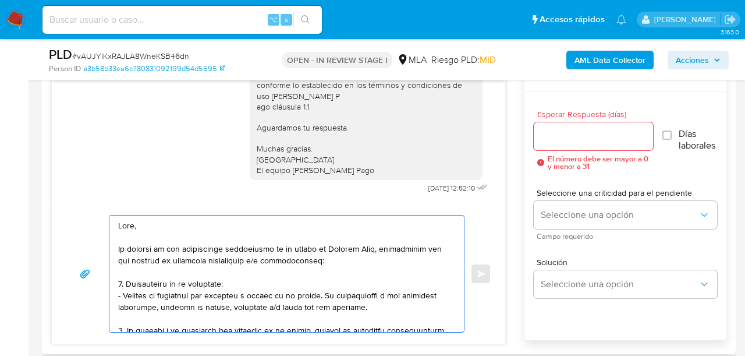
scroll to position [400, 0]
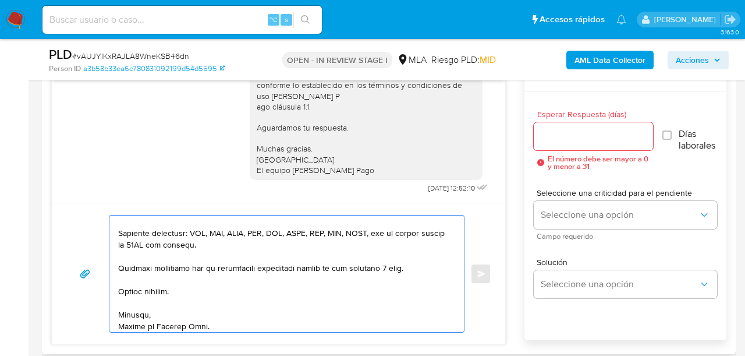
type textarea "Lore, Ip dolorsi am con adipiscinge seddoeiusmo te in utlabo et Dolorem Aliq, e…"
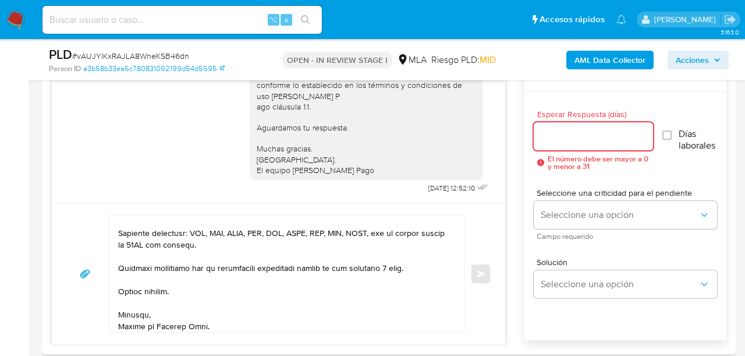
click at [560, 143] on input "Esperar Respuesta (días)" at bounding box center [593, 136] width 119 height 15
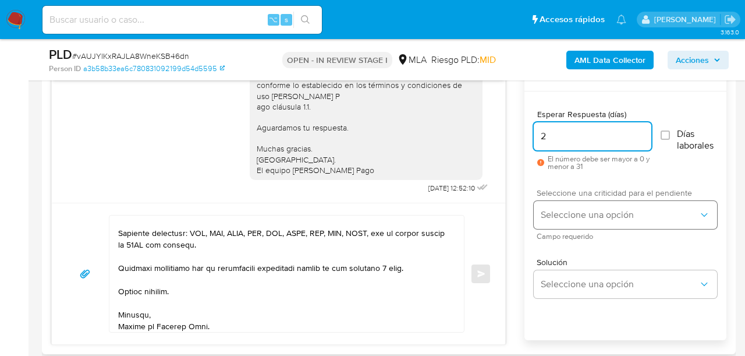
type input "2"
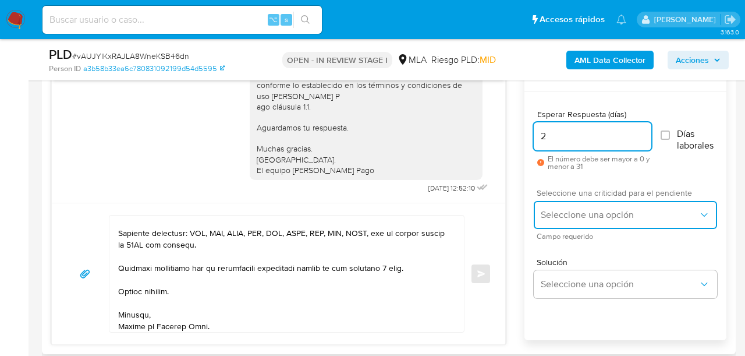
click at [551, 211] on span "Seleccione una opción" at bounding box center [620, 215] width 158 height 12
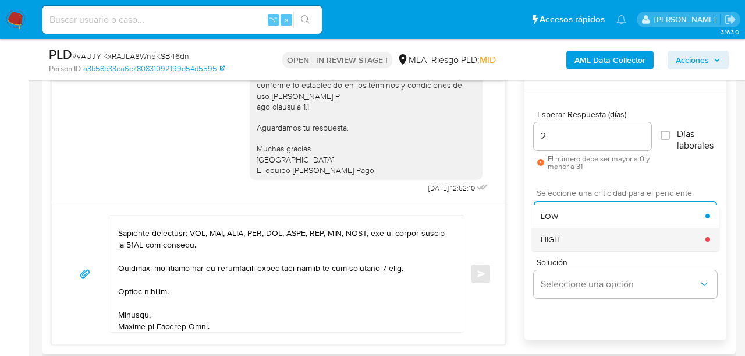
click at [558, 239] on span "HIGH" at bounding box center [550, 239] width 19 height 10
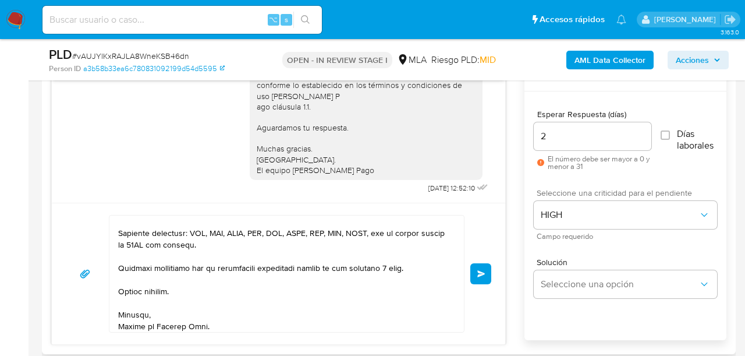
click at [481, 274] on span "Enviar" at bounding box center [481, 273] width 8 height 7
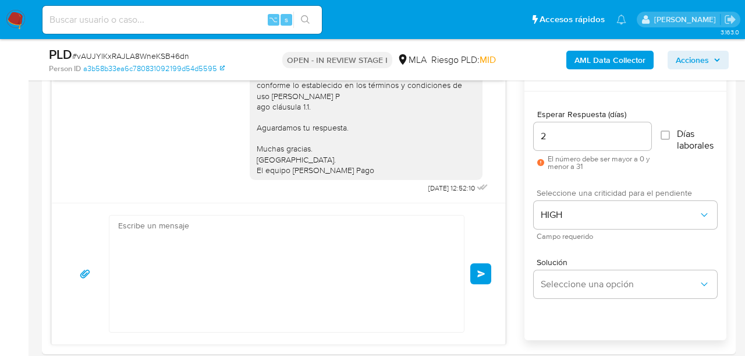
scroll to position [1388, 0]
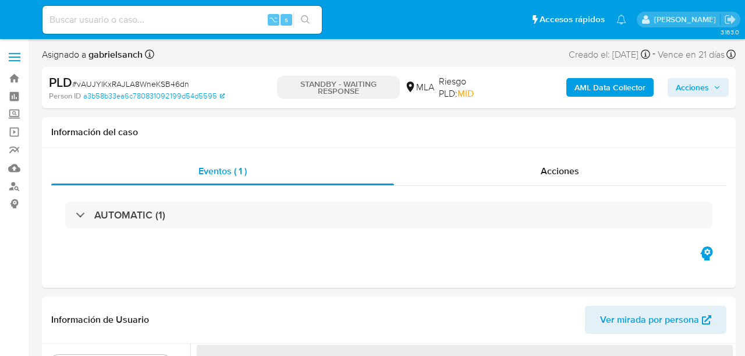
select select "10"
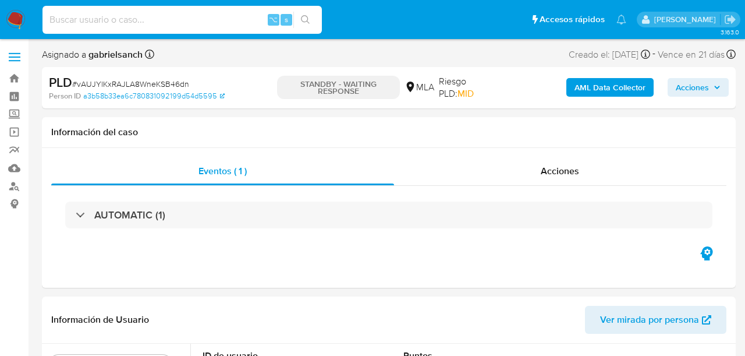
click at [156, 15] on input at bounding box center [182, 19] width 279 height 15
paste input "mCVxFdcrGuGS8LeH4ebo2V1e"
type input "mCVxFdcrGuGS8LeH4ebo2V1e"
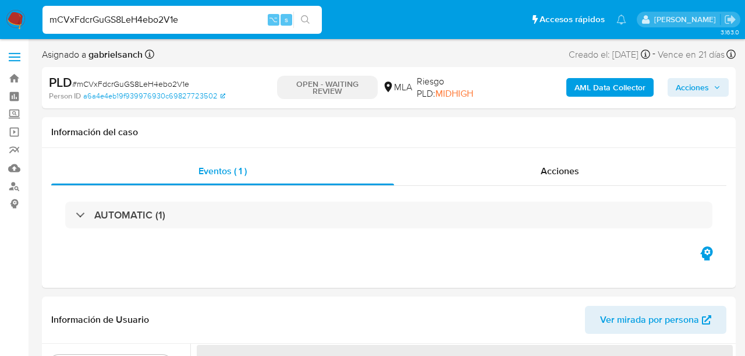
select select "10"
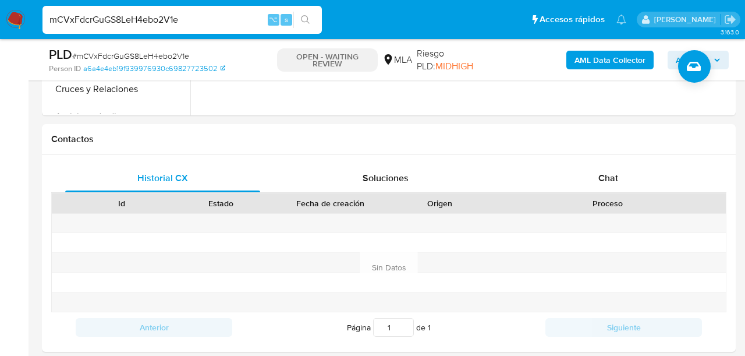
scroll to position [486, 0]
click at [601, 185] on div "Chat" at bounding box center [608, 178] width 195 height 28
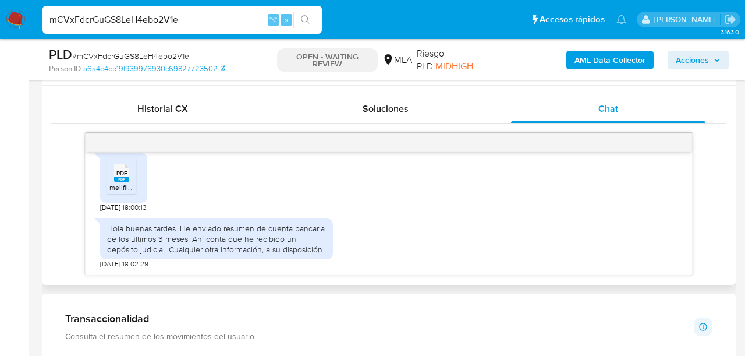
scroll to position [668, 0]
click at [132, 171] on div "PDF PDF" at bounding box center [121, 171] width 24 height 23
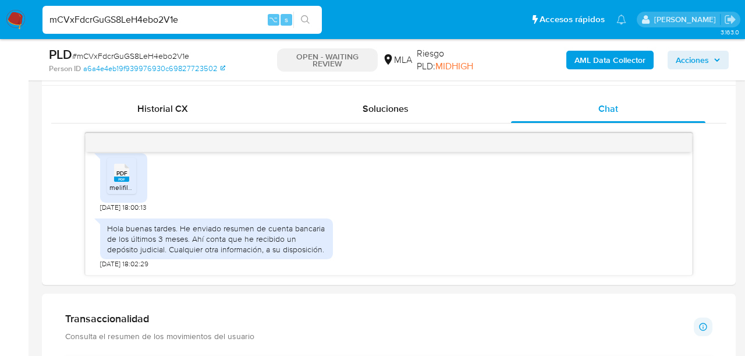
click at [149, 20] on input "mCVxFdcrGuGS8LeH4ebo2V1e" at bounding box center [182, 19] width 279 height 15
paste input "BDUl4RBn3PELct9ExBmQIXkt"
type input "BDUl4RBn3PELct9ExBmQIXkt"
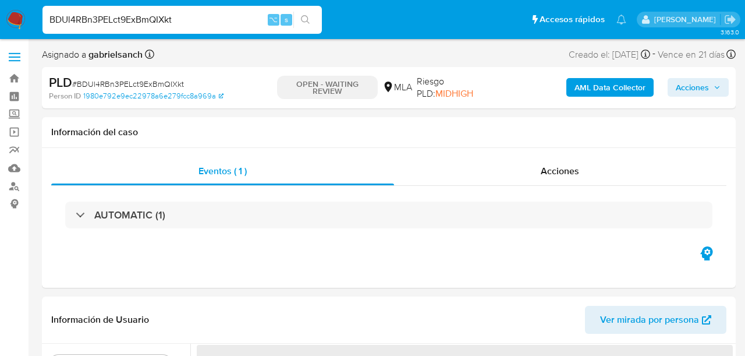
select select "10"
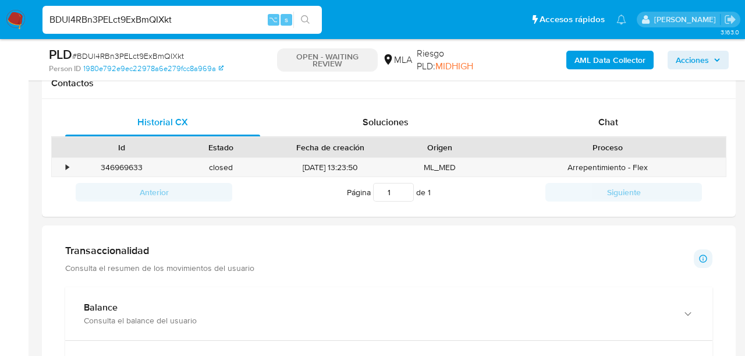
scroll to position [536, 0]
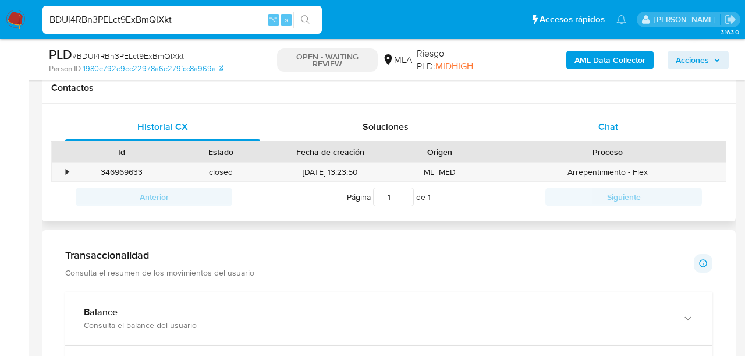
click at [605, 132] on span "Chat" at bounding box center [609, 126] width 20 height 13
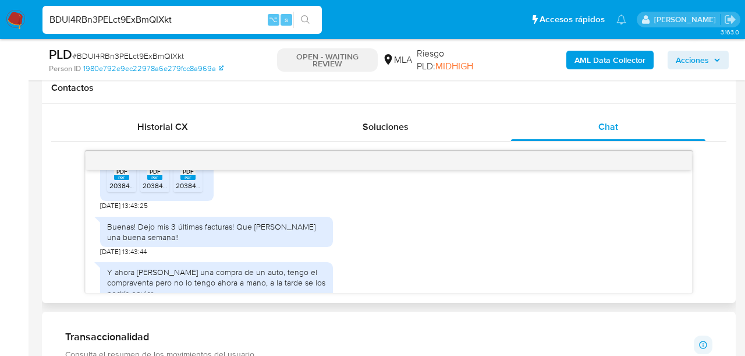
scroll to position [656, 0]
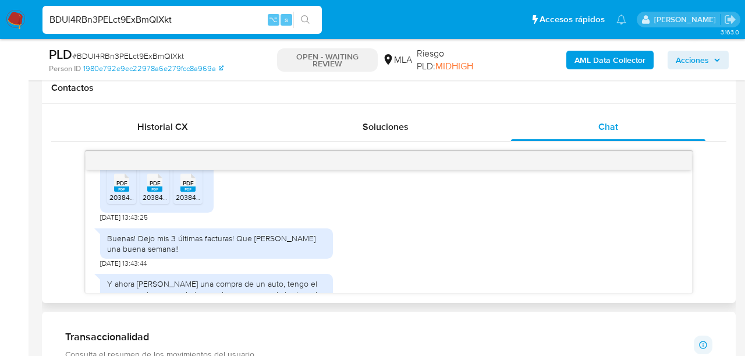
click at [138, 208] on ul "PDF PDF 20384369732_011_00002_00000075.pdf PDF PDF 20384369732_011_00002_000000…" at bounding box center [157, 188] width 100 height 40
click at [119, 192] on rect at bounding box center [121, 188] width 15 height 5
click at [141, 204] on li "PDF PDF 20384369732_011_00002_00000076.pdf" at bounding box center [154, 186] width 29 height 36
click at [185, 187] on span "PDF" at bounding box center [188, 183] width 11 height 8
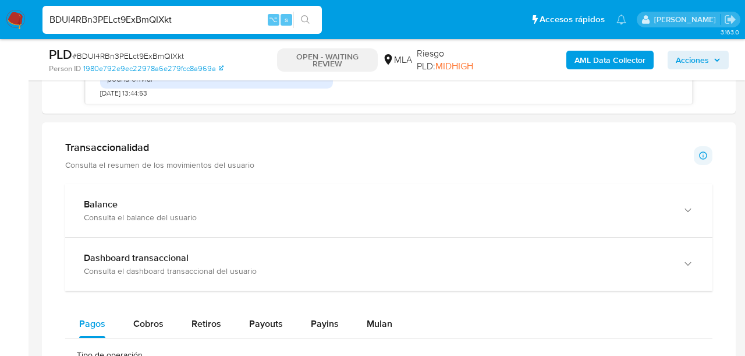
scroll to position [726, 0]
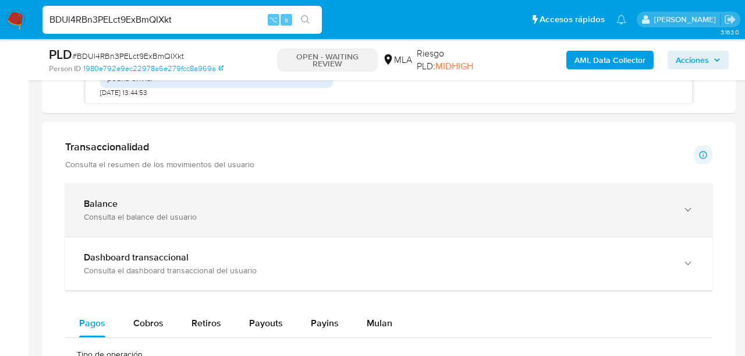
click at [692, 209] on icon "button" at bounding box center [688, 210] width 12 height 12
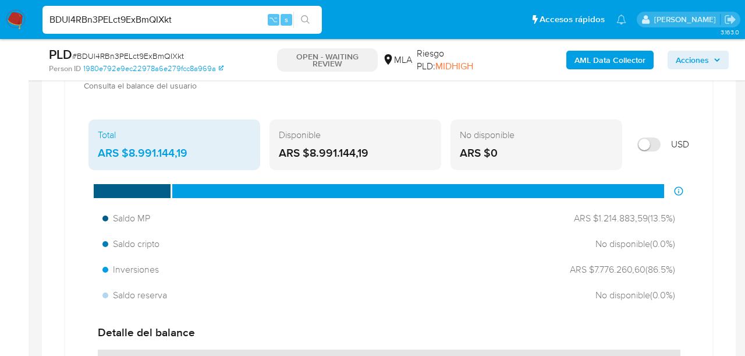
scroll to position [860, 0]
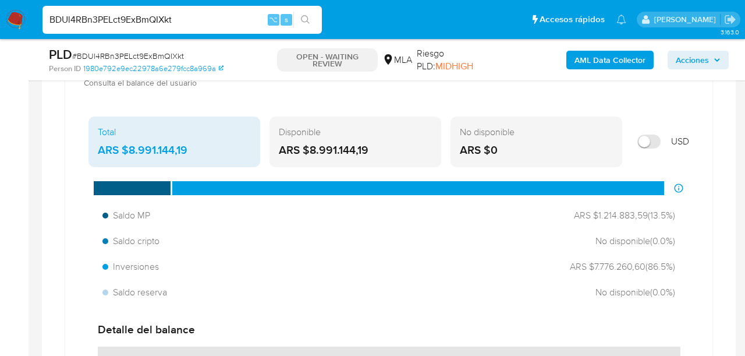
drag, startPoint x: 121, startPoint y: 148, endPoint x: 190, endPoint y: 152, distance: 68.8
click at [190, 152] on div "ARS $8.991.144,19" at bounding box center [174, 150] width 153 height 15
click at [146, 15] on input "BDUl4RBn3PELct9ExBmQIXkt" at bounding box center [182, 19] width 279 height 15
paste input "rOqhxRYoXHCG4X7UlWSjeNVq"
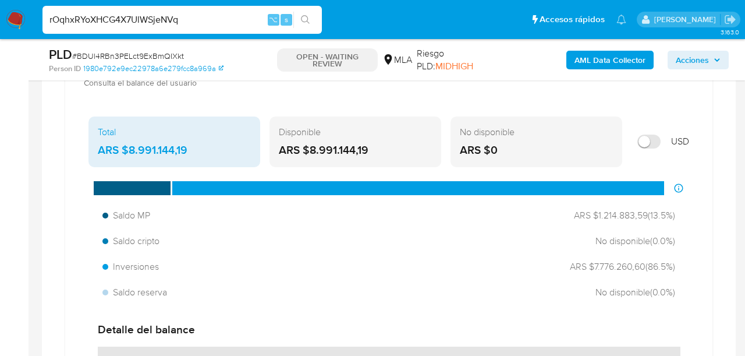
type input "rOqhxRYoXHCG4X7UlWSjeNVq"
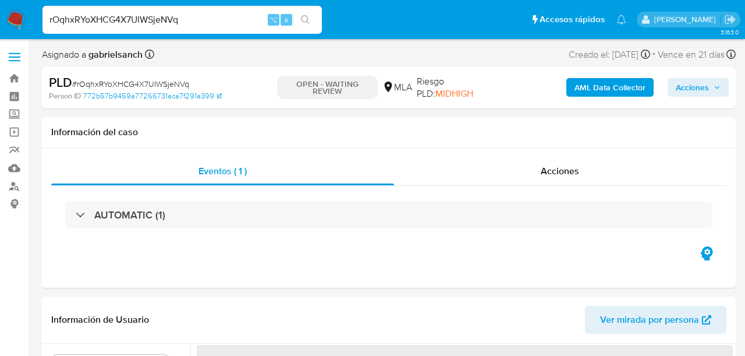
select select "10"
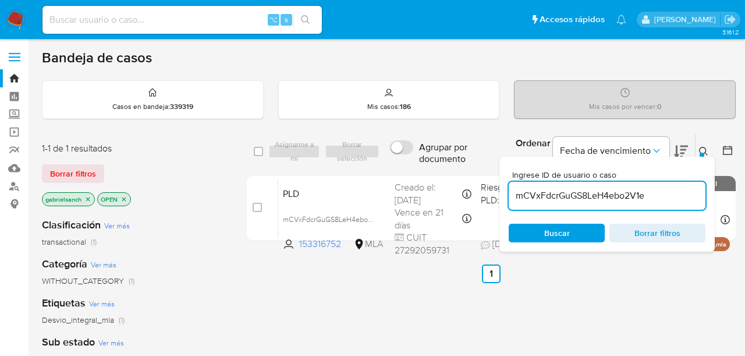
scroll to position [77, 0]
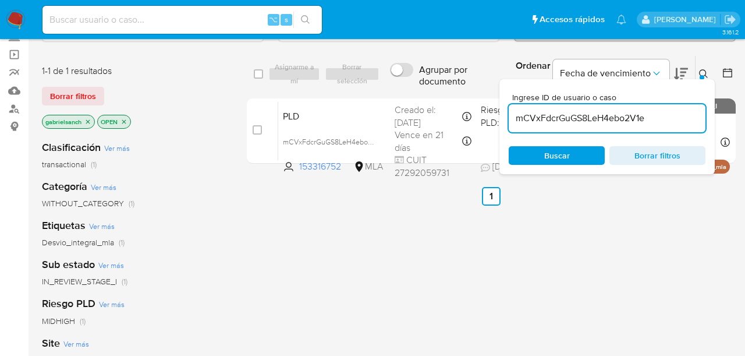
click at [553, 120] on input "mCVxFdcrGuGS8LeH4ebo2V1e" at bounding box center [607, 118] width 197 height 15
type input "rOqhxRYoXHCG4X7UlWSjeNVq"
click at [256, 133] on input "checkbox" at bounding box center [257, 129] width 9 height 9
checkbox input "true"
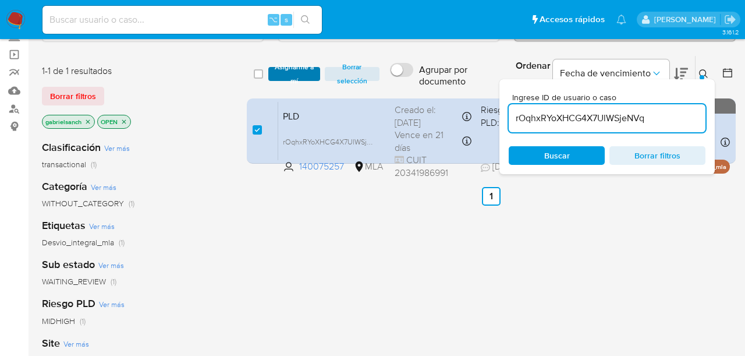
click at [281, 77] on span "Asignarme a mí" at bounding box center [294, 74] width 40 height 12
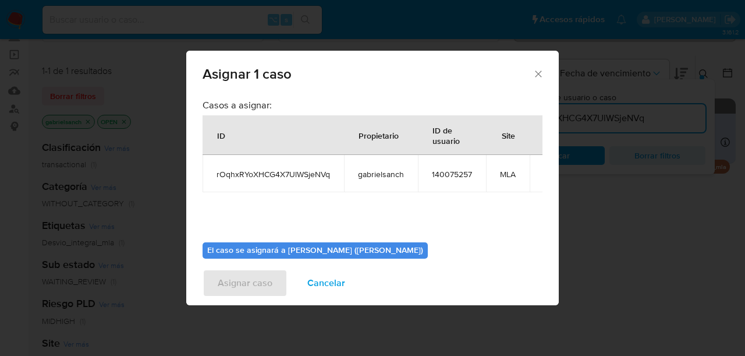
scroll to position [60, 0]
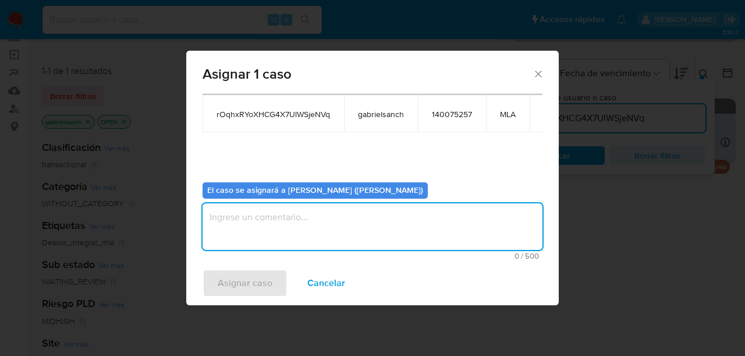
click at [328, 235] on textarea "assign-modal" at bounding box center [373, 226] width 340 height 47
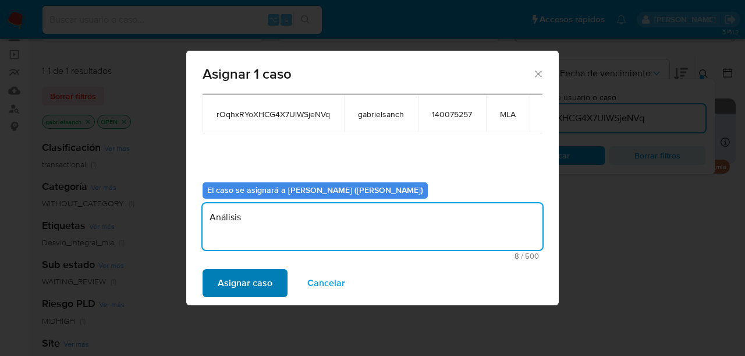
type textarea "Análisis"
click at [260, 281] on span "Asignar caso" at bounding box center [245, 283] width 55 height 26
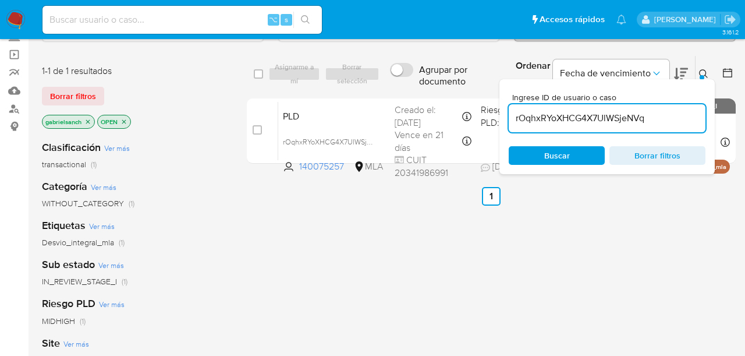
click at [546, 115] on input "rOqhxRYoXHCG4X7UlWSjeNVq" at bounding box center [607, 118] width 197 height 15
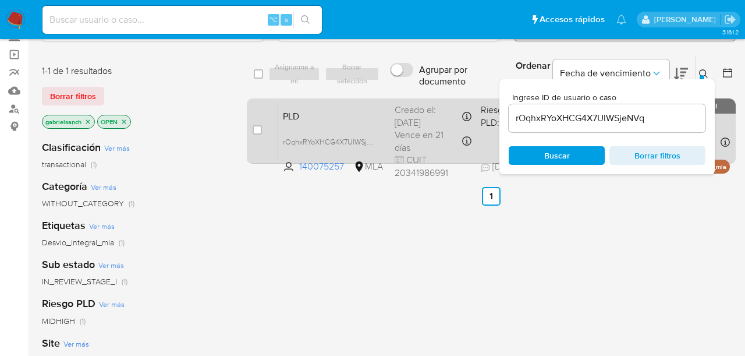
click at [263, 125] on div "case-item-checkbox No es posible asignar el caso" at bounding box center [266, 130] width 26 height 59
click at [260, 130] on input "checkbox" at bounding box center [257, 129] width 9 height 9
checkbox input "true"
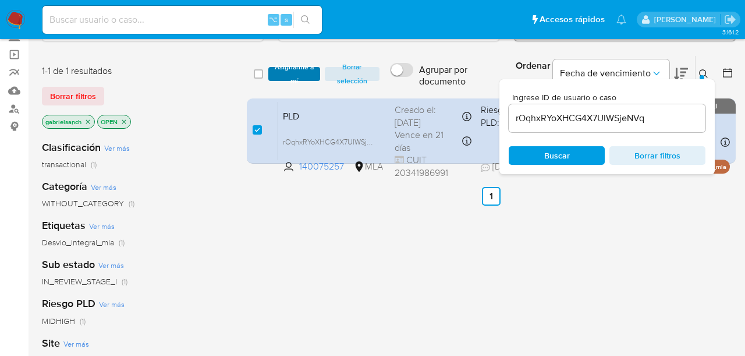
click at [274, 73] on button "Asignarme a mí" at bounding box center [294, 74] width 52 height 14
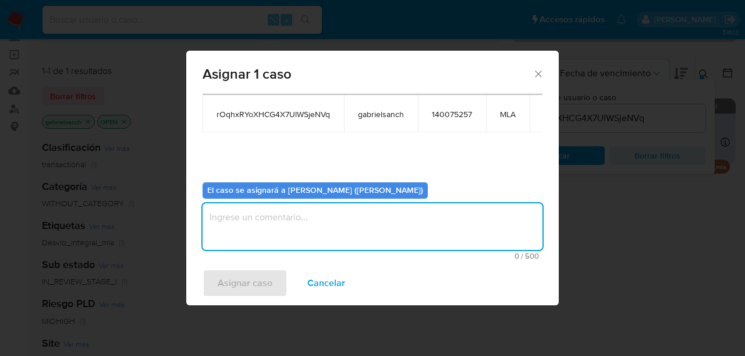
click at [281, 239] on textarea "assign-modal" at bounding box center [373, 226] width 340 height 47
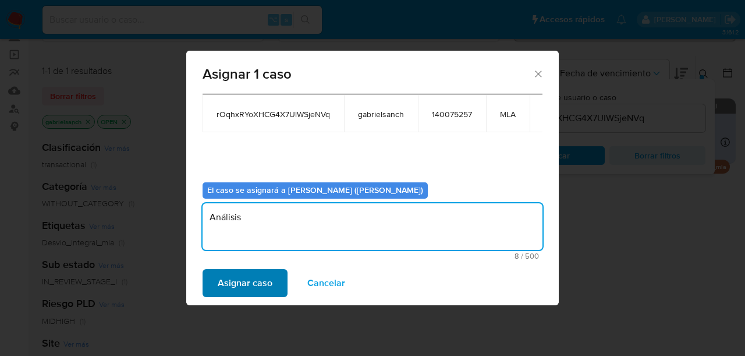
type textarea "Análisis"
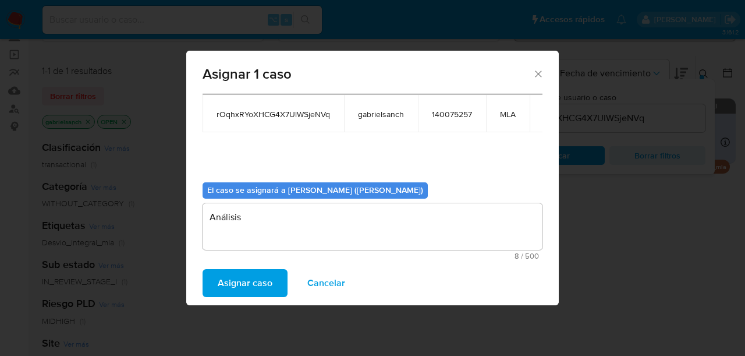
click at [245, 288] on span "Asignar caso" at bounding box center [245, 283] width 55 height 26
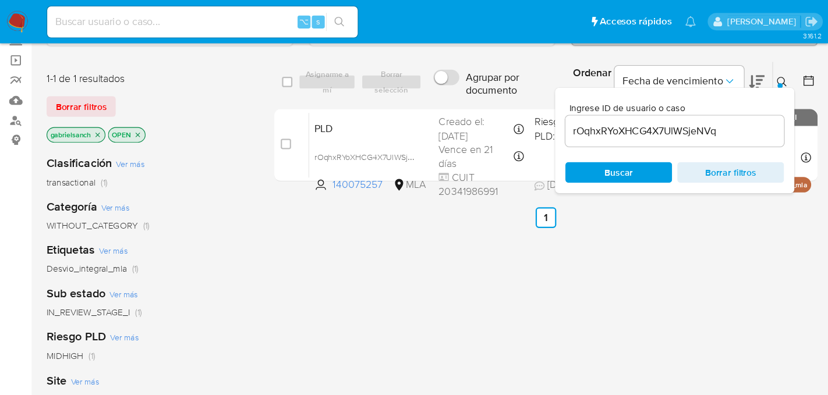
scroll to position [77, 0]
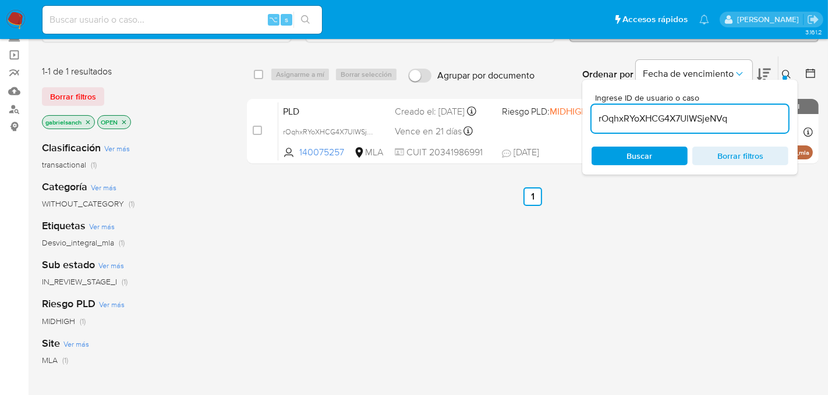
click at [619, 112] on input "rOqhxRYoXHCG4X7UlWSjeNVq" at bounding box center [690, 118] width 197 height 15
paste input "NwFkvUI4j3AGE0OpcDV8N7O0"
type input "NwFkvUI4j3AGE0OpcDV8N7O0"
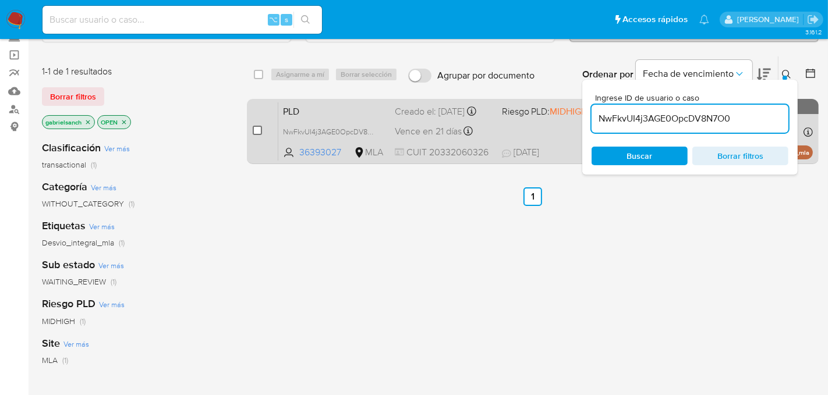
click at [260, 129] on input "checkbox" at bounding box center [257, 130] width 9 height 9
checkbox input "true"
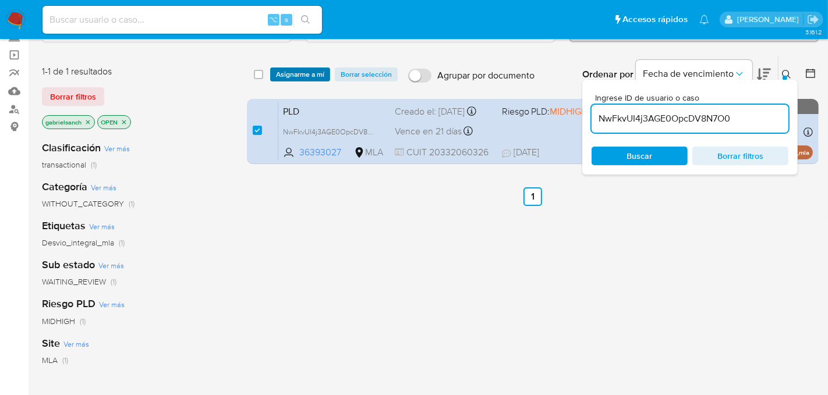
click at [282, 77] on span "Asignarme a mí" at bounding box center [300, 75] width 48 height 12
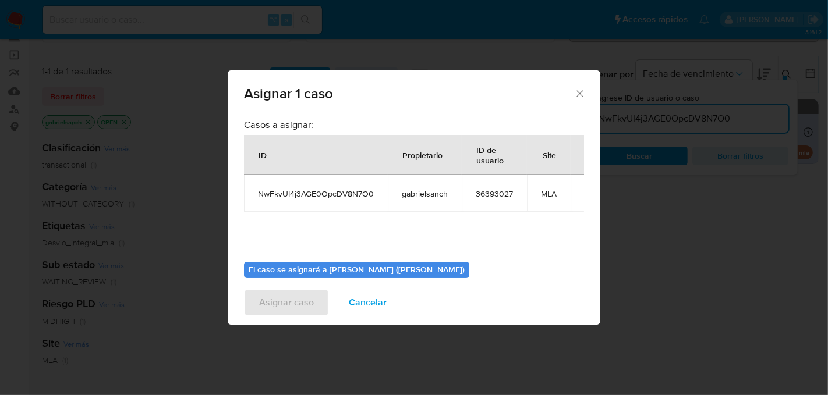
scroll to position [59, 0]
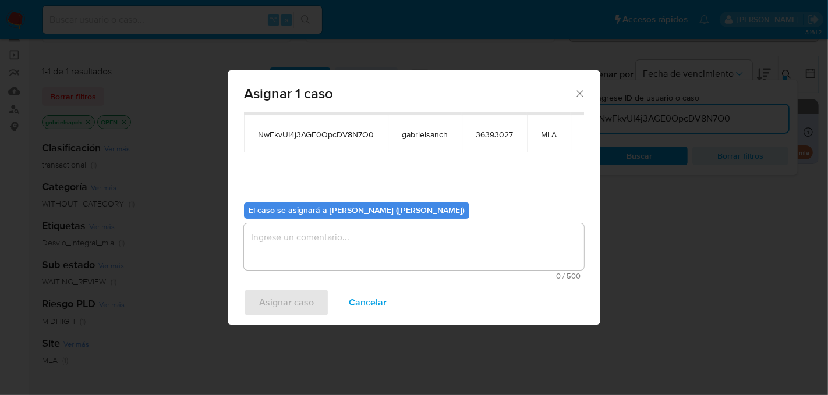
click at [330, 257] on textarea "assign-modal" at bounding box center [414, 247] width 340 height 47
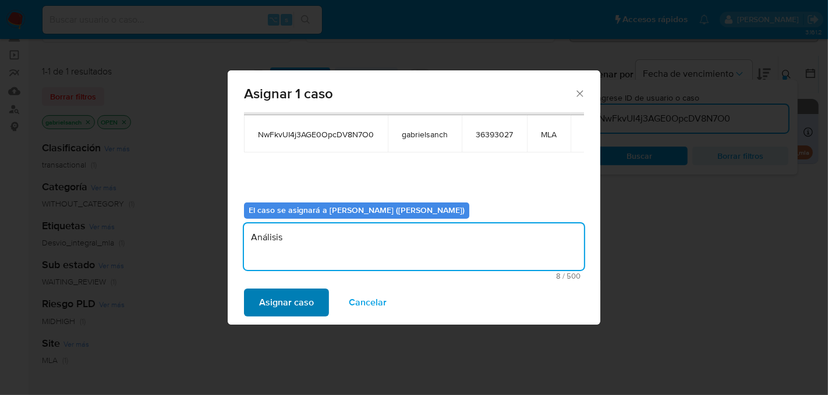
type textarea "Análisis"
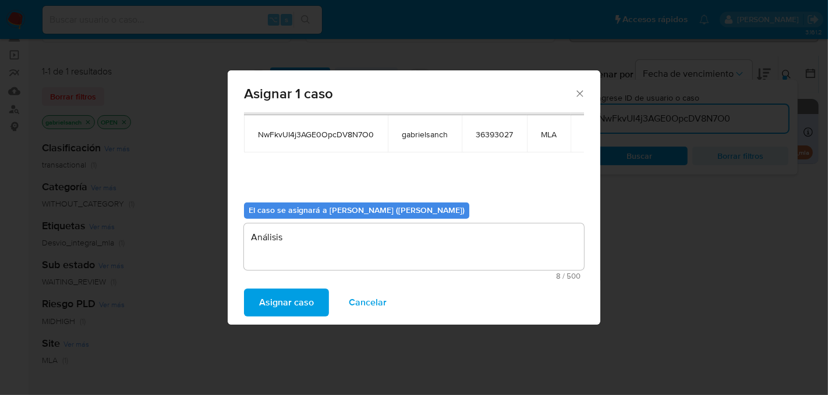
click at [289, 298] on span "Asignar caso" at bounding box center [286, 303] width 55 height 26
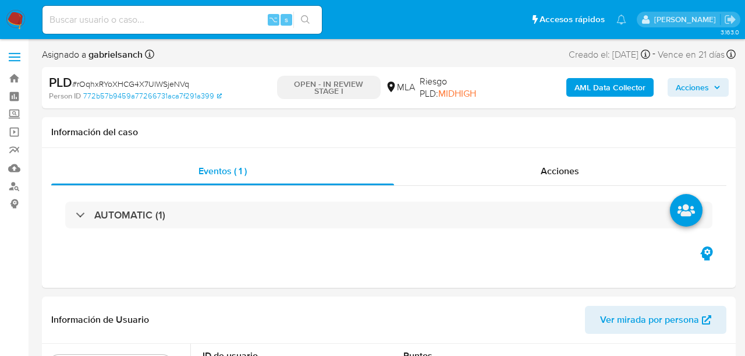
select select "10"
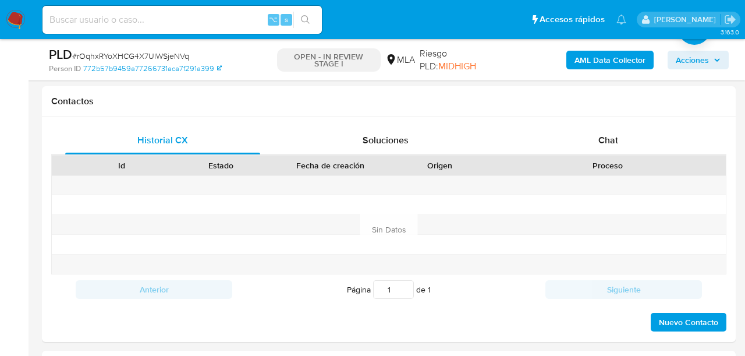
scroll to position [523, 0]
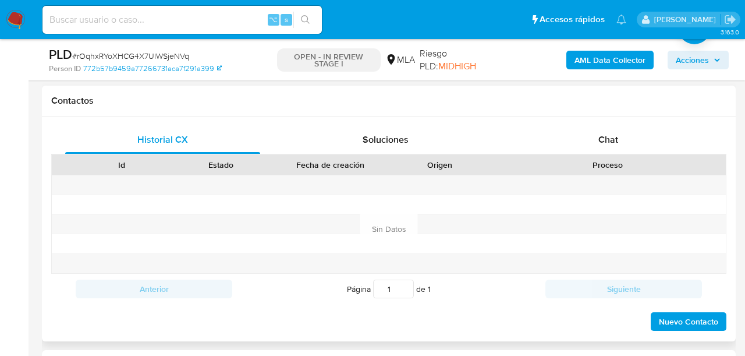
click at [611, 155] on div "Proceso" at bounding box center [608, 165] width 236 height 20
click at [610, 141] on span "Chat" at bounding box center [609, 139] width 20 height 13
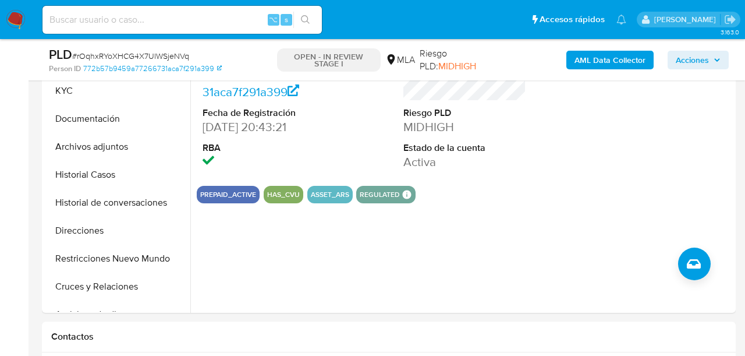
scroll to position [274, 0]
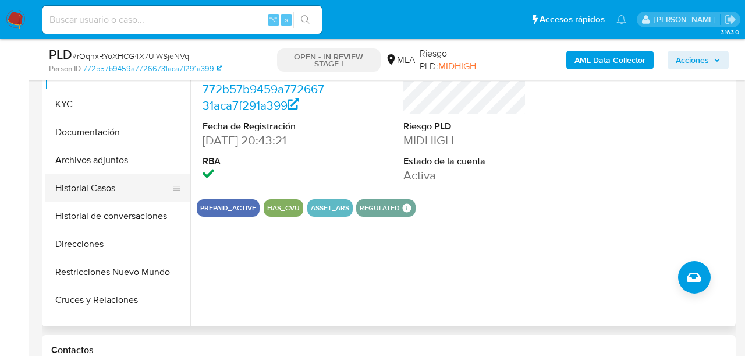
click at [74, 188] on button "Historial Casos" at bounding box center [113, 188] width 136 height 28
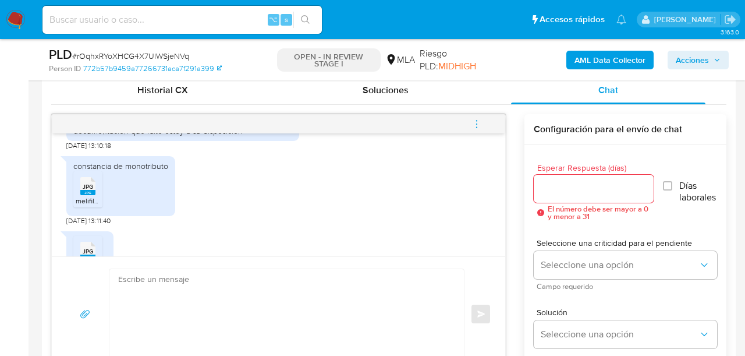
scroll to position [688, 0]
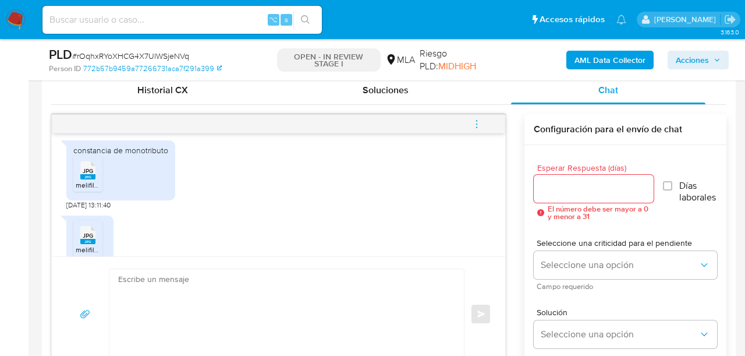
click at [77, 180] on div "JPG JPG" at bounding box center [88, 169] width 24 height 23
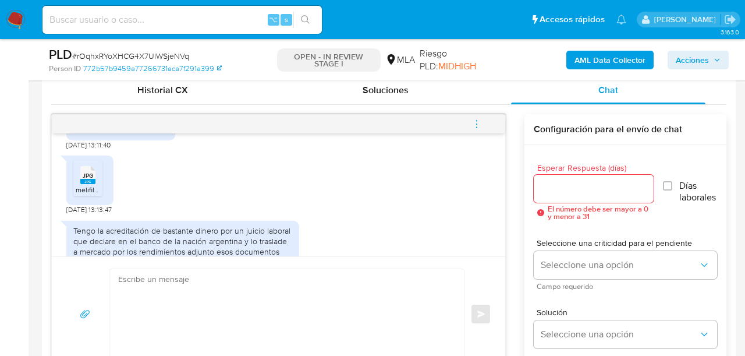
click at [77, 185] on div "JPG JPG" at bounding box center [88, 173] width 24 height 23
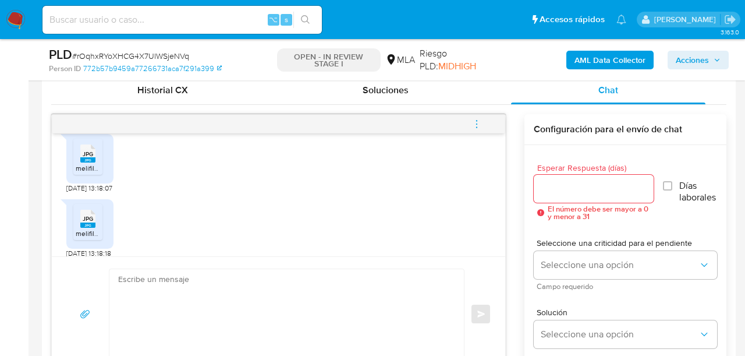
click at [93, 162] on rect at bounding box center [87, 159] width 15 height 5
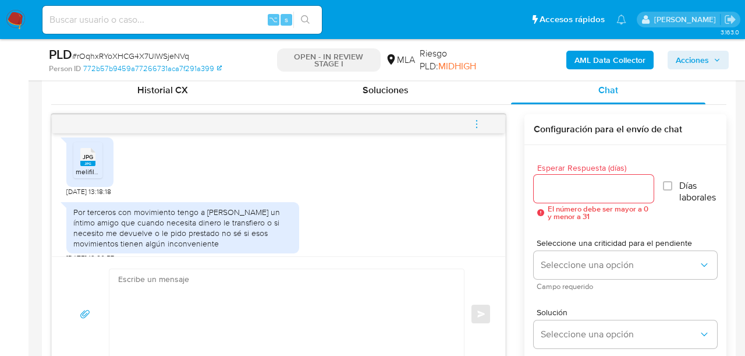
click at [93, 165] on icon at bounding box center [87, 156] width 15 height 18
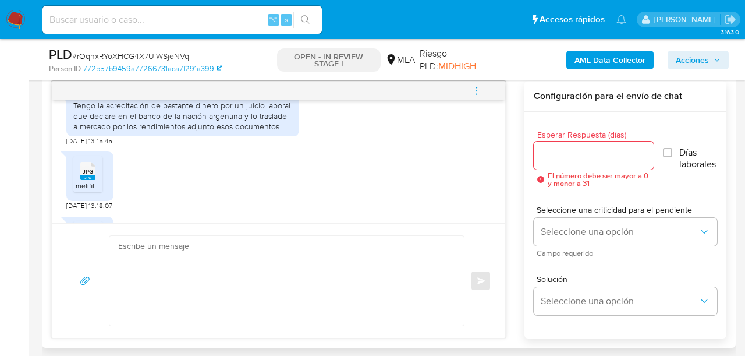
scroll to position [841, 0]
click at [218, 296] on textarea at bounding box center [283, 281] width 331 height 90
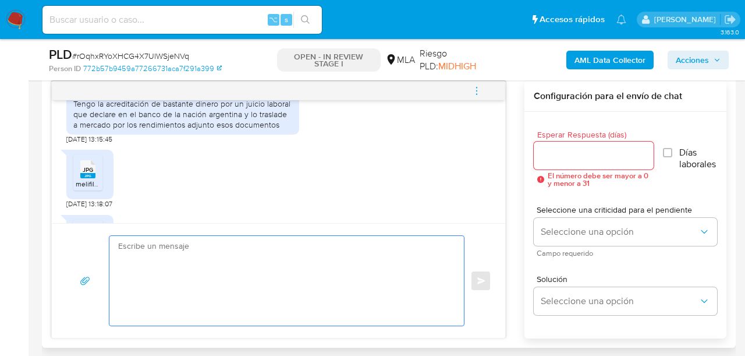
paste textarea "Hola, ¡Muchas gracias por tu respuesta! Confirmamos la recepción de la document…"
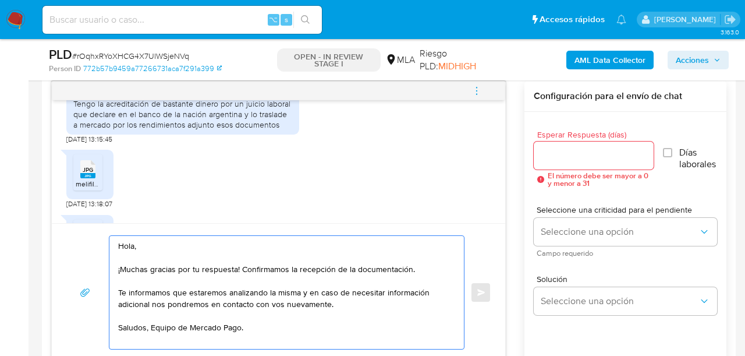
type textarea "Hola, ¡Muchas gracias por tu respuesta! Confirmamos la recepción de la document…"
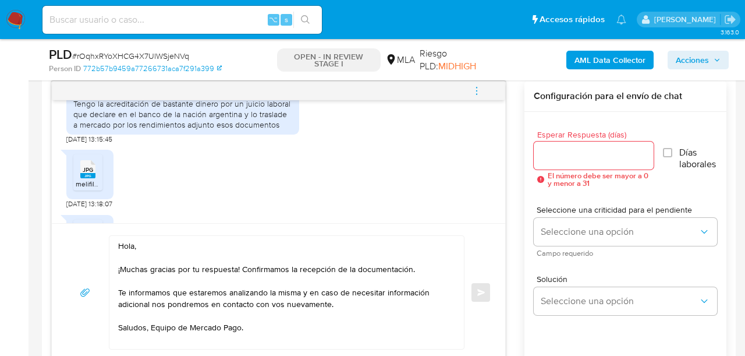
click at [561, 164] on div at bounding box center [594, 155] width 120 height 28
click at [562, 151] on input "Esperar Respuesta (días)" at bounding box center [594, 155] width 120 height 15
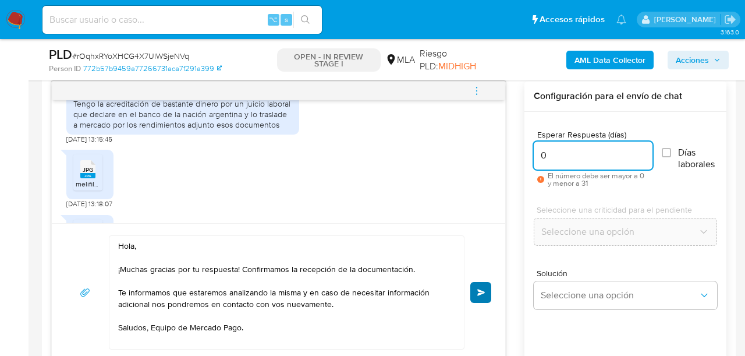
type input "0"
click at [483, 289] on span "Enviar" at bounding box center [481, 292] width 8 height 7
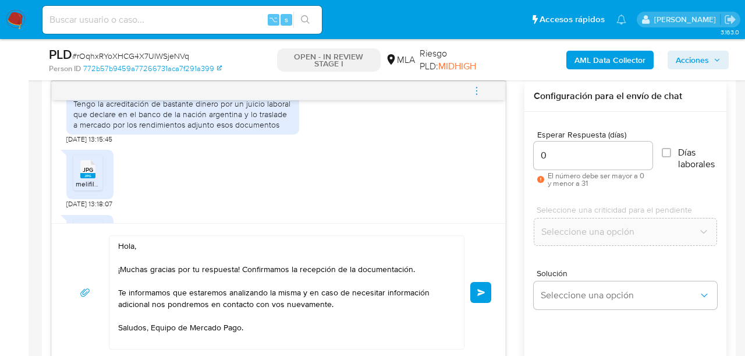
click at [478, 87] on icon "menu-action" at bounding box center [477, 91] width 10 height 10
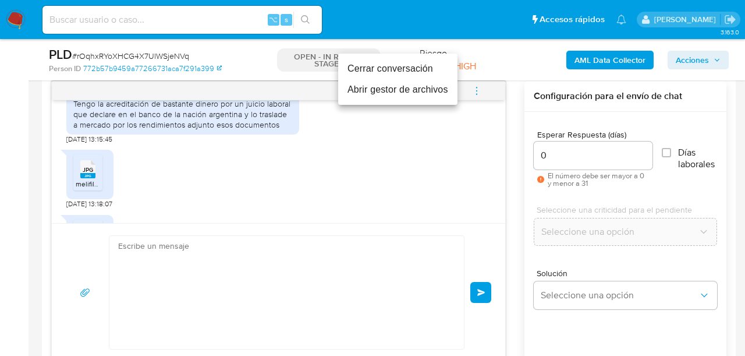
scroll to position [1171, 0]
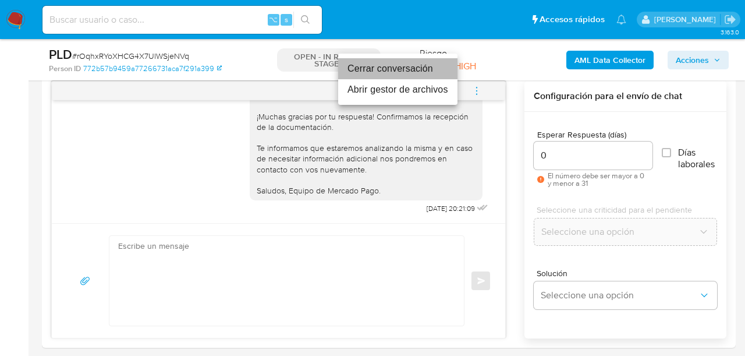
click at [419, 72] on li "Cerrar conversación" at bounding box center [397, 68] width 119 height 21
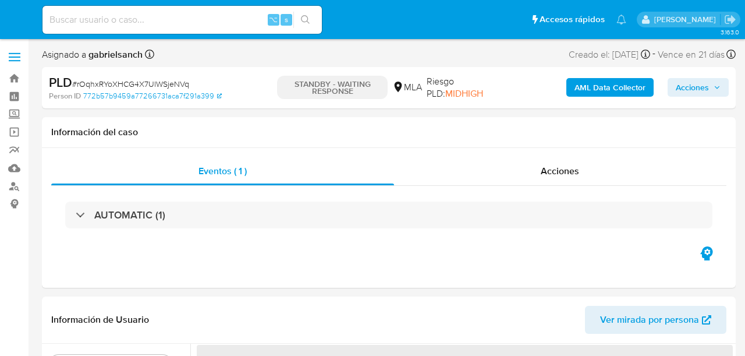
select select "10"
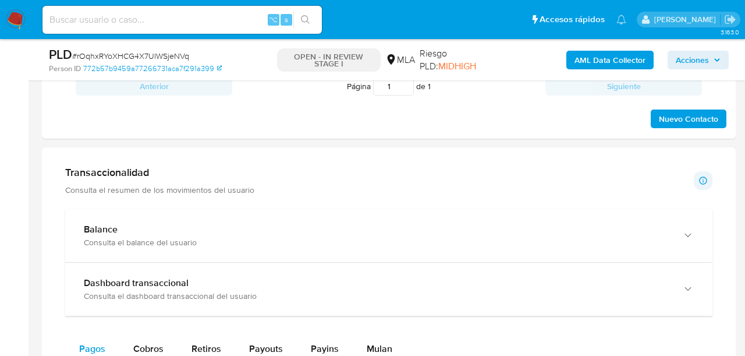
scroll to position [724, 0]
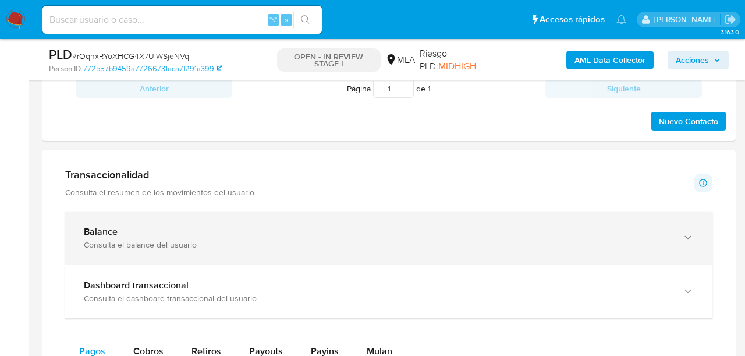
click at [687, 233] on icon "button" at bounding box center [688, 238] width 12 height 12
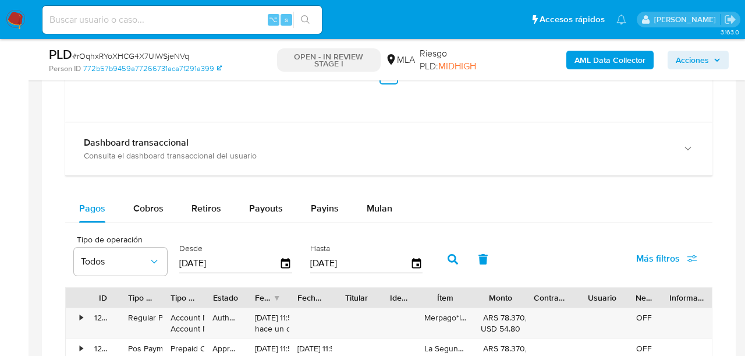
scroll to position [1291, 0]
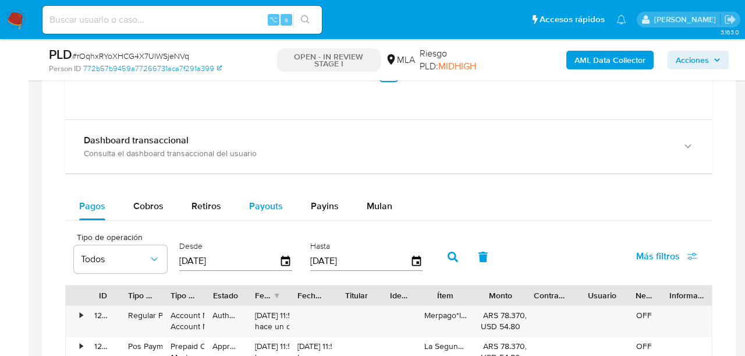
click at [273, 214] on div "Payouts" at bounding box center [266, 206] width 34 height 28
select select "10"
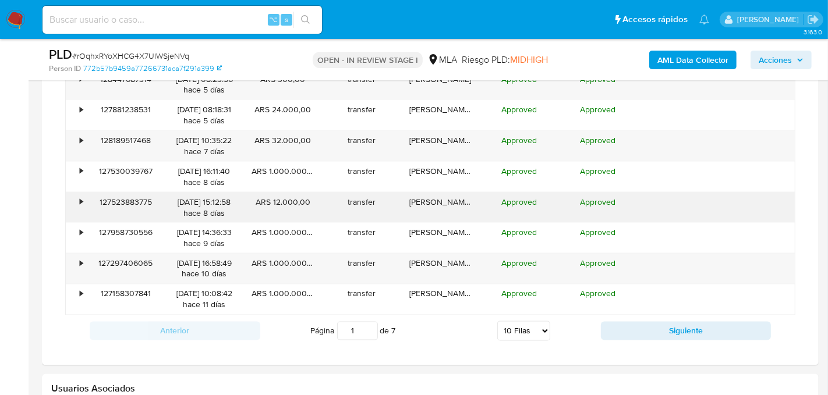
scroll to position [1590, 0]
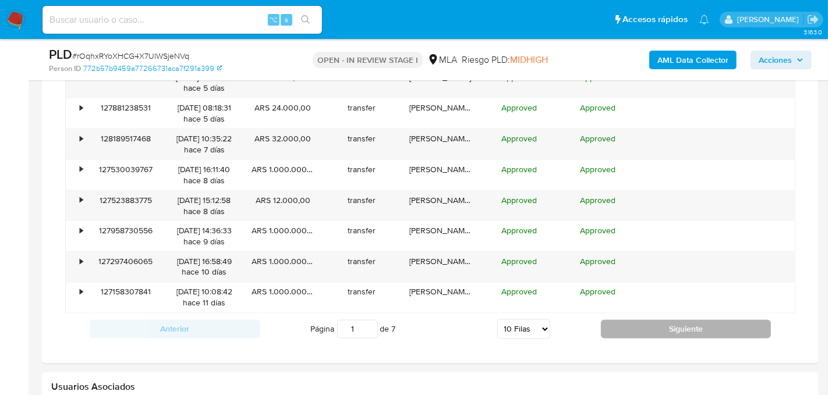
click at [671, 323] on button "Siguiente" at bounding box center [686, 329] width 171 height 19
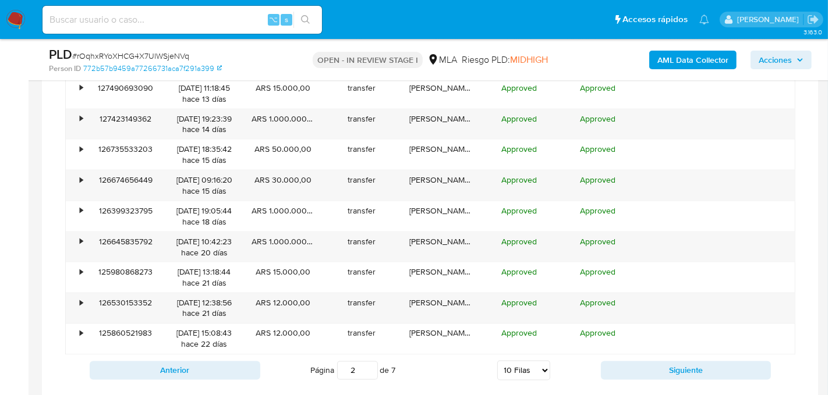
scroll to position [1558, 0]
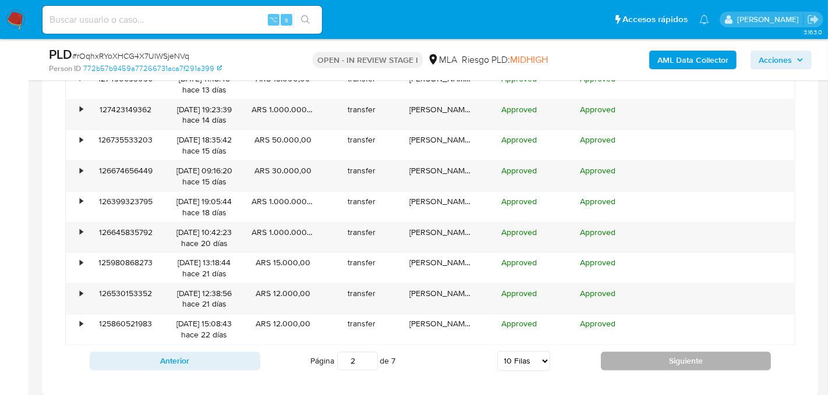
click at [617, 353] on button "Siguiente" at bounding box center [686, 361] width 171 height 19
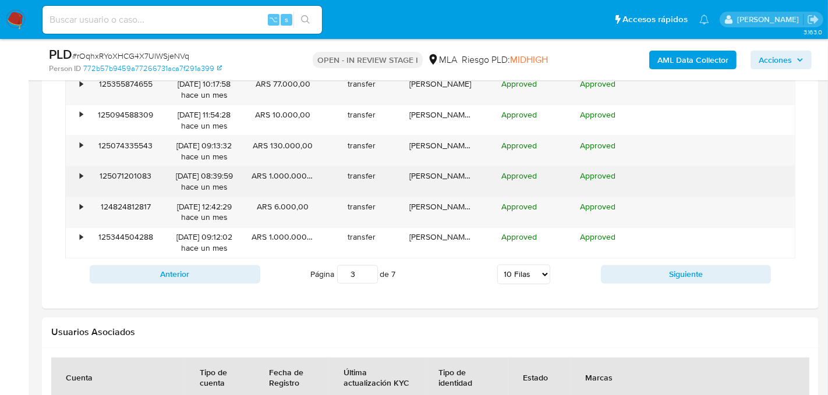
scroll to position [1642, 0]
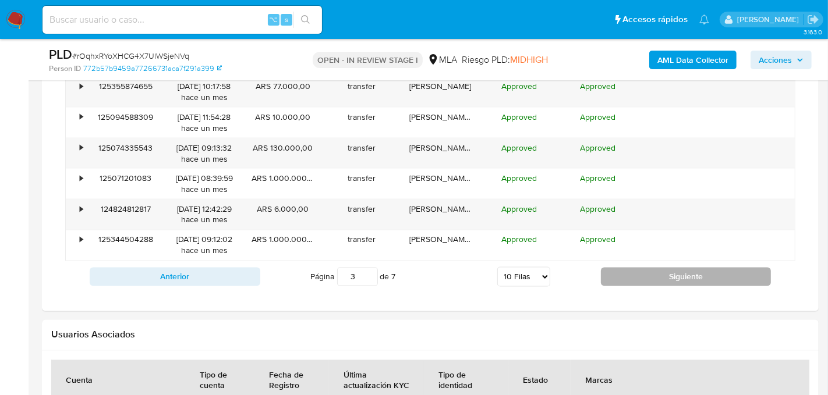
click at [606, 268] on button "Siguiente" at bounding box center [686, 277] width 171 height 19
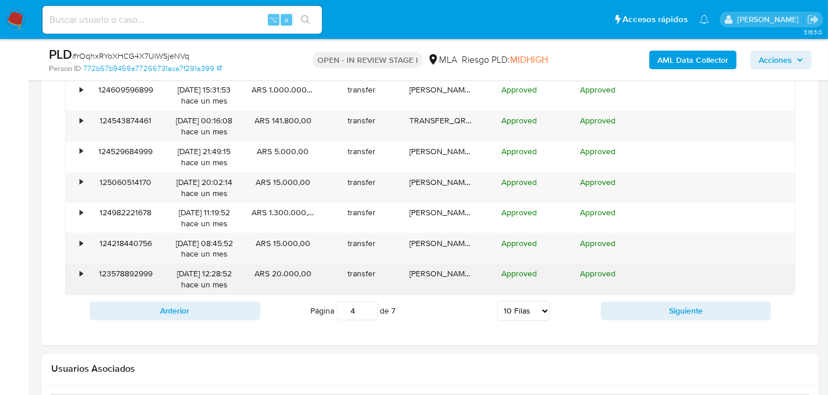
scroll to position [1610, 0]
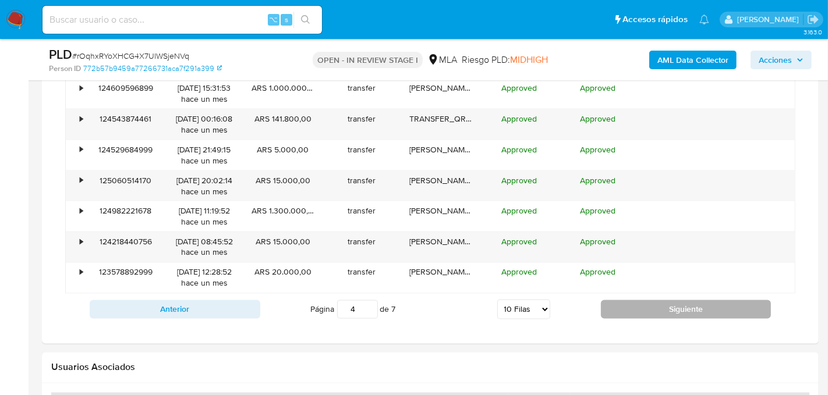
click at [621, 300] on button "Siguiente" at bounding box center [686, 309] width 171 height 19
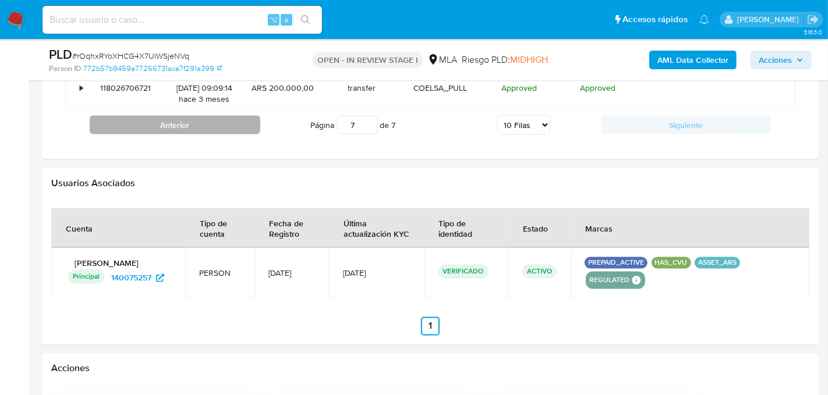
click at [211, 118] on button "Anterior" at bounding box center [175, 125] width 171 height 19
type input "6"
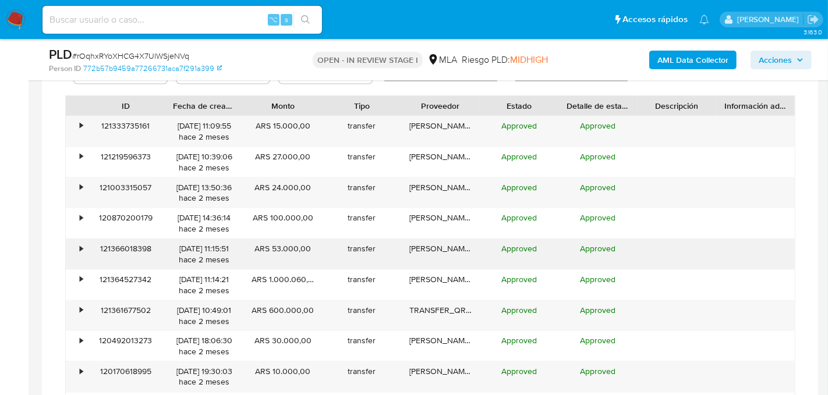
scroll to position [1475, 0]
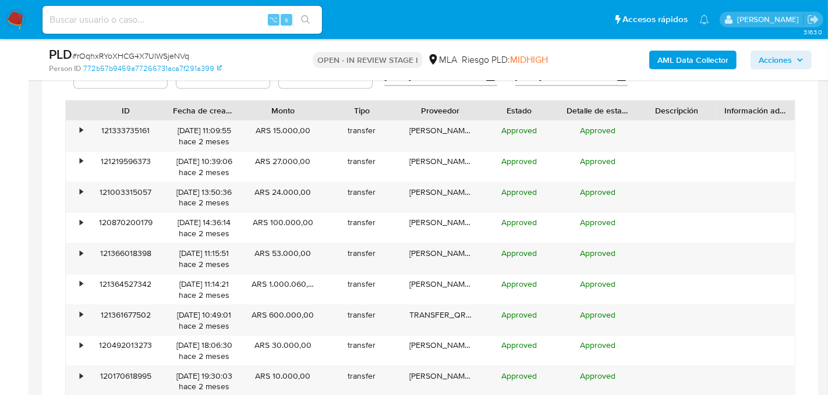
click at [652, 66] on button "AML Data Collector" at bounding box center [692, 60] width 87 height 19
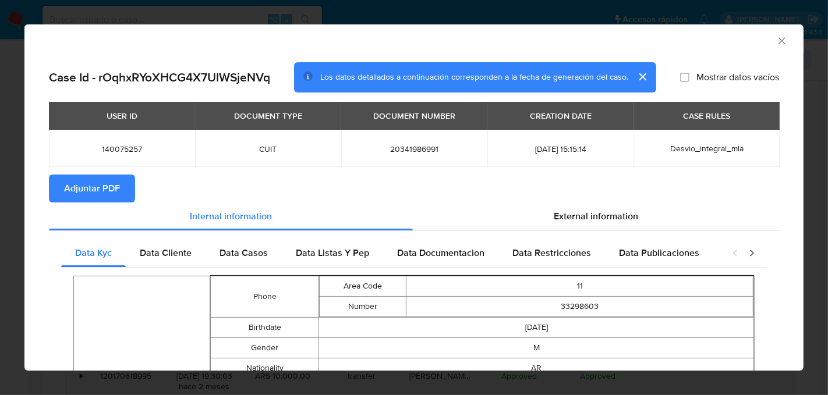
click at [108, 189] on span "Adjuntar PDF" at bounding box center [92, 189] width 56 height 26
click at [745, 41] on icon "Cerrar ventana" at bounding box center [782, 41] width 12 height 12
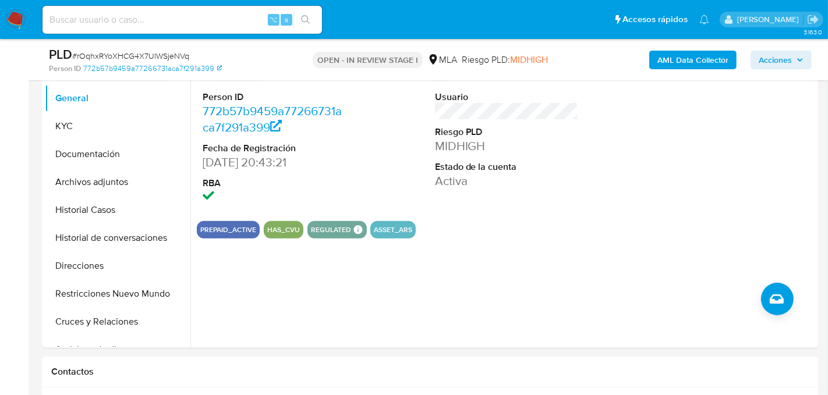
scroll to position [257, 0]
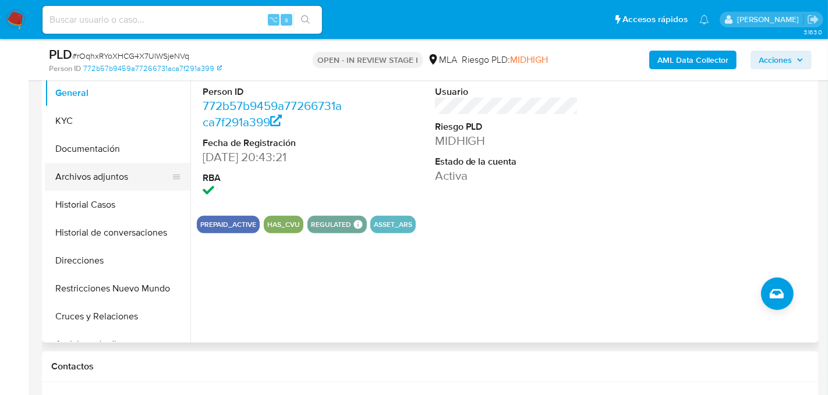
click at [97, 179] on button "Archivos adjuntos" at bounding box center [113, 177] width 136 height 28
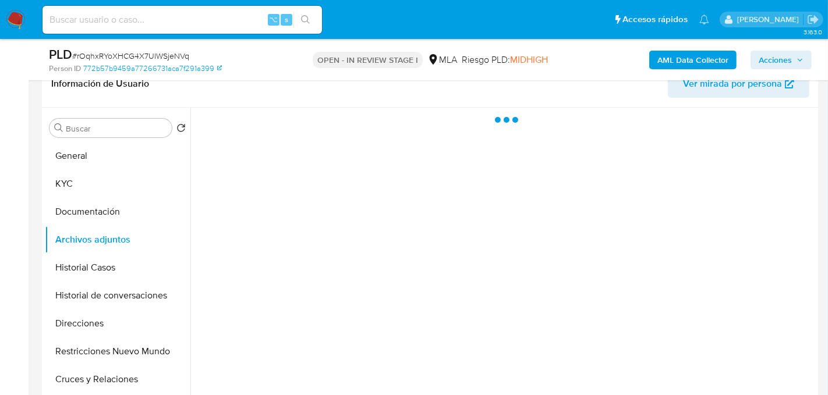
scroll to position [193, 0]
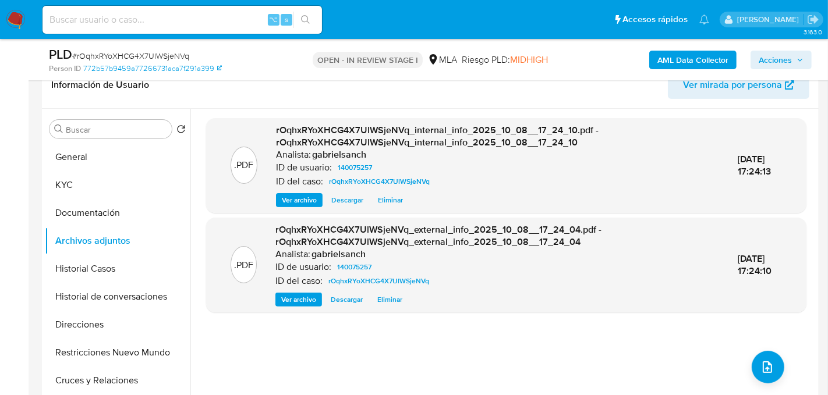
click at [745, 351] on div ".PDF rOqhxRYoXHCG4X7UlWSjeNVq_internal_info_2025_10_08__17_24_10.pdf - rOqhxRYo…" at bounding box center [506, 257] width 600 height 279
click at [745, 355] on span "upload-file" at bounding box center [767, 367] width 14 height 14
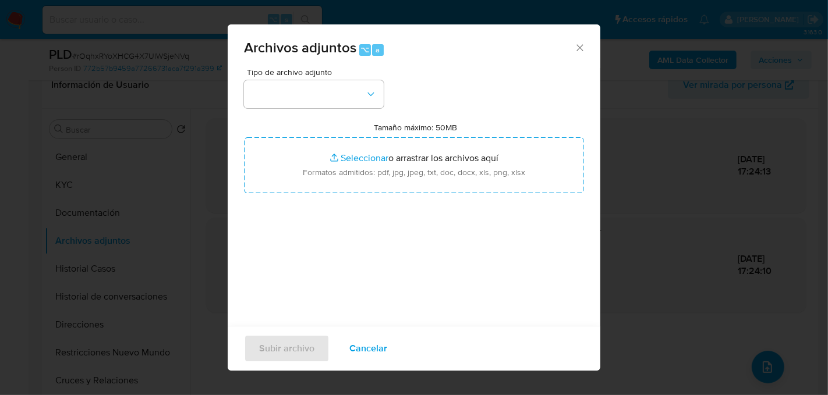
click at [292, 73] on span "Tipo de archivo adjunto" at bounding box center [317, 72] width 140 height 8
click at [292, 88] on button "button" at bounding box center [314, 94] width 140 height 28
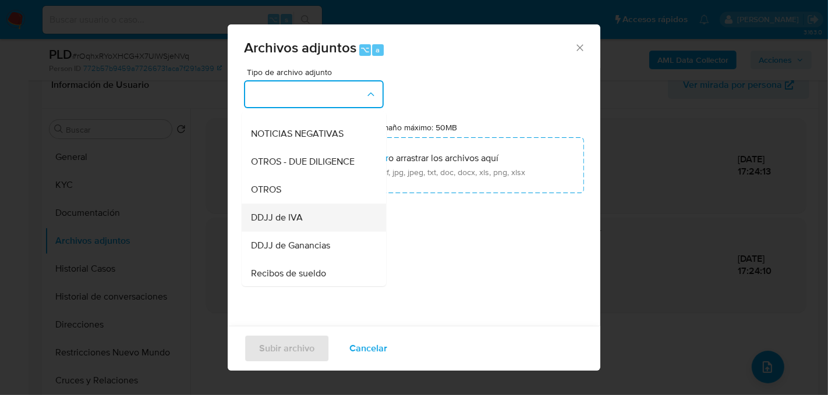
scroll to position [167, 0]
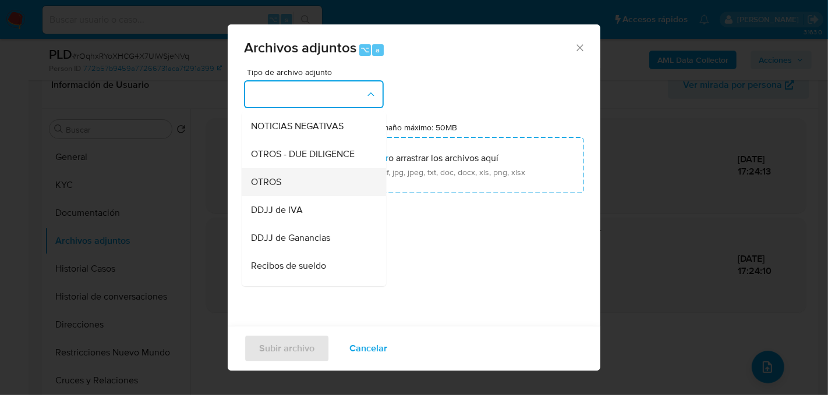
click at [289, 178] on div "OTROS" at bounding box center [310, 182] width 119 height 28
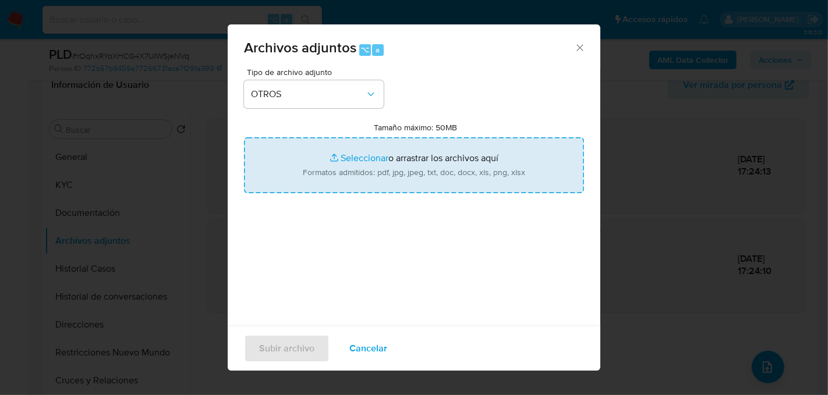
click at [376, 163] on input "Tamaño máximo: 50MB Seleccionar archivos" at bounding box center [414, 165] width 340 height 56
type input "C:\fakepath\Caselog rOqhxRYoXHCG4X7UlWSjeNVq_2025_08_19_10_12_15.docx"
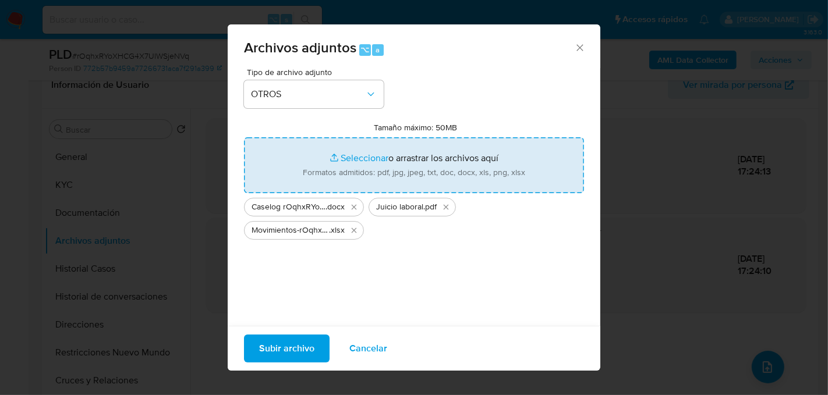
click at [277, 348] on span "Subir archivo" at bounding box center [286, 349] width 55 height 26
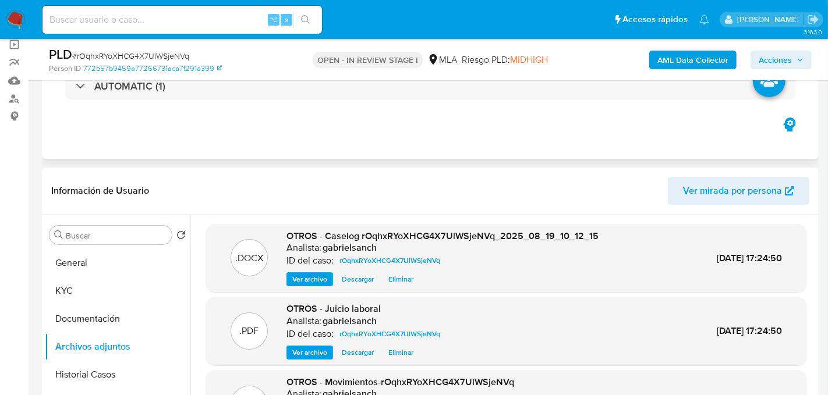
scroll to position [0, 0]
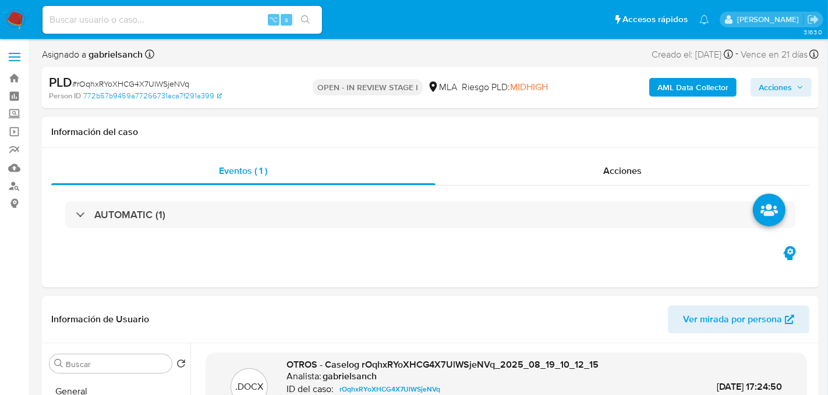
click at [745, 92] on span "Acciones" at bounding box center [775, 87] width 33 height 19
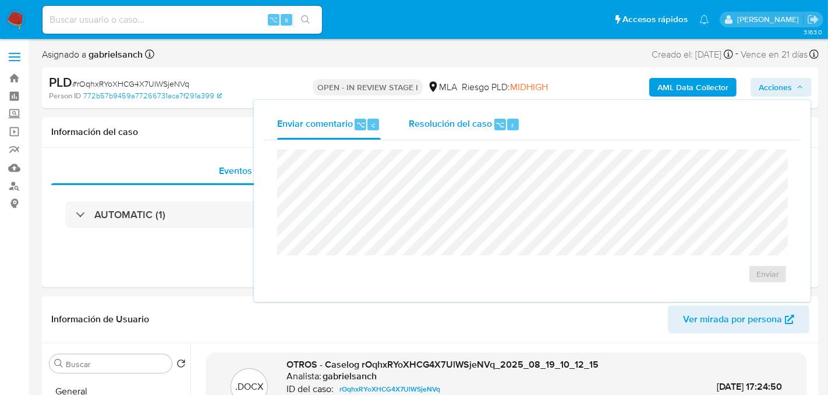
click at [466, 122] on span "Resolución del caso" at bounding box center [450, 124] width 83 height 13
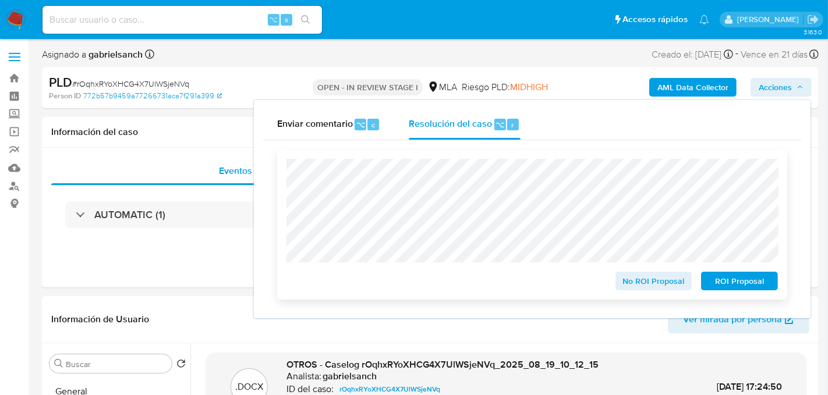
click at [669, 288] on span "No ROI Proposal" at bounding box center [654, 281] width 61 height 16
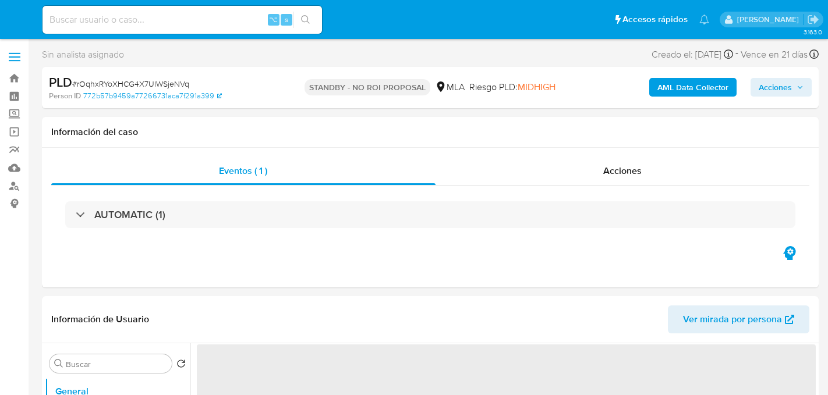
select select "10"
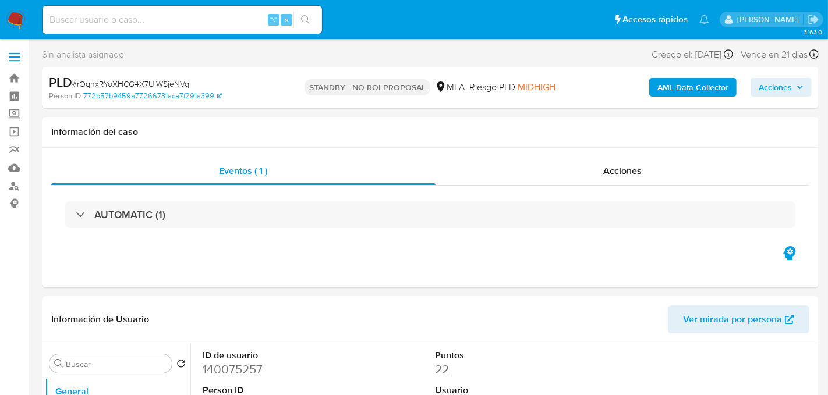
click at [144, 25] on input at bounding box center [182, 19] width 279 height 15
paste input "NwFkvUI4j3AGE0OpcDV8N7O0"
type input "NwFkvUI4j3AGE0OpcDV8N7O0"
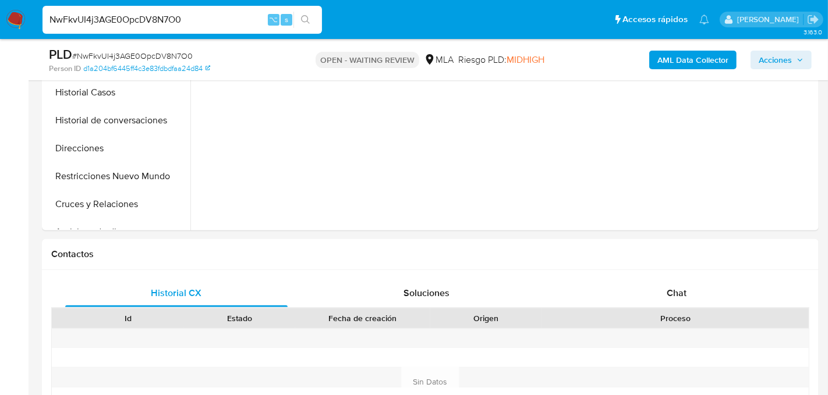
scroll to position [373, 0]
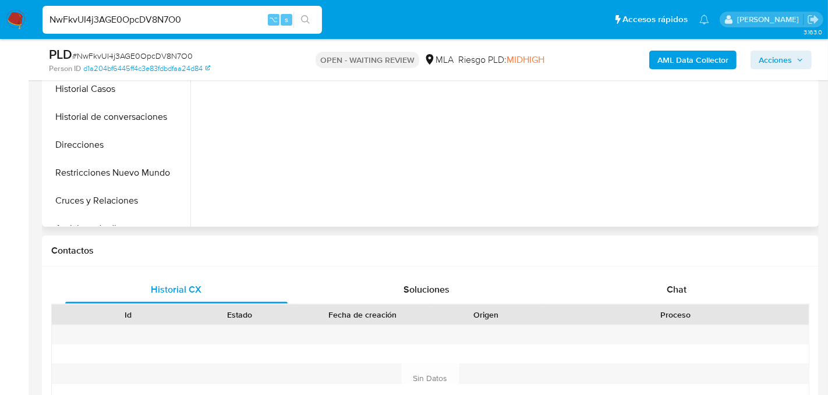
select select "10"
click at [663, 292] on div "Chat" at bounding box center [676, 290] width 222 height 28
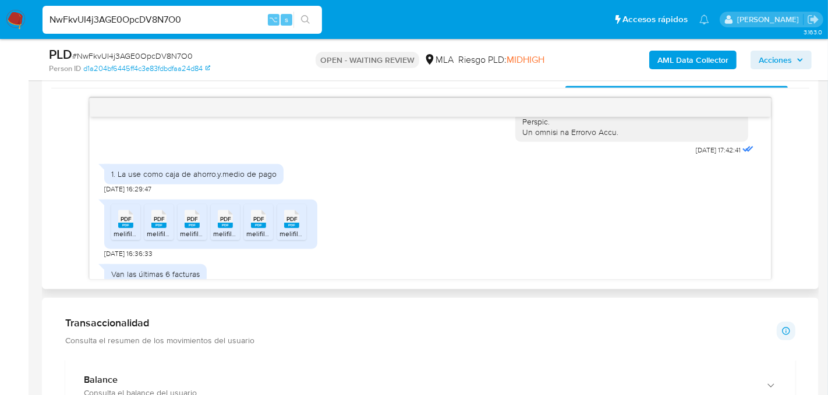
scroll to position [608, 0]
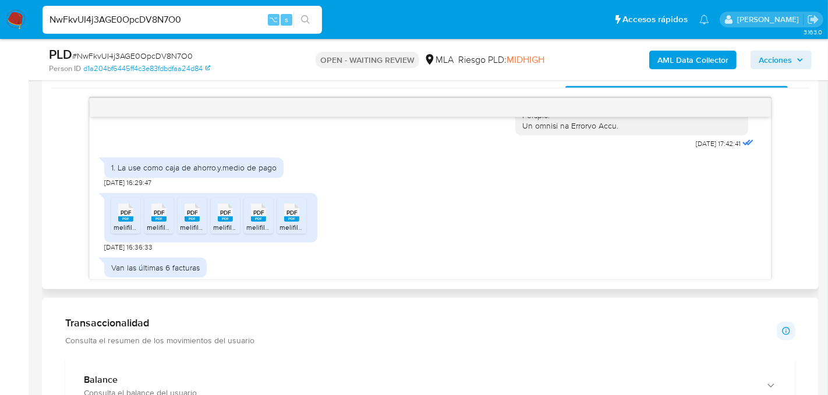
click at [129, 208] on rect at bounding box center [138, 200] width 18 height 15
click at [151, 223] on icon "PDF" at bounding box center [158, 213] width 15 height 20
click at [182, 223] on div "PDF PDF" at bounding box center [192, 211] width 24 height 23
click at [239, 234] on li "PDF PDF melifile8727464678862388411.pdf" at bounding box center [225, 216] width 29 height 36
click at [263, 232] on span "melifile4793305579123859299.pdf" at bounding box center [300, 227] width 109 height 10
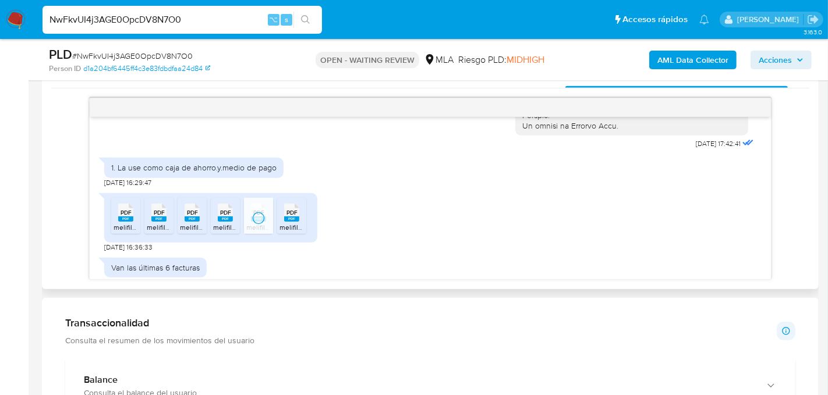
click at [287, 232] on span "melifile4214617914484089715.pdf" at bounding box center [331, 227] width 104 height 10
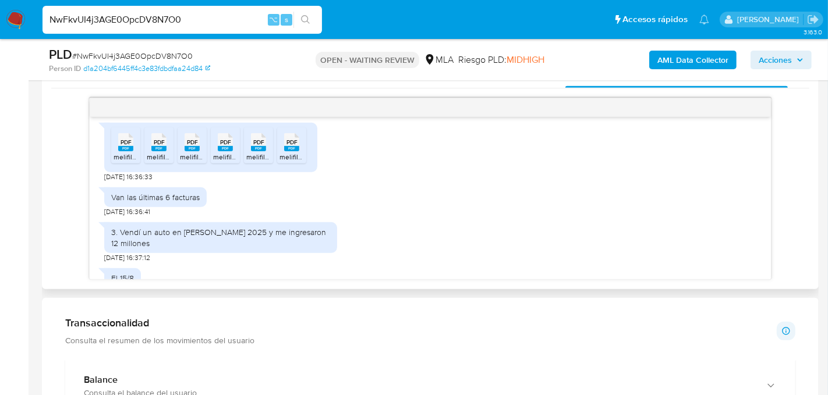
scroll to position [683, 0]
